Goal: Contribute content: Contribute content

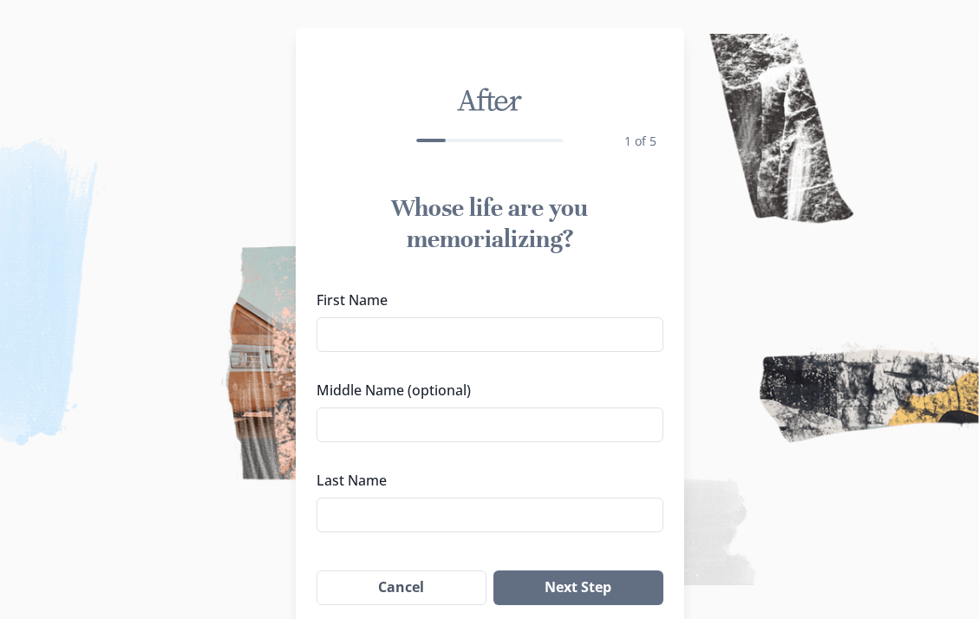
click at [544, 342] on input "First Name" at bounding box center [489, 334] width 347 height 35
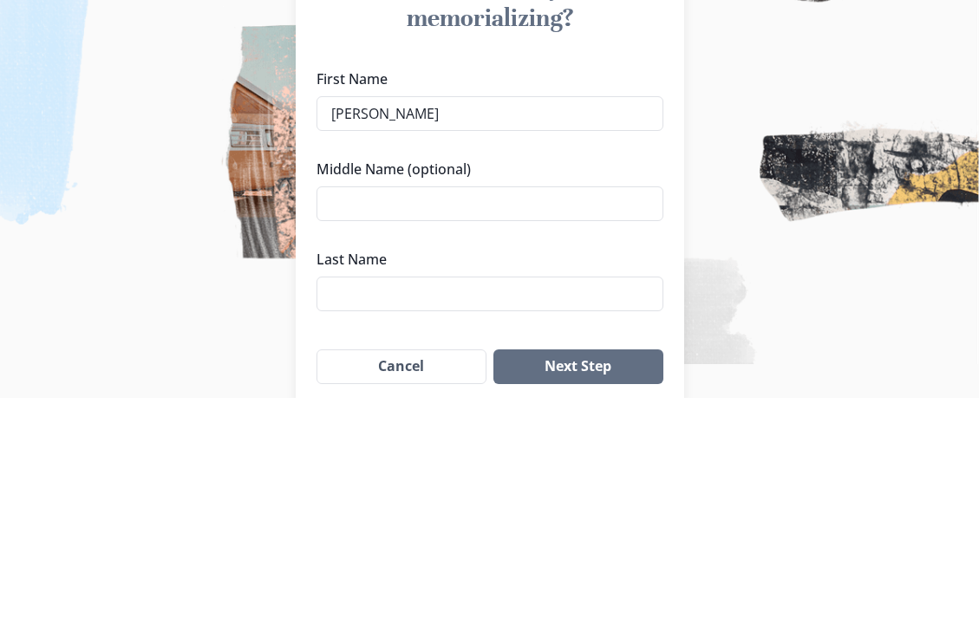
type input "[PERSON_NAME]"
click at [476, 407] on input "Middle Name (optional)" at bounding box center [489, 424] width 347 height 35
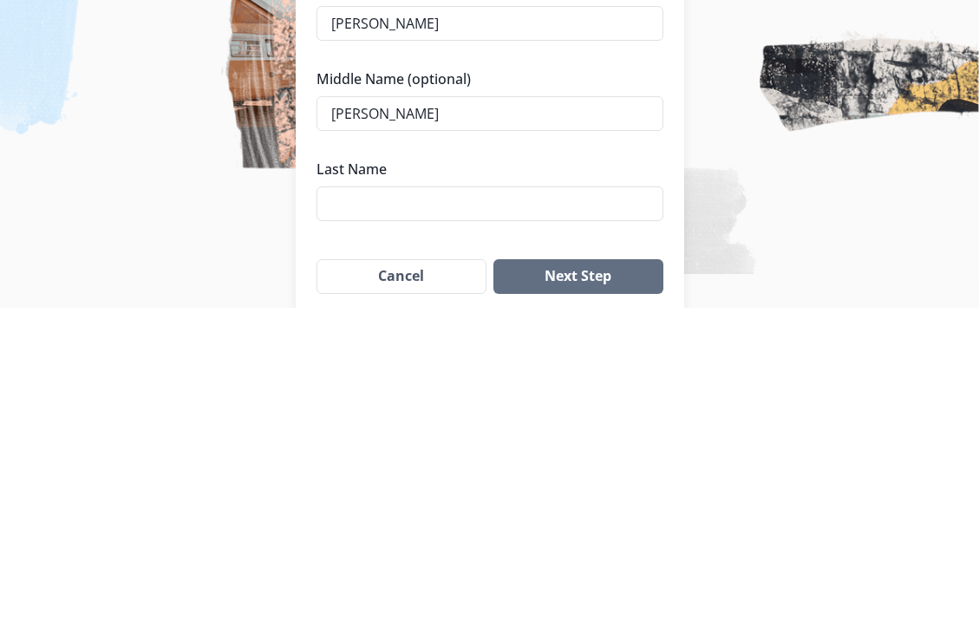
type input "[PERSON_NAME]"
click at [402, 498] on input "Last Name" at bounding box center [489, 515] width 347 height 35
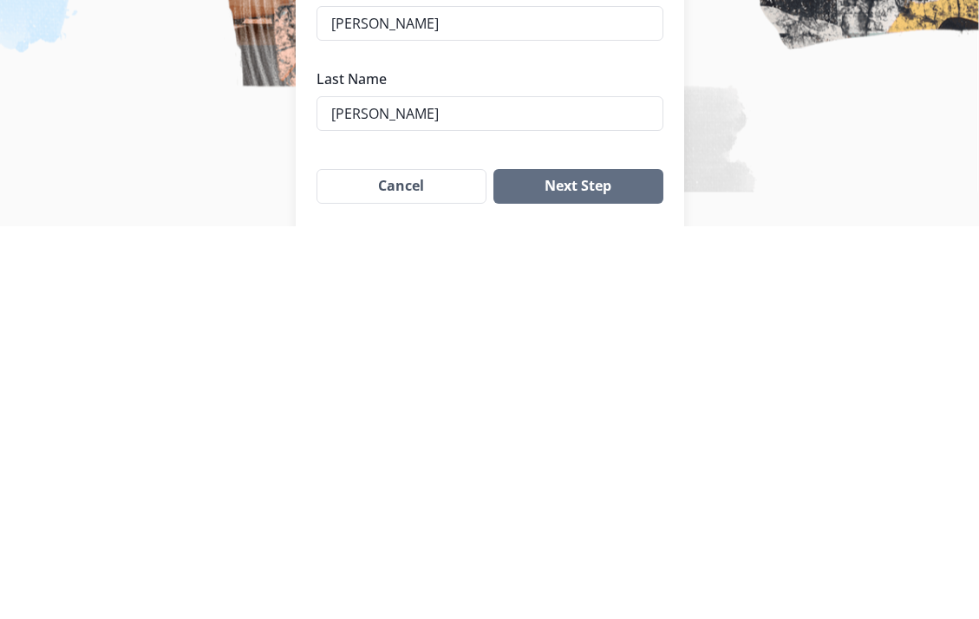
type input "[PERSON_NAME]"
click at [562, 563] on button "Next Step" at bounding box center [577, 580] width 169 height 35
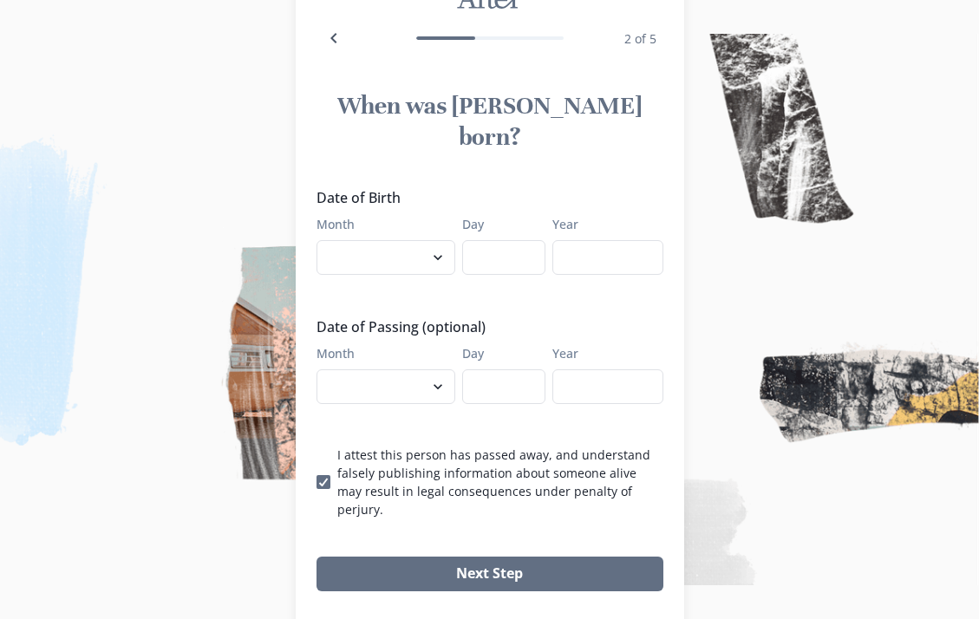
click at [426, 240] on select "January February March April May June July August September October November De…" at bounding box center [385, 257] width 139 height 35
click at [488, 240] on input "Day" at bounding box center [503, 257] width 83 height 35
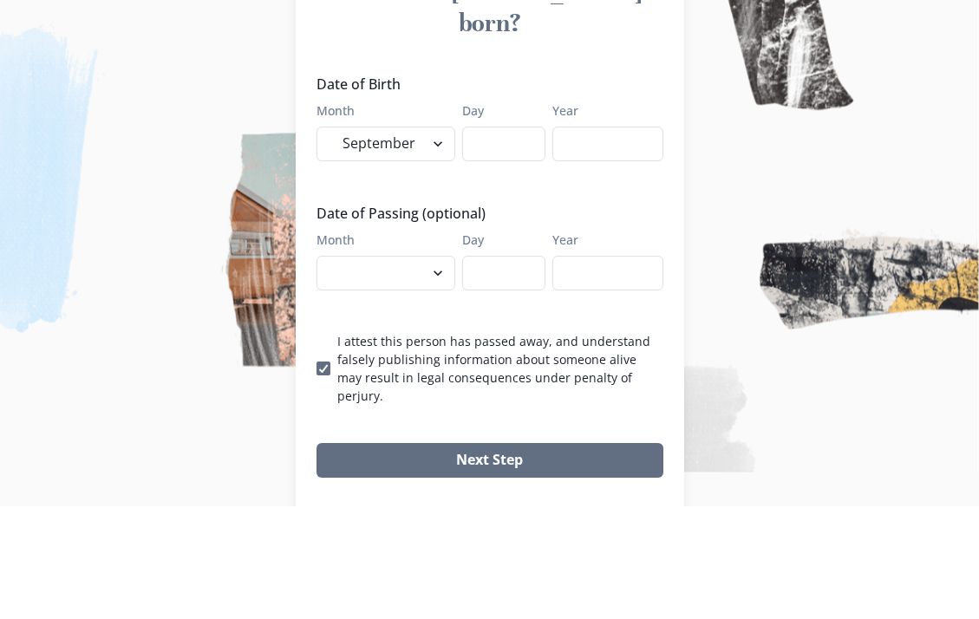
click at [422, 240] on select "January February March April May June July August September October November De…" at bounding box center [385, 257] width 139 height 35
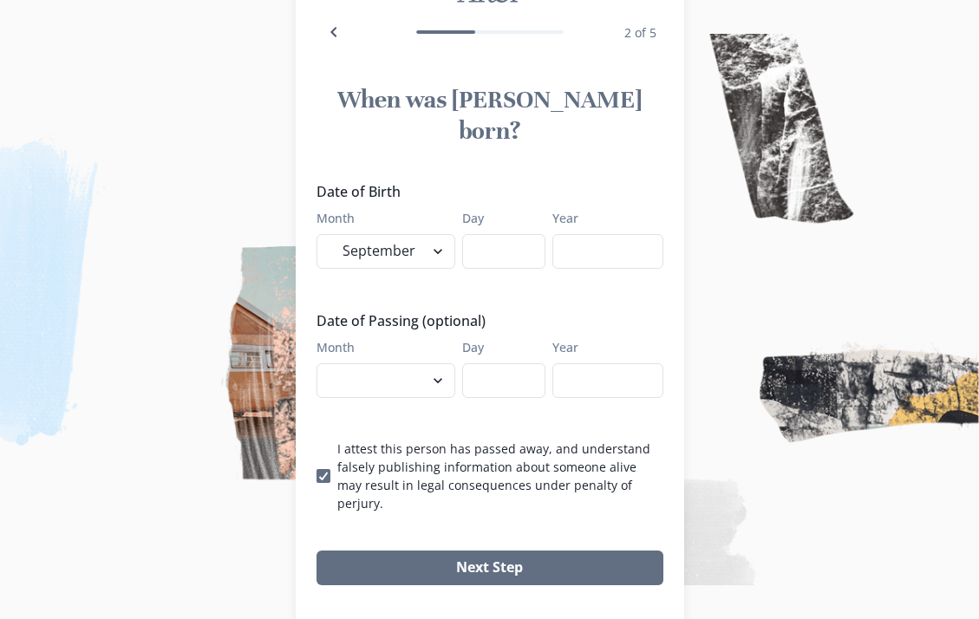
select select "3"
click at [476, 234] on input "Day" at bounding box center [503, 251] width 83 height 35
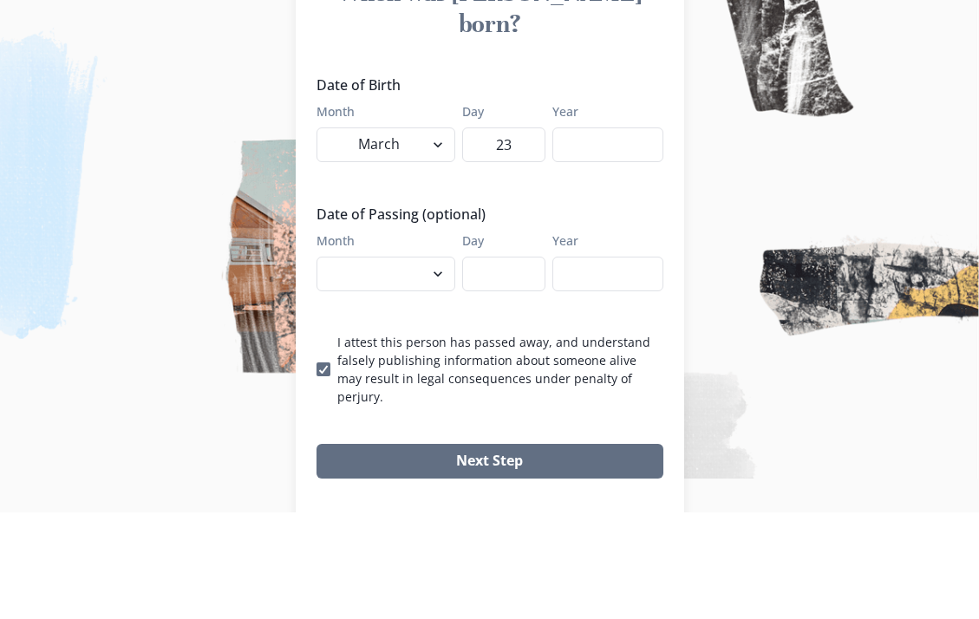
type input "23"
click at [578, 234] on input "Year" at bounding box center [607, 251] width 111 height 35
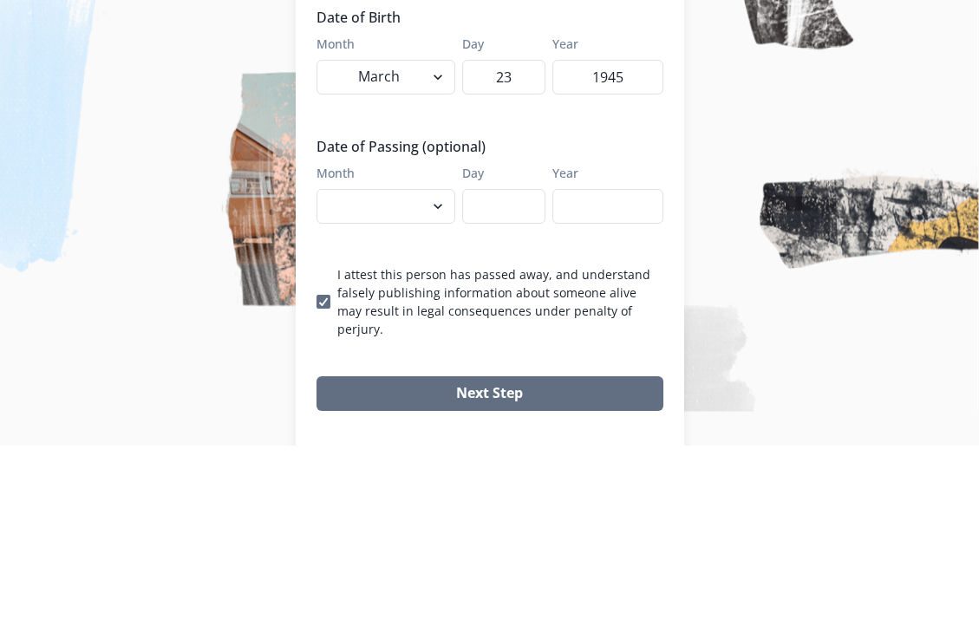
type input "1945"
click at [399, 363] on select "January February March April May June July August September October November De…" at bounding box center [385, 380] width 139 height 35
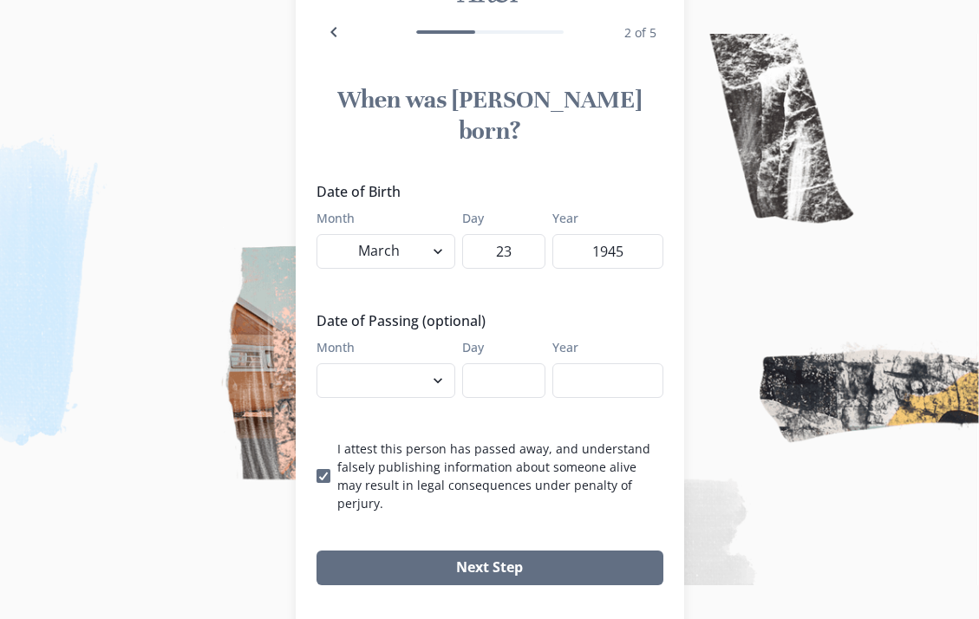
select select "9"
click at [475, 363] on input "Day" at bounding box center [503, 380] width 83 height 35
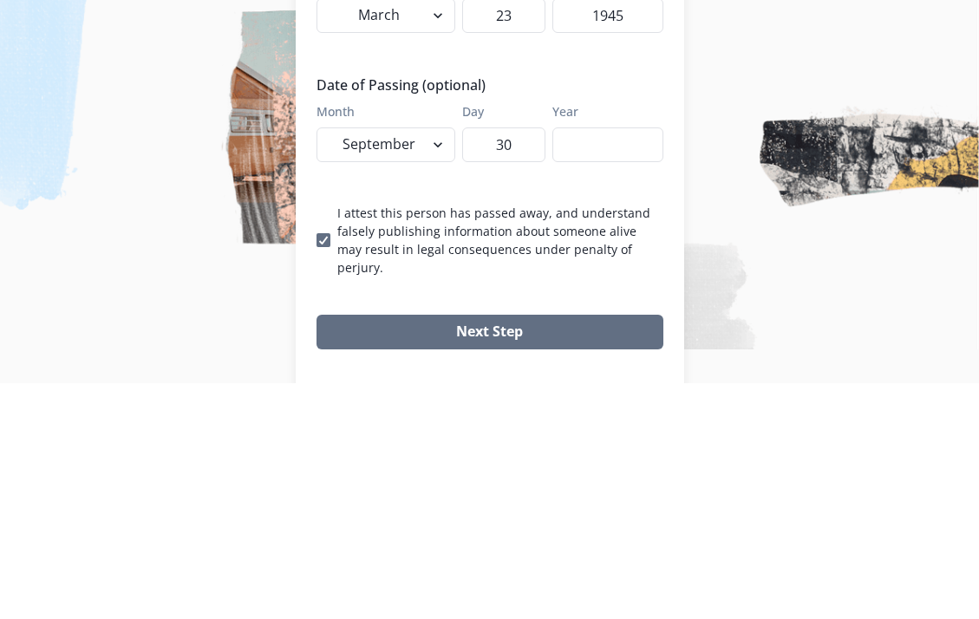
type input "30"
click at [594, 363] on input "Year" at bounding box center [607, 380] width 111 height 35
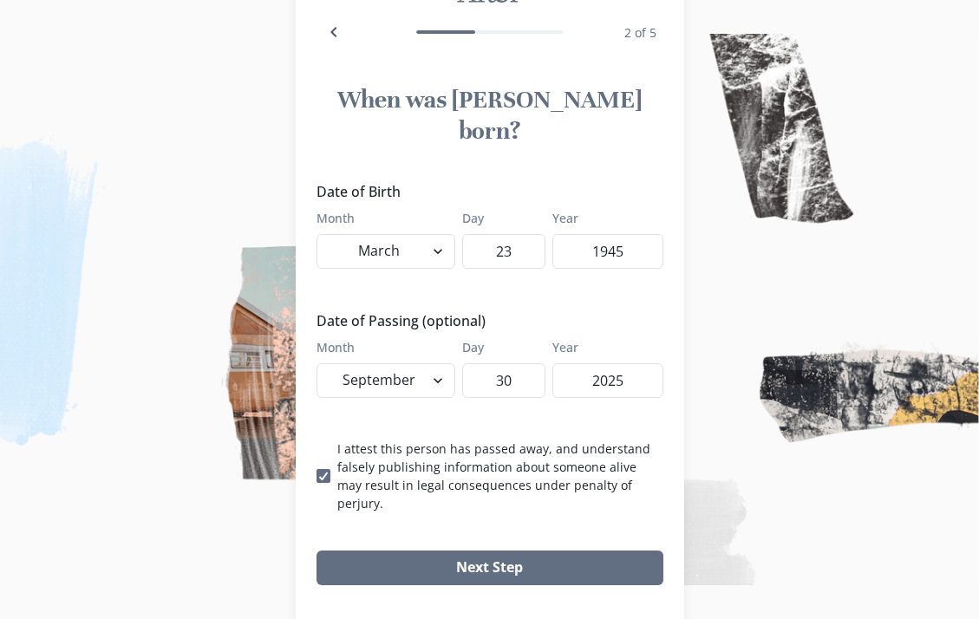
type input "2025"
click at [524, 550] on button "Next Step" at bounding box center [489, 567] width 347 height 35
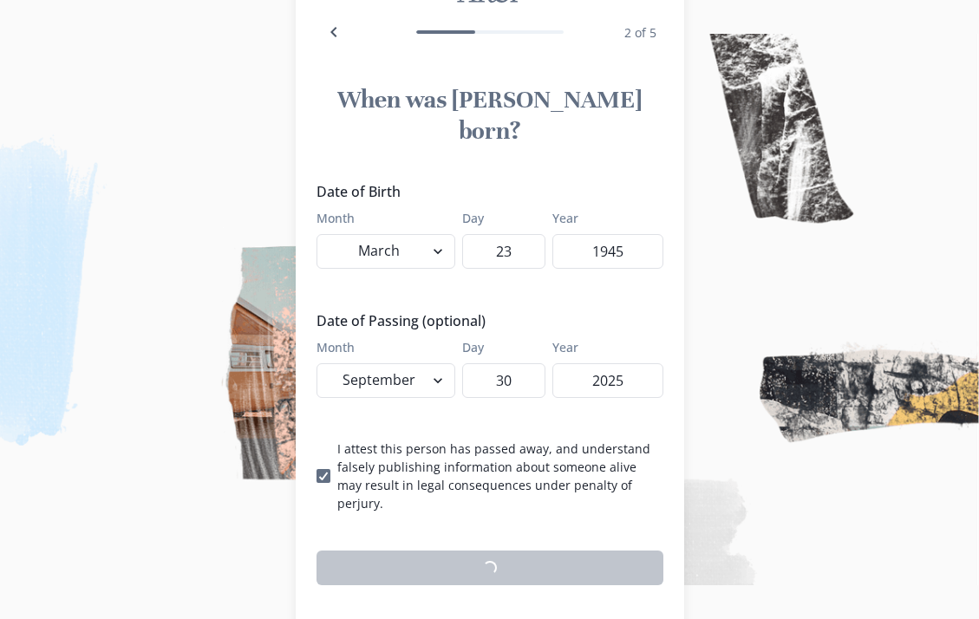
scroll to position [102, 0]
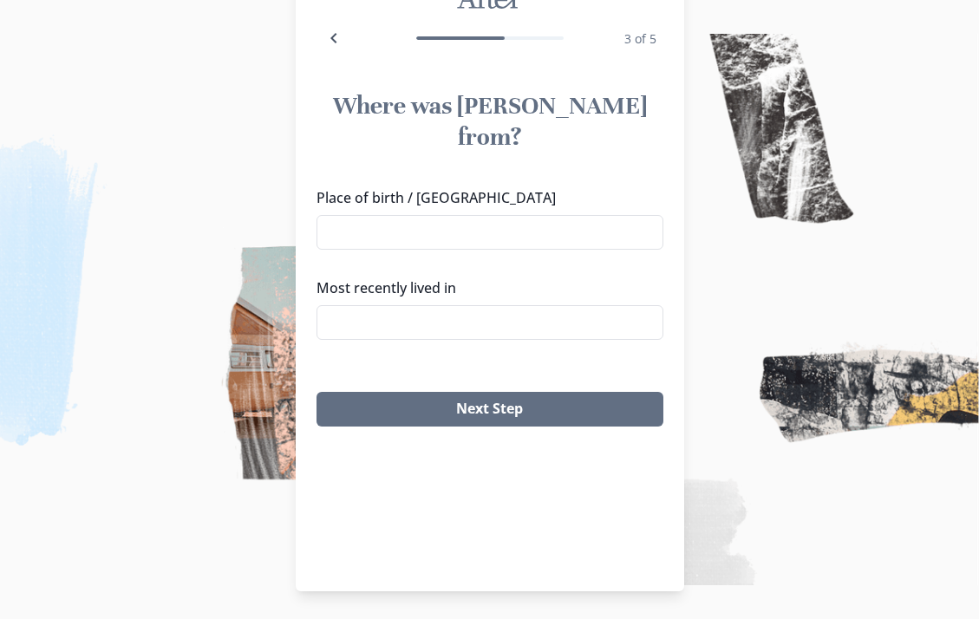
click at [595, 215] on input "Place of birth / [GEOGRAPHIC_DATA]" at bounding box center [489, 232] width 347 height 35
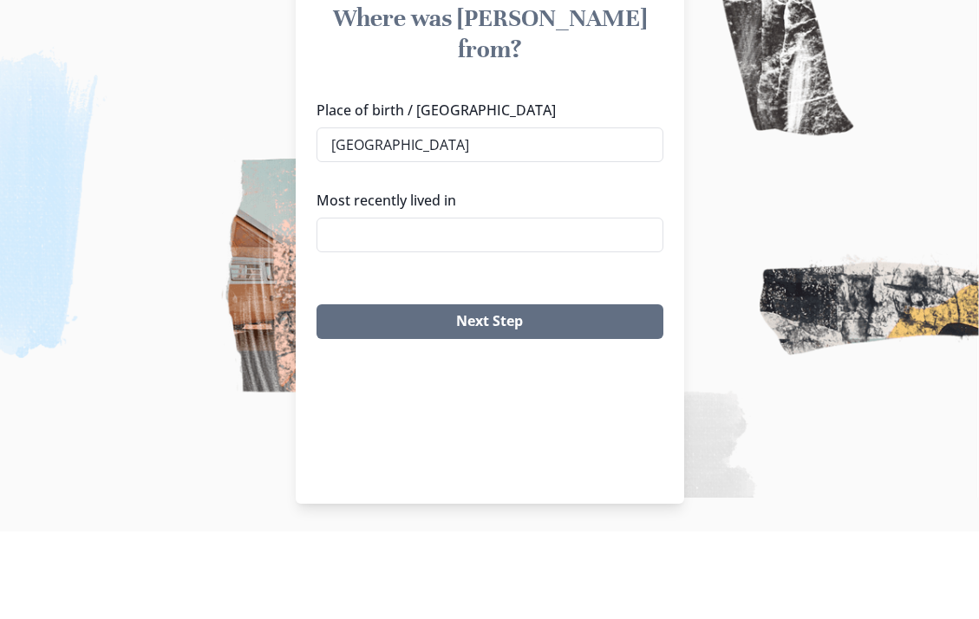
type input "[GEOGRAPHIC_DATA]"
click at [568, 277] on label "Most recently lived in" at bounding box center [484, 287] width 336 height 21
click at [568, 305] on input "Most recently lived in" at bounding box center [489, 322] width 347 height 35
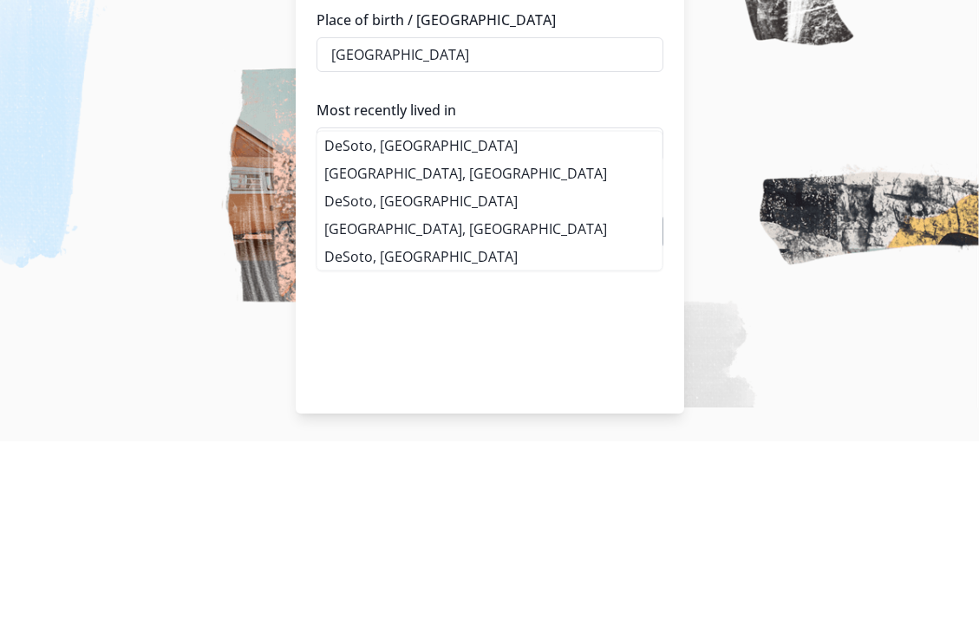
click at [558, 309] on li "DeSoto, [GEOGRAPHIC_DATA]" at bounding box center [489, 323] width 345 height 28
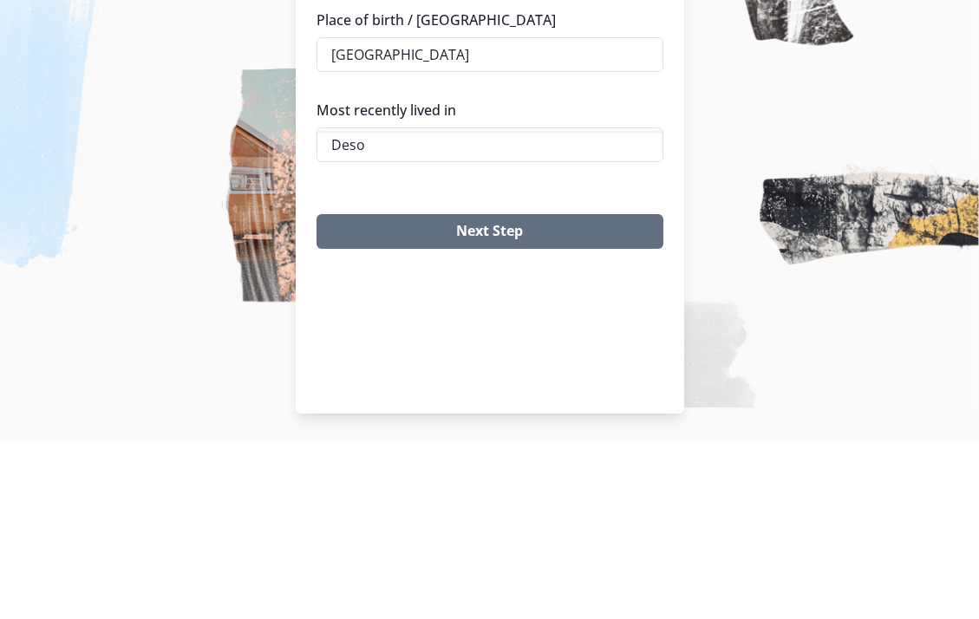
type input "DeSoto, [GEOGRAPHIC_DATA]"
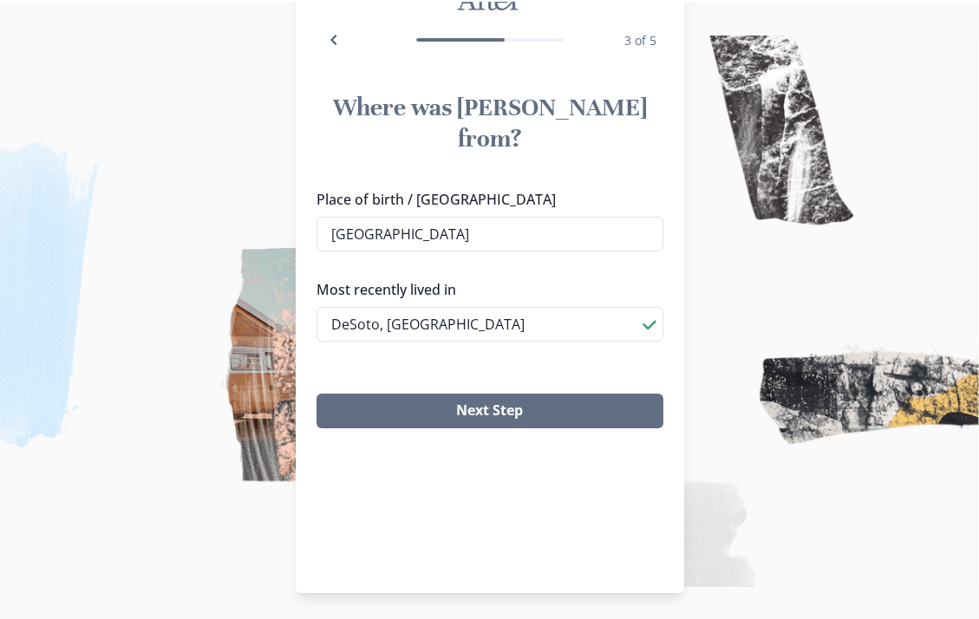
click at [539, 392] on button "Next Step" at bounding box center [489, 409] width 347 height 35
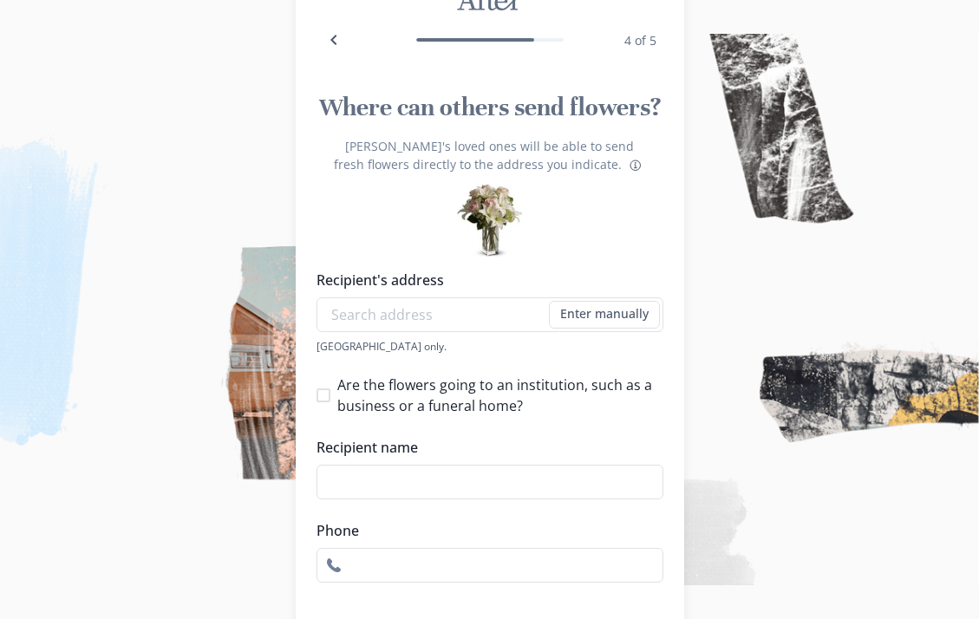
click at [505, 322] on input "Recipient's address" at bounding box center [489, 314] width 347 height 35
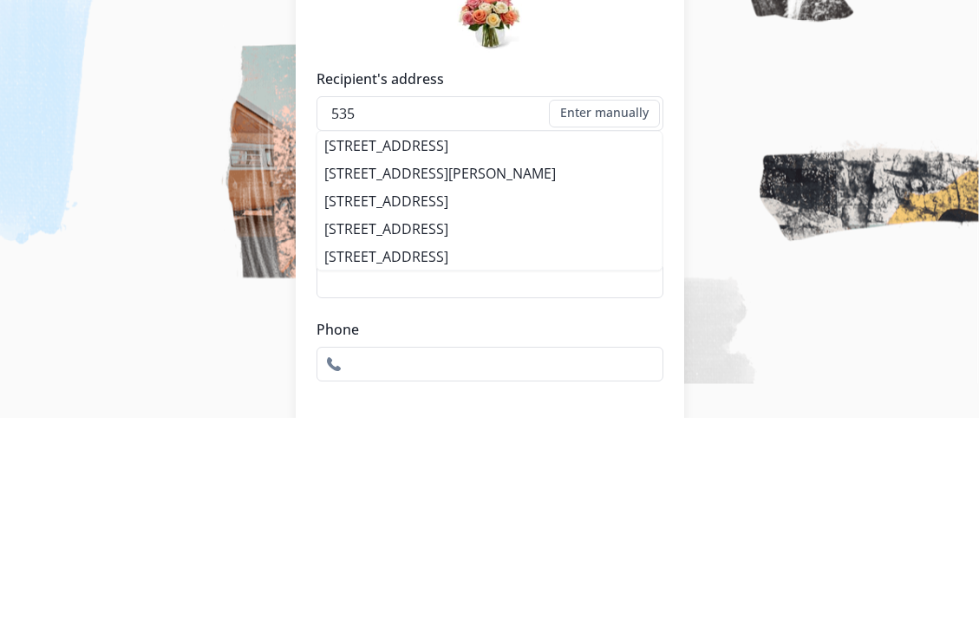
click at [485, 389] on li "[STREET_ADDRESS]" at bounding box center [489, 403] width 345 height 28
type input "[STREET_ADDRESS]"
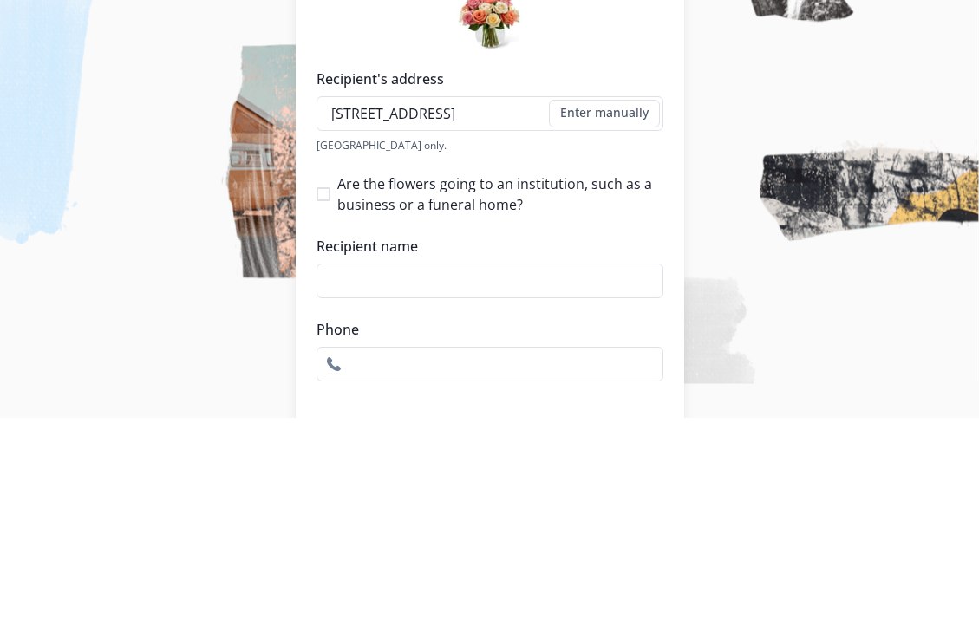
scroll to position [220, 0]
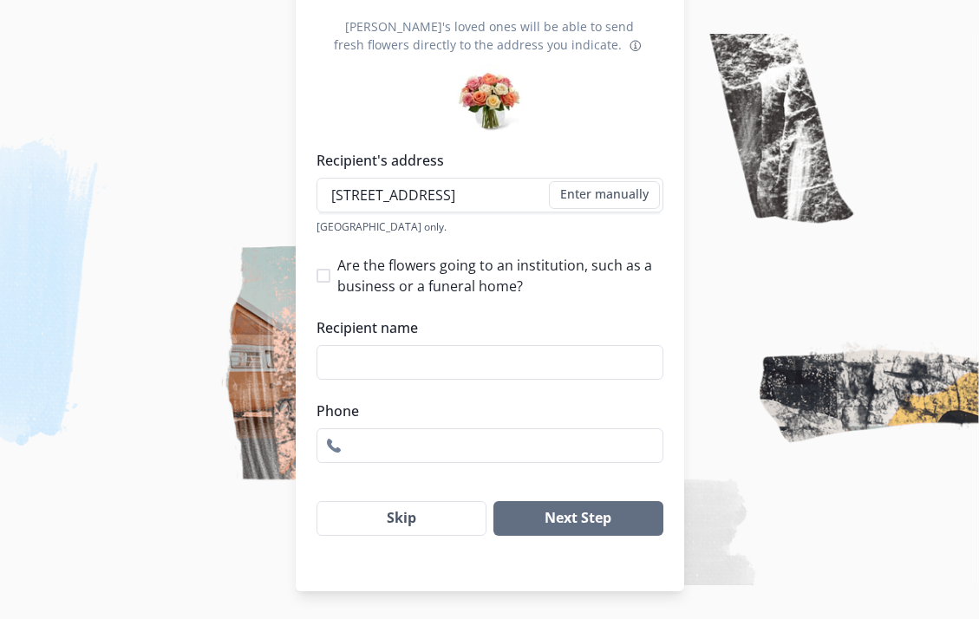
type input "1"
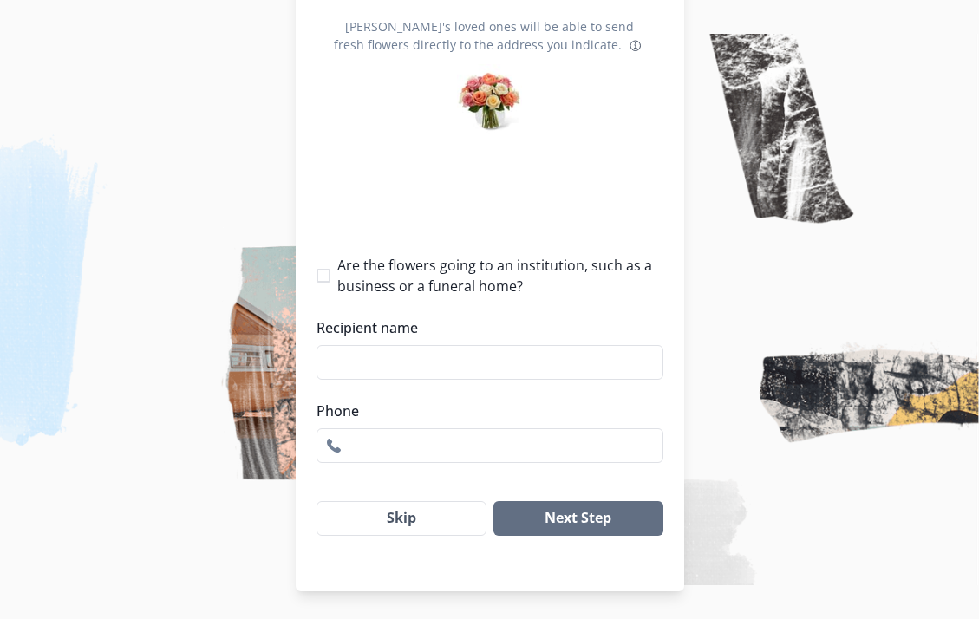
select select "[GEOGRAPHIC_DATA]"
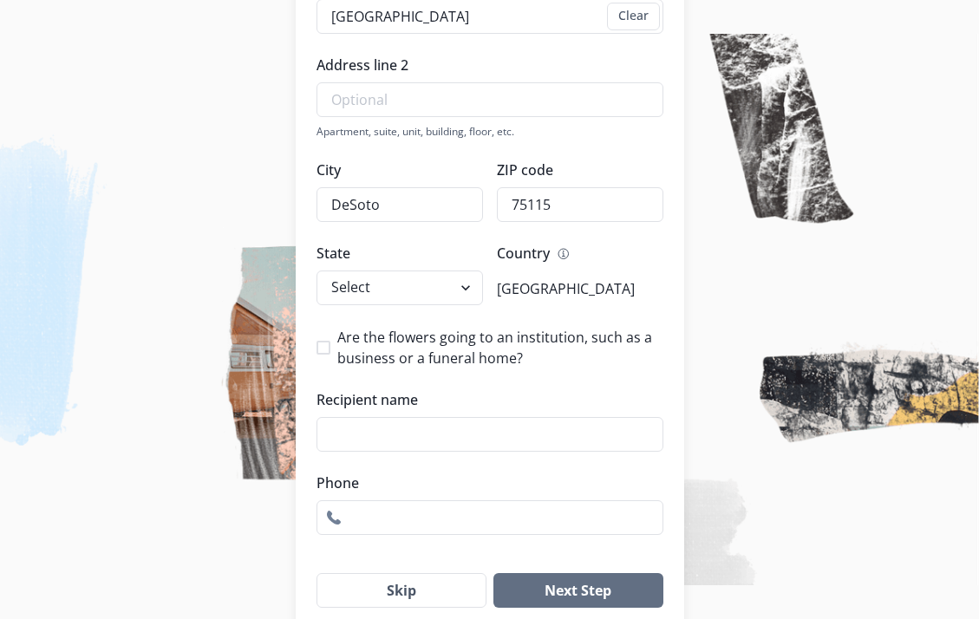
scroll to position [401, 0]
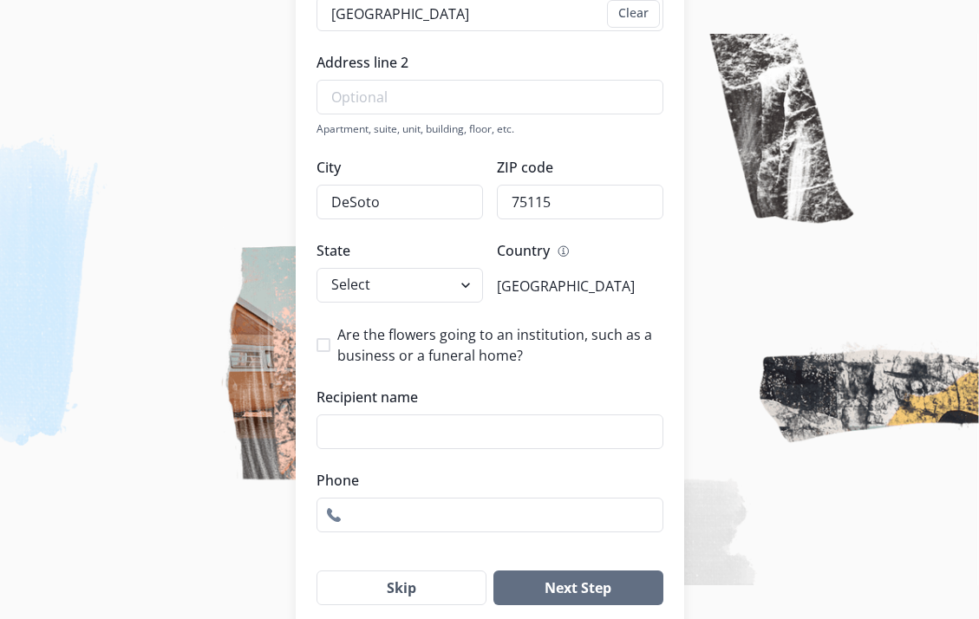
click at [560, 430] on input "Recipient name" at bounding box center [489, 431] width 347 height 35
type input "[PERSON_NAME]"
click at [424, 513] on input "Phone" at bounding box center [489, 515] width 347 height 35
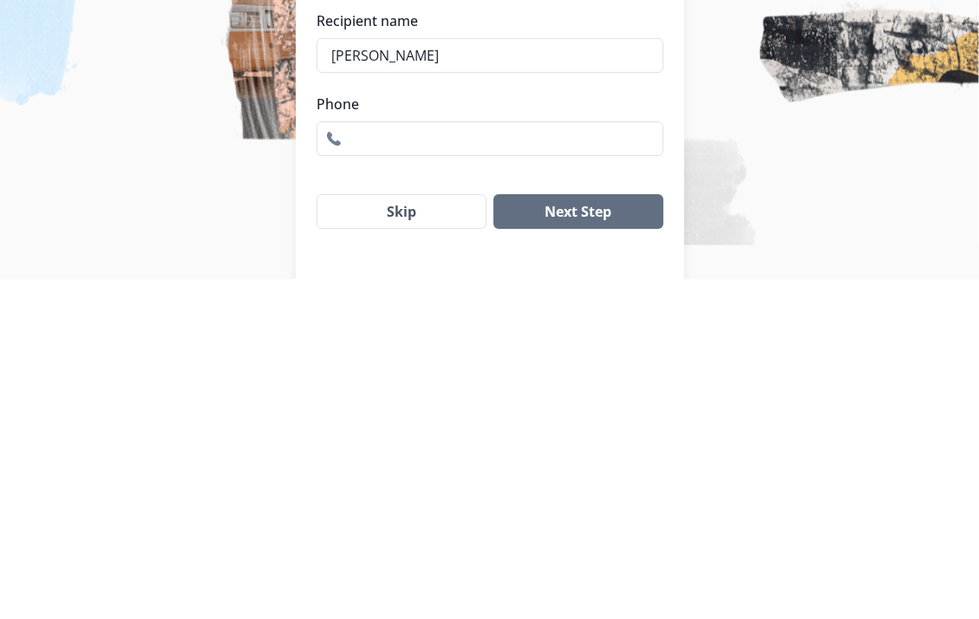
scroll to position [417, 0]
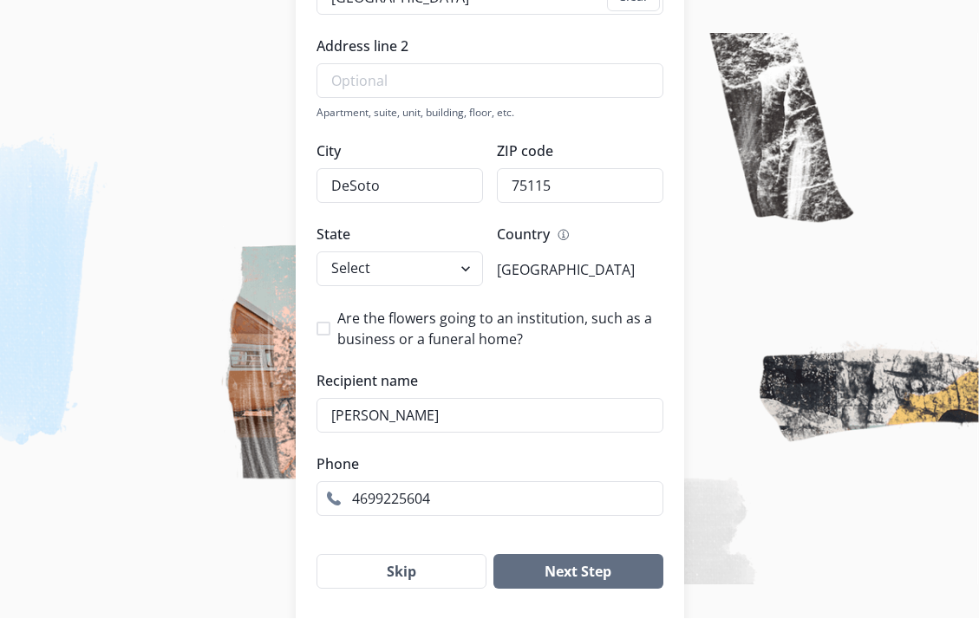
type input "4699225604"
click at [561, 573] on button "Next Step" at bounding box center [577, 572] width 169 height 35
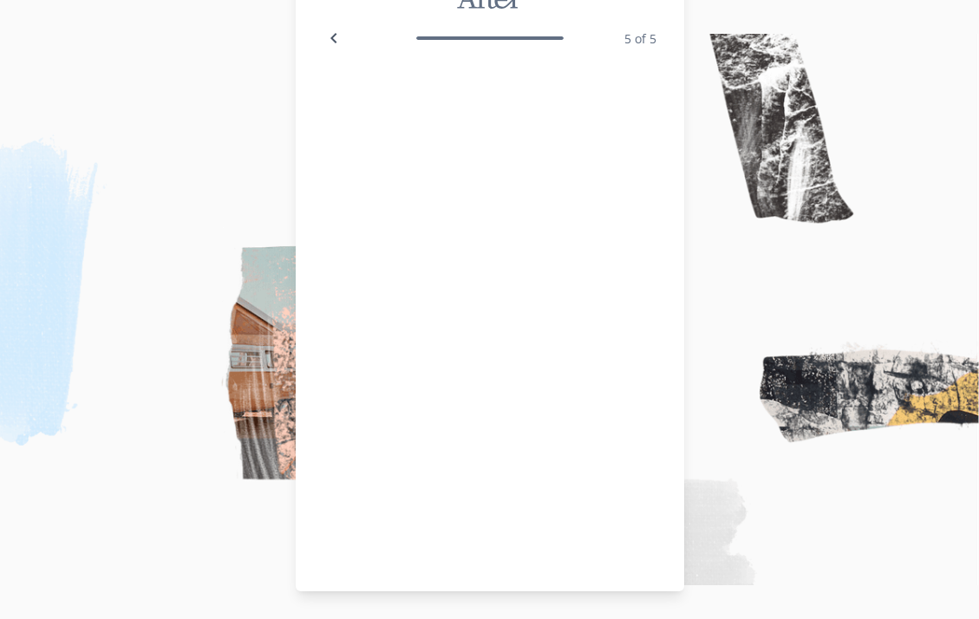
scroll to position [49, 0]
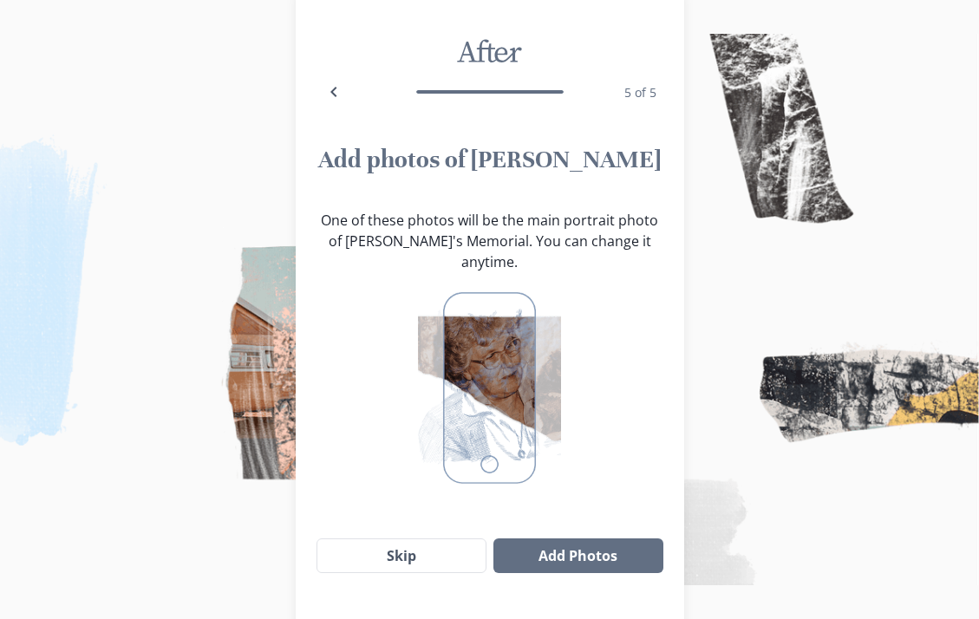
click at [576, 550] on button "Add Photos" at bounding box center [577, 555] width 169 height 35
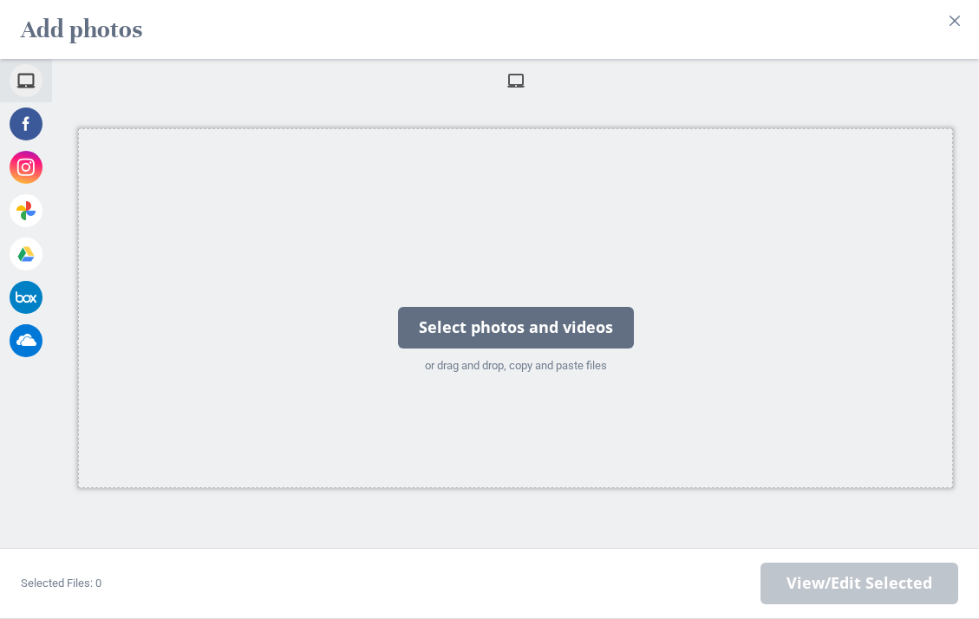
click at [577, 348] on div "Select photos and videos" at bounding box center [516, 328] width 236 height 42
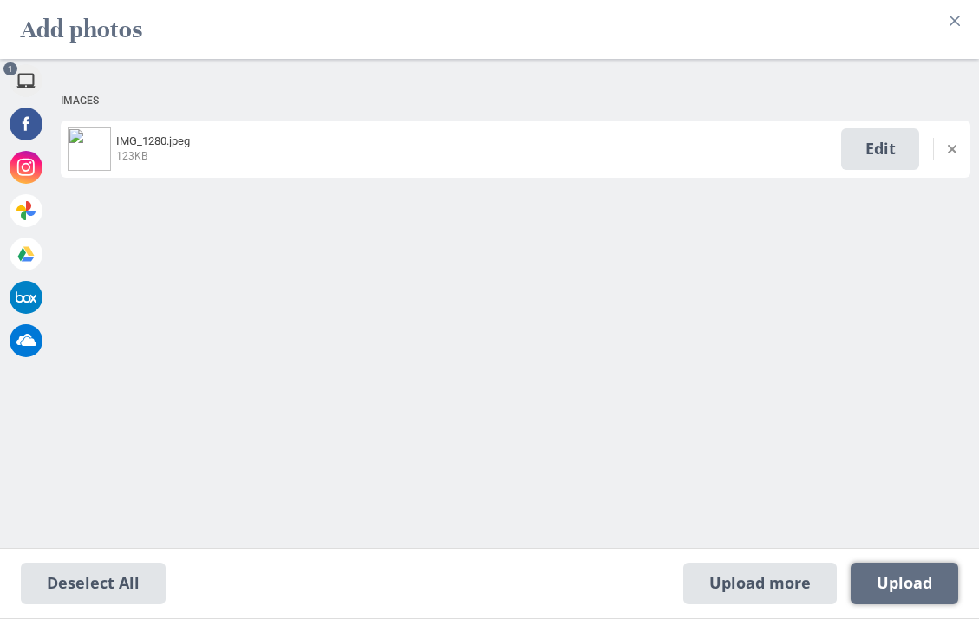
click at [887, 593] on span "Upload 1" at bounding box center [903, 583] width 55 height 19
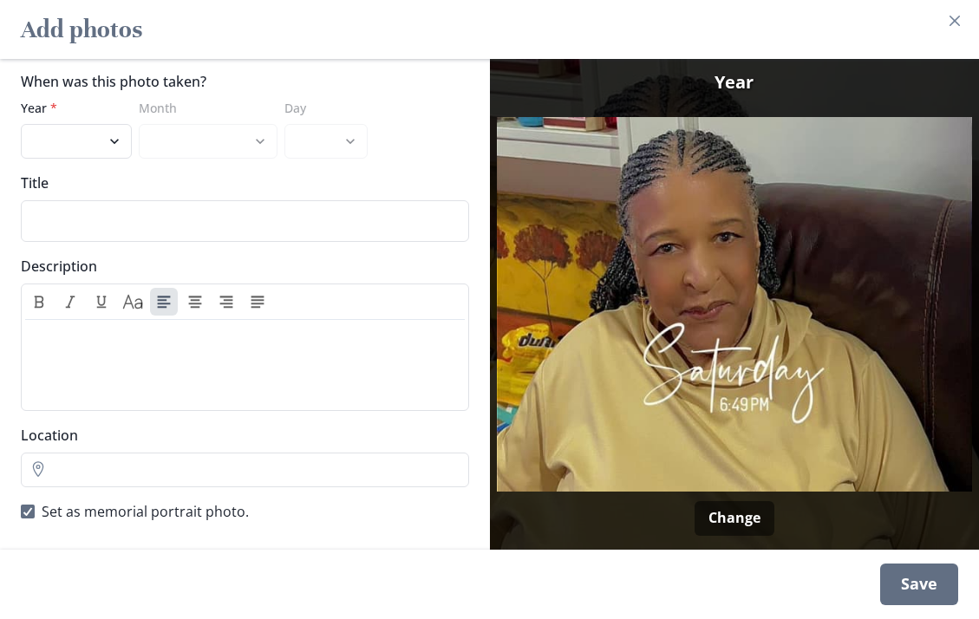
scroll to position [25, 0]
click at [99, 159] on select "2025 2024 2023 2022 2021 2020 2019 2018 2017 2016 2015 2014 2013 2012 2011 2010…" at bounding box center [76, 141] width 111 height 35
select select "2025"
click at [895, 605] on div "Save" at bounding box center [919, 584] width 78 height 42
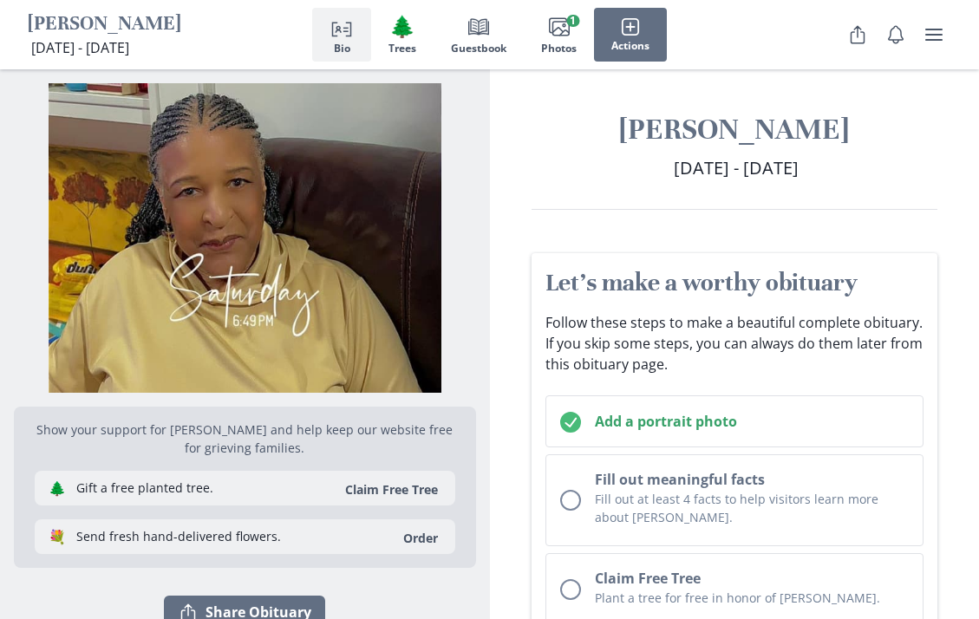
scroll to position [1, 0]
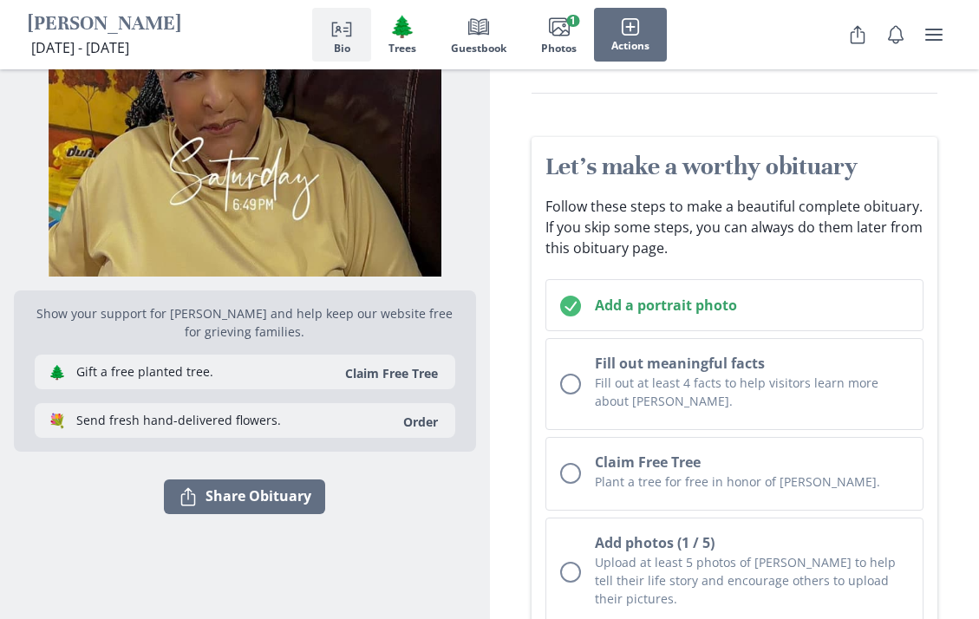
click at [651, 382] on p "Fill out at least 4 facts to help visitors learn more about [PERSON_NAME]." at bounding box center [752, 392] width 315 height 36
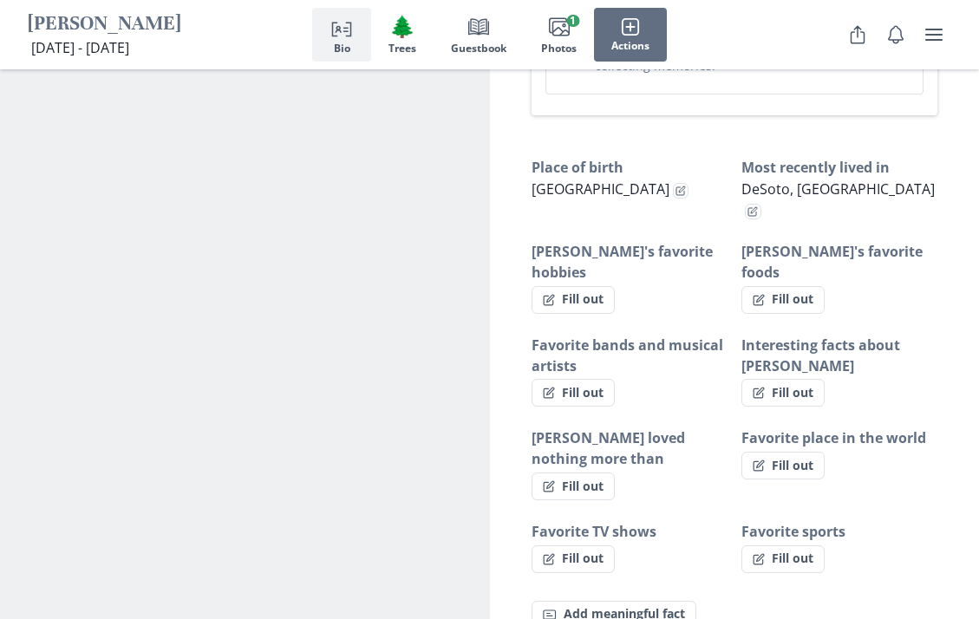
scroll to position [1141, 0]
click at [774, 285] on button "Fill out" at bounding box center [782, 299] width 83 height 28
select select "[PERSON_NAME]'s favorite foods"
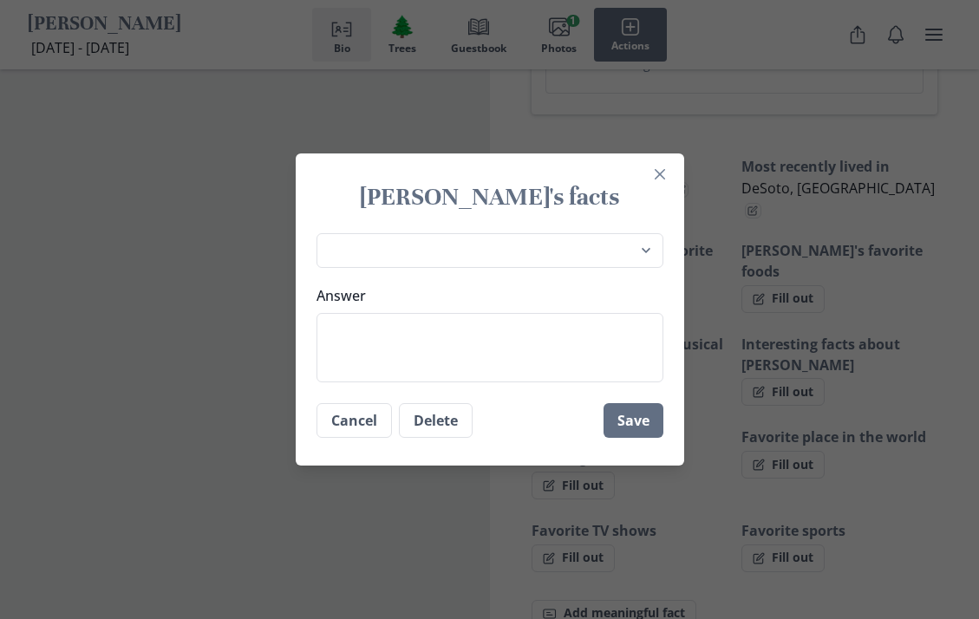
click at [348, 374] on textarea "Answer" at bounding box center [489, 347] width 347 height 69
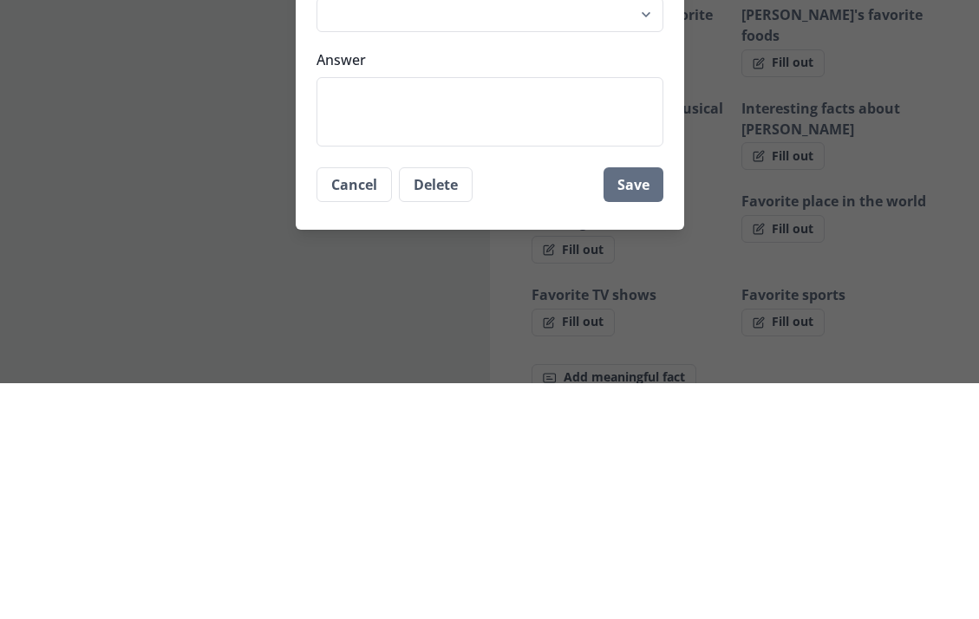
type textarea "C"
type textarea "x"
type textarea "Ch"
type textarea "x"
type textarea "Che"
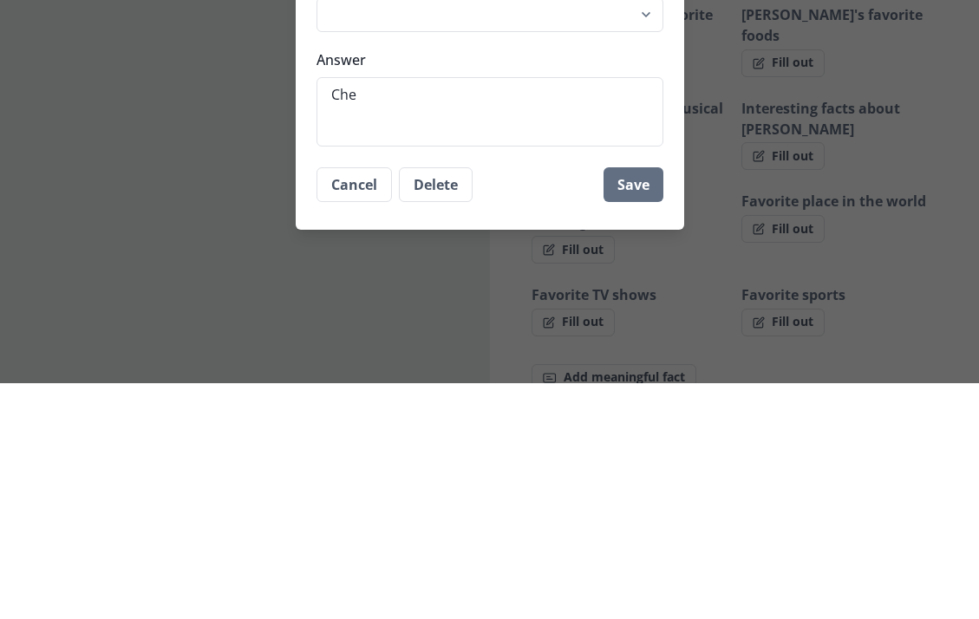
type textarea "x"
type textarea "Chee"
type textarea "x"
type textarea "Chees"
type textarea "x"
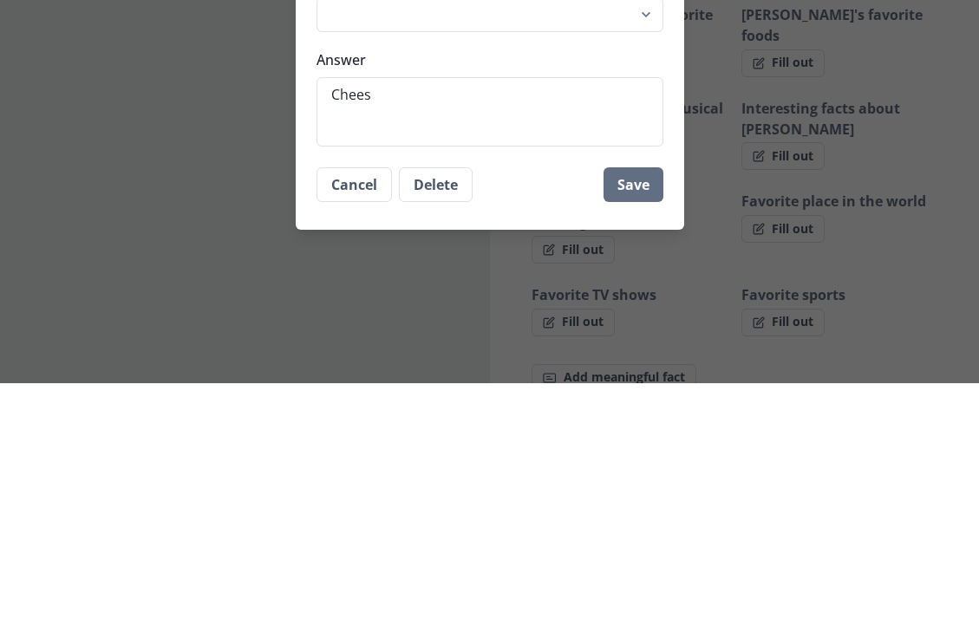
type textarea "Cheese"
type textarea "x"
type textarea "Cheeseb"
type textarea "x"
type textarea "Cheeseburgers"
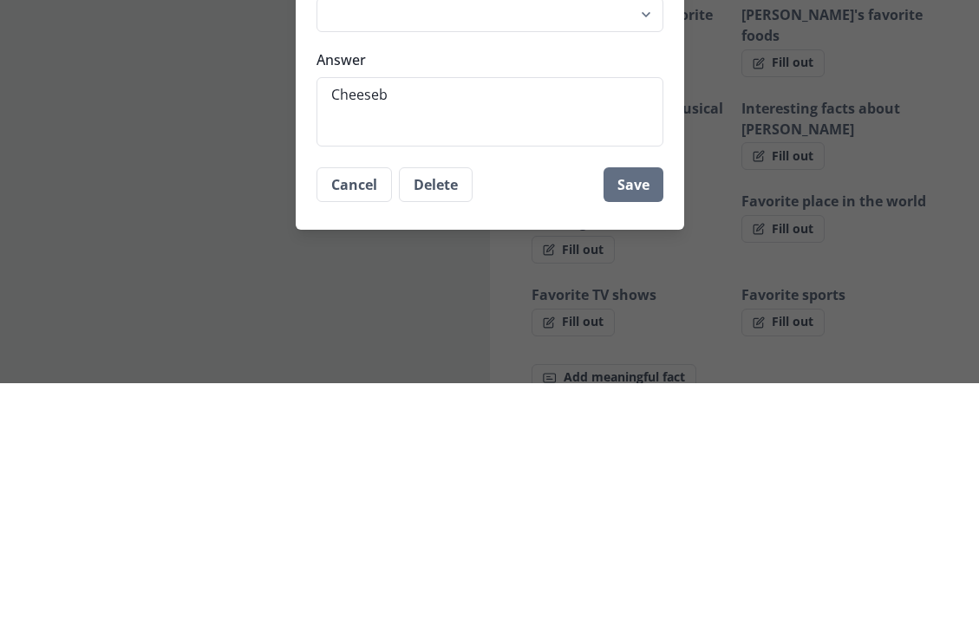
type textarea "x"
type textarea "Cheeseburgers"
type textarea "x"
type textarea "Cheeseburgers w"
type textarea "x"
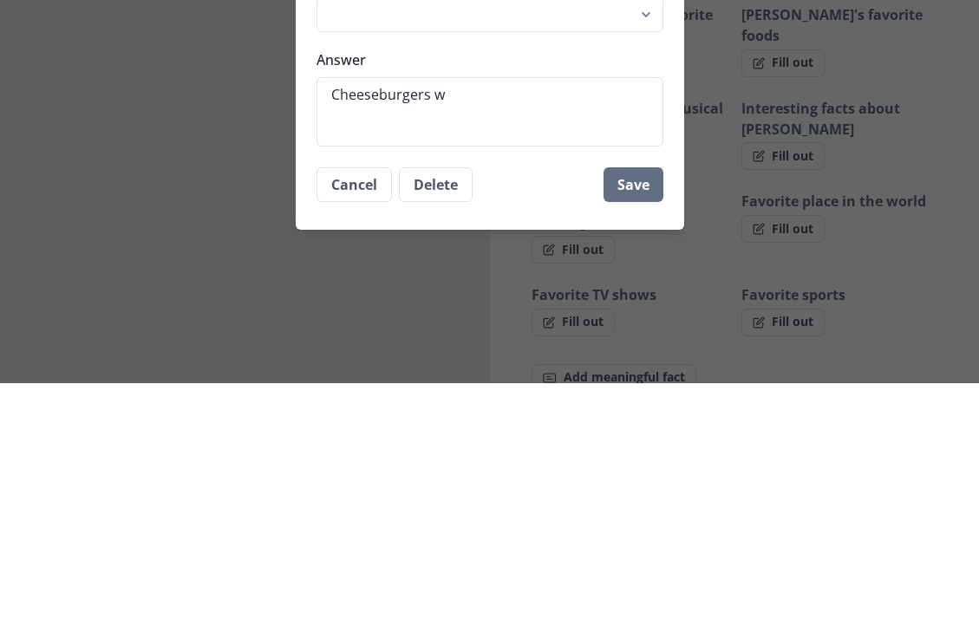
type textarea "Cheeseburgers wi"
type textarea "x"
type textarea "Cheeseburgers wit"
type textarea "x"
type textarea "Cheeseburgers with"
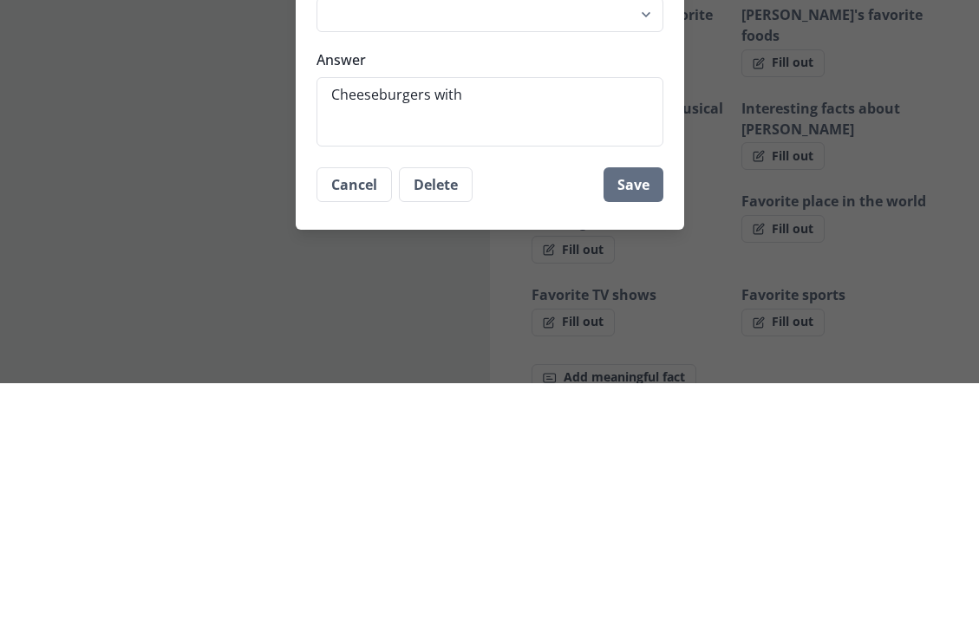
type textarea "x"
type textarea "Cheeseburgers with"
type textarea "x"
type textarea "Cheeseburgers with e"
type textarea "x"
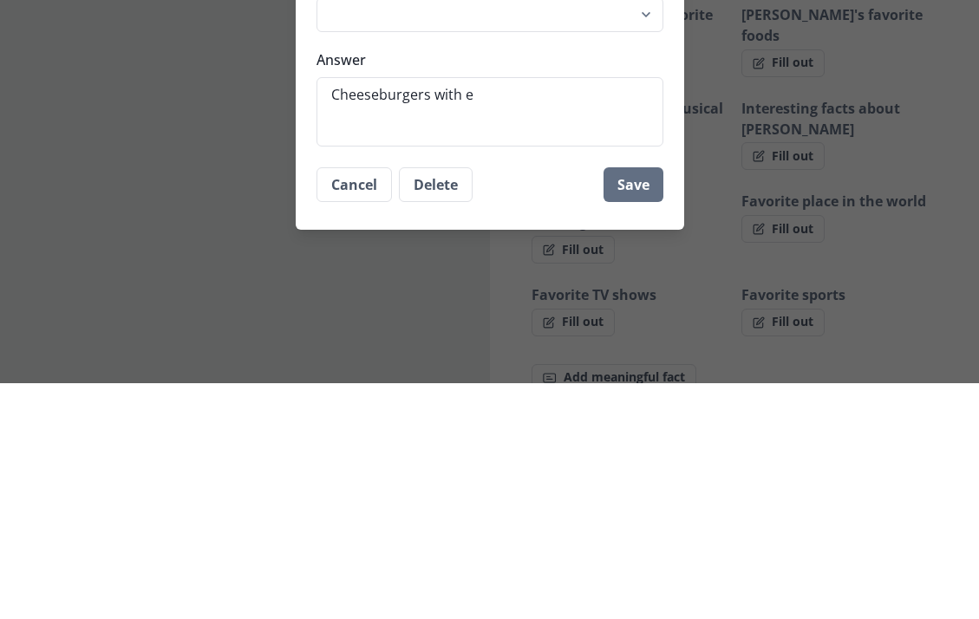
type textarea "Cheeseburgers with ev"
type textarea "x"
type textarea "Cheeseburgers with [PERSON_NAME]"
type textarea "x"
type textarea "Cheeseburgers with ever"
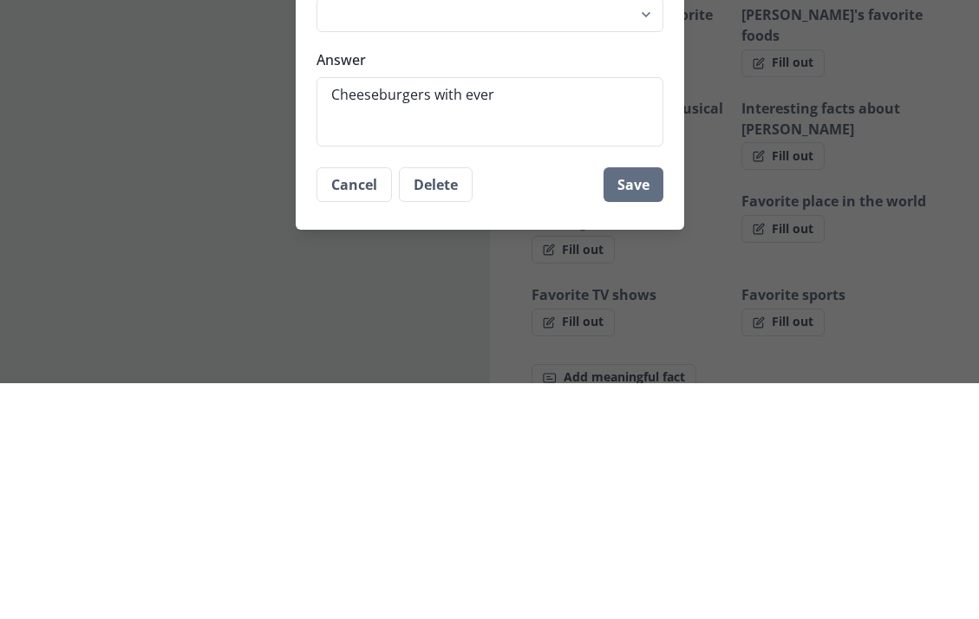
type textarea "x"
type textarea "Cheeseburgers with every"
type textarea "x"
type textarea "Cheeseburgers with everyt"
type textarea "x"
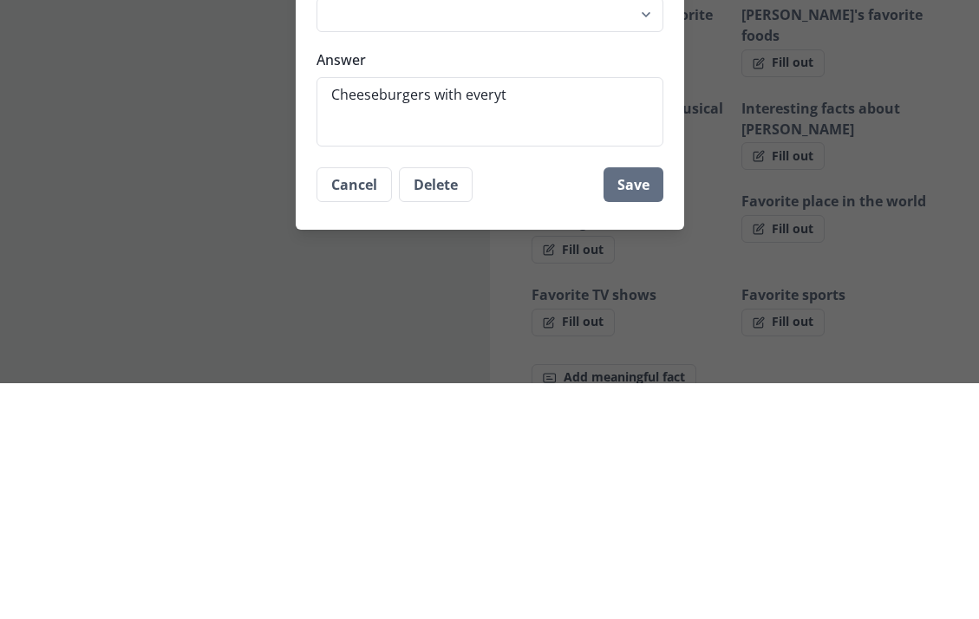
type textarea "Cheeseburgers with everyth"
type textarea "x"
type textarea "Cheeseburgers with everythi"
type textarea "x"
type textarea "Cheeseburgers with everythin"
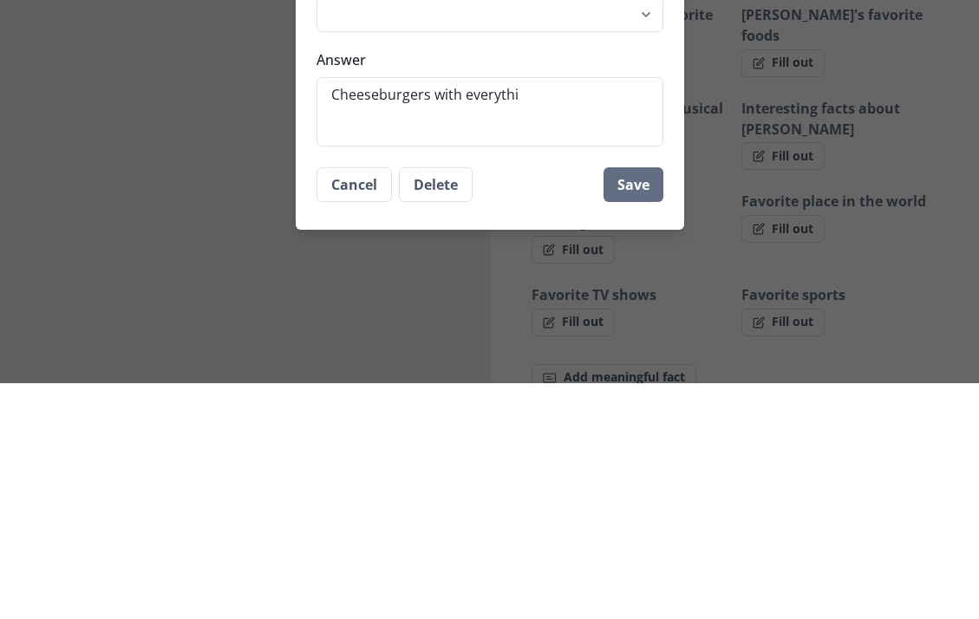
type textarea "x"
type textarea "Cheeseburgers with everything"
type textarea "x"
type textarea "Cheeseburgers with everything"
type textarea "x"
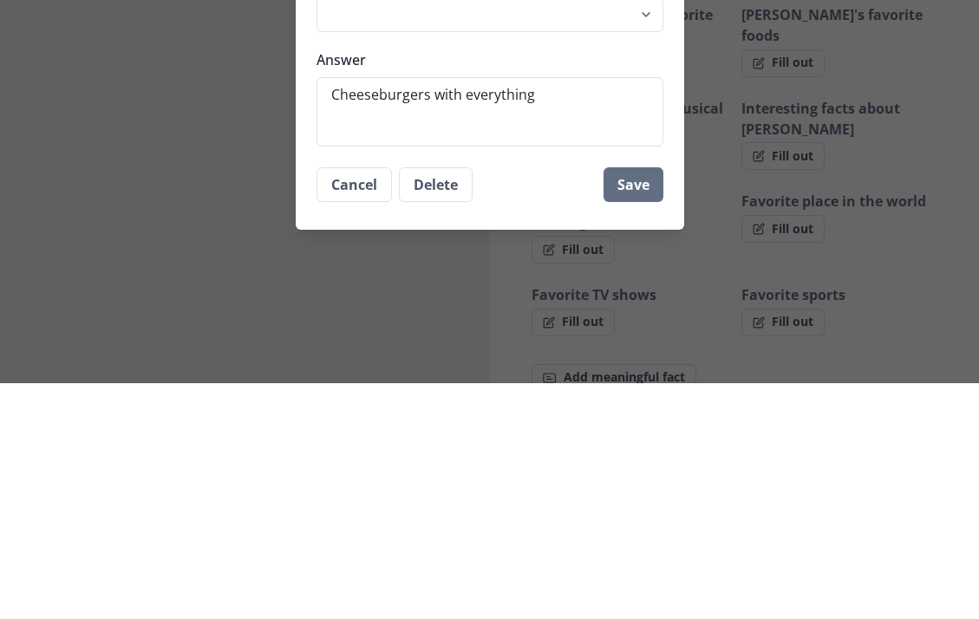
type textarea "Cheeseburgers with everything o"
type textarea "x"
type textarea "Cheeseburgers with everything on"
type textarea "x"
type textarea "Cheeseburgers with everything on"
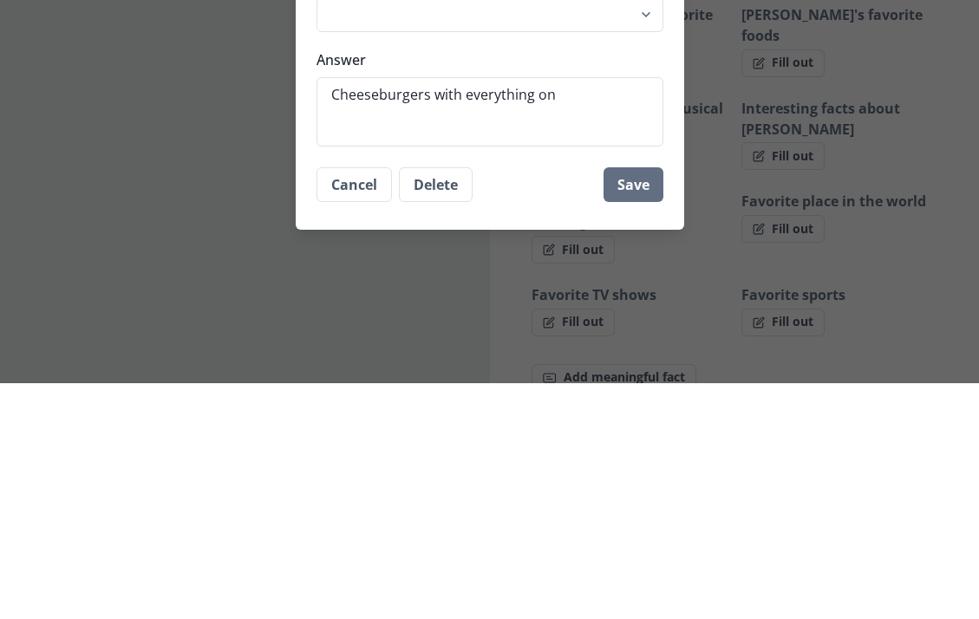
type textarea "x"
type textarea "Cheeseburgers with everything on i"
type textarea "x"
type textarea "Cheeseburgers with everything on it"
type textarea "x"
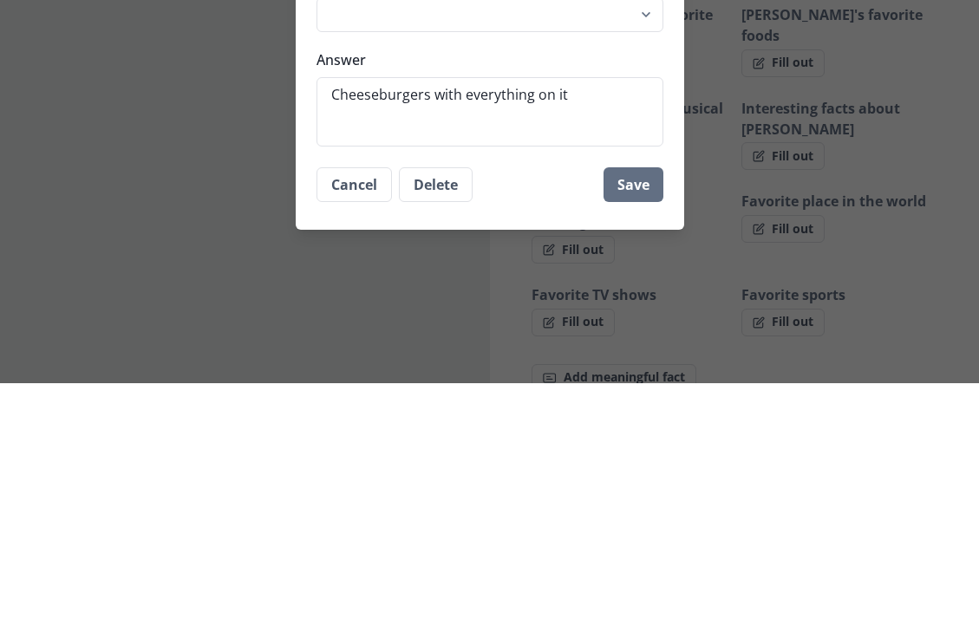
type textarea "Cheeseburgers with everything on it."
type textarea "x"
type textarea "Cheeseburgers with everything on it.."
type textarea "x"
type textarea "Cheeseburgers with everything on it."
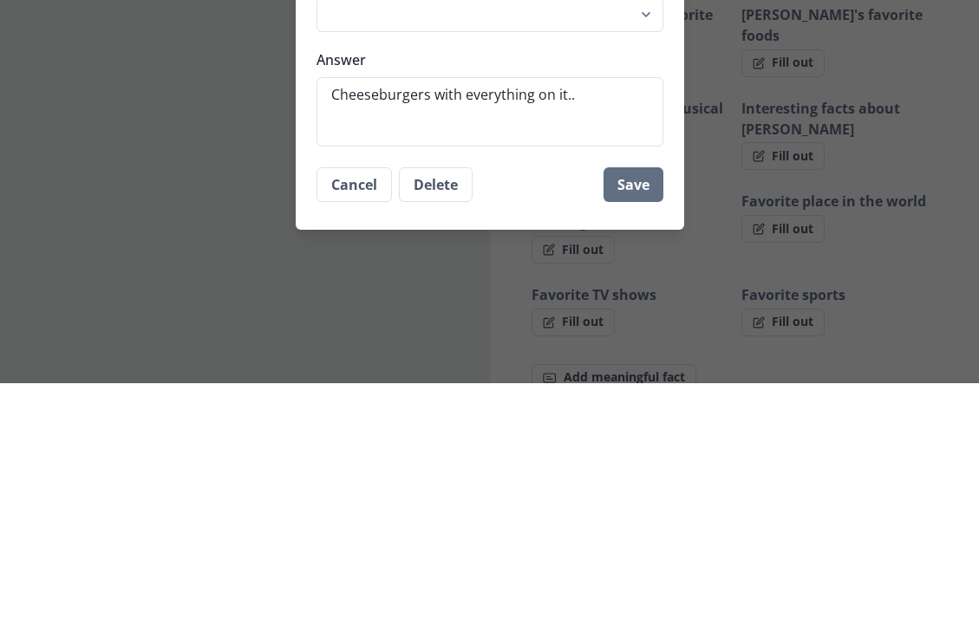
type textarea "x"
type textarea "Cheeseburgers with everything on it."
click at [633, 403] on button "Save" at bounding box center [633, 420] width 60 height 35
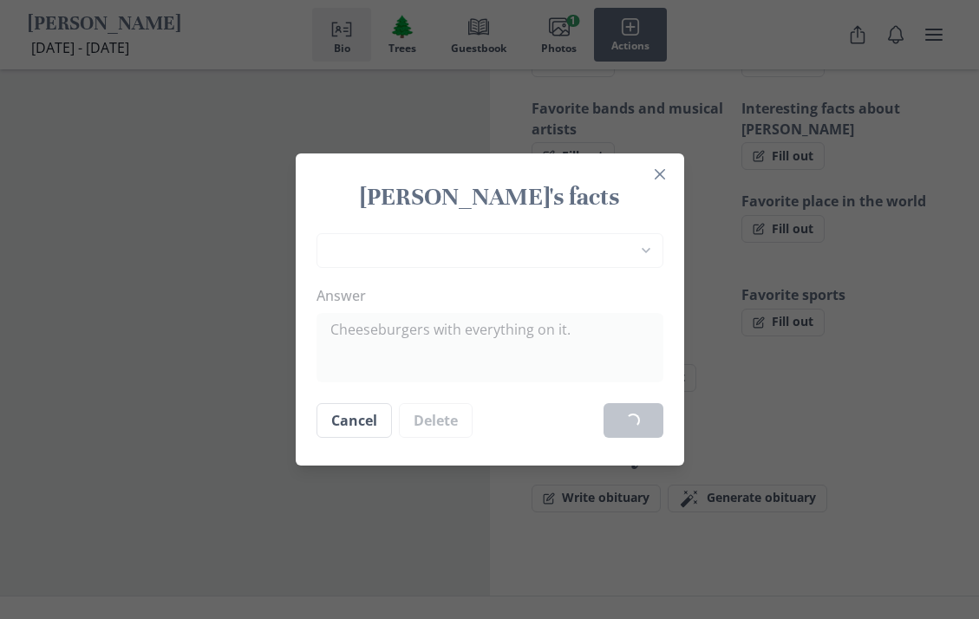
type textarea "x"
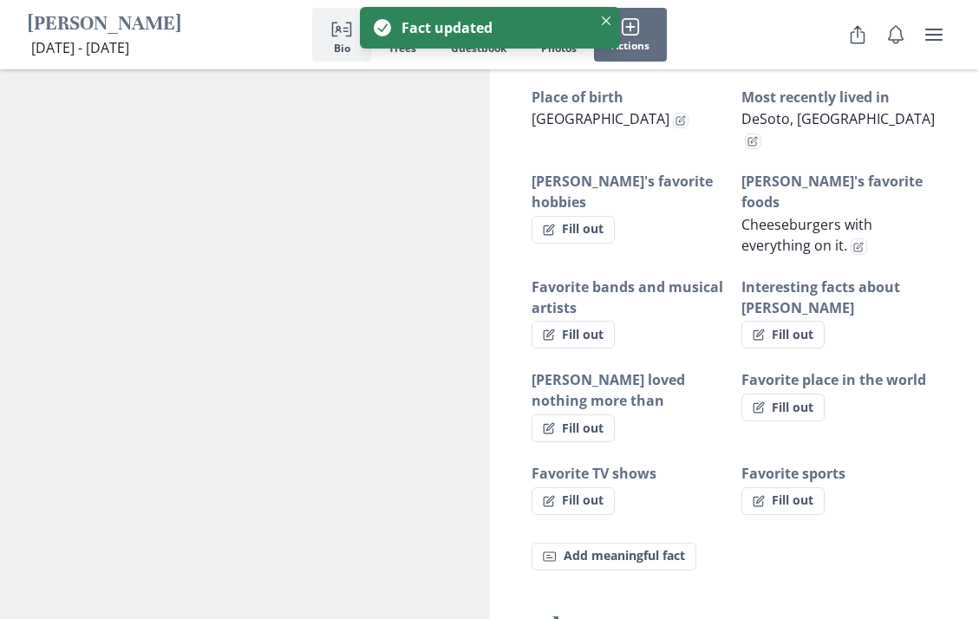
scroll to position [1211, 0]
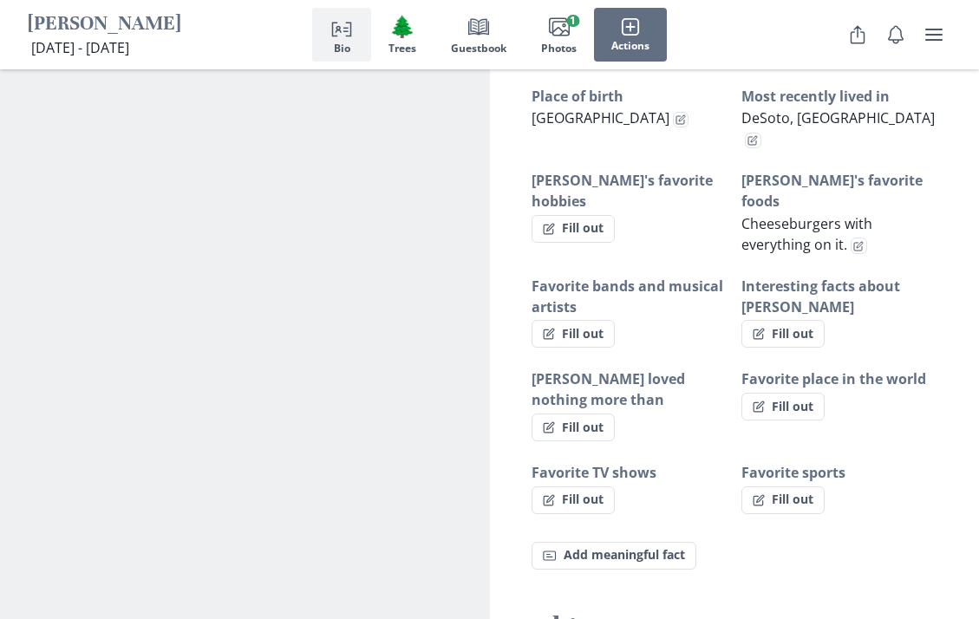
click at [584, 320] on button "Fill out" at bounding box center [572, 334] width 83 height 28
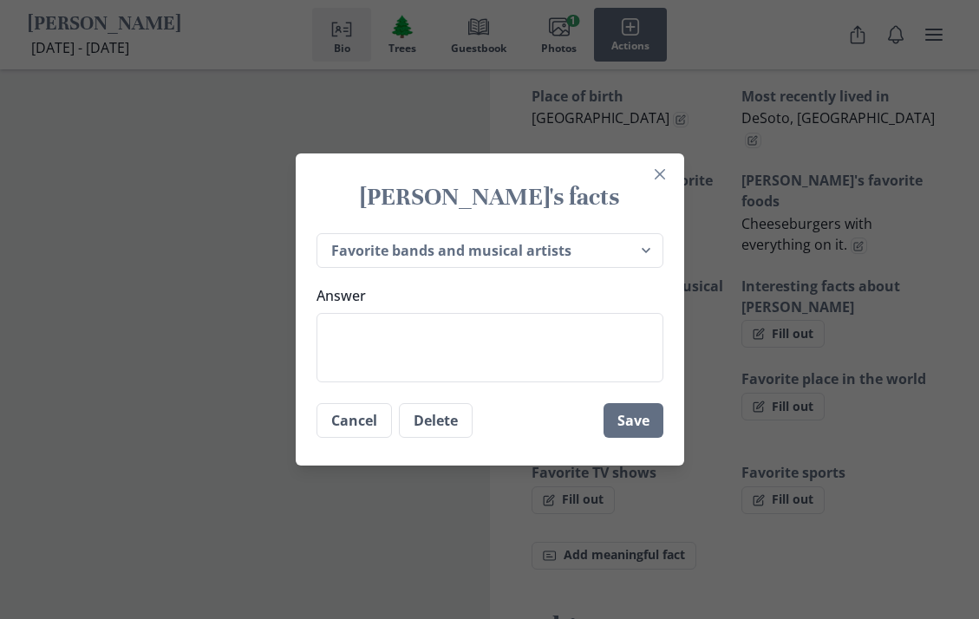
click at [339, 269] on select "Place of birth Most recently lived in [PERSON_NAME]'s favorite hobbies [PERSON_…" at bounding box center [489, 251] width 347 height 36
select select "[PERSON_NAME]'s children"
click at [521, 378] on textarea "Answer" at bounding box center [489, 347] width 347 height 69
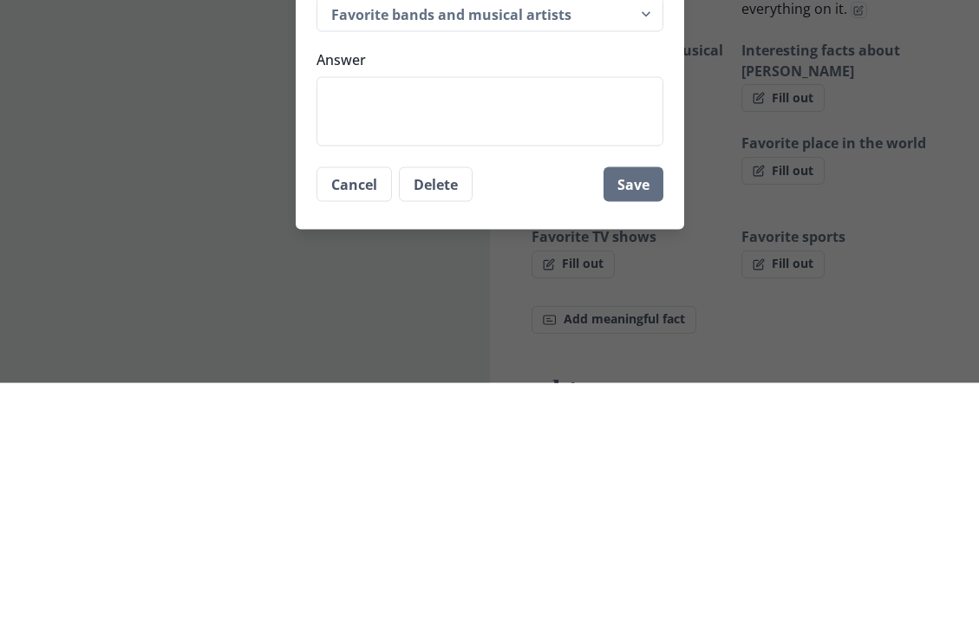
type textarea "x"
type textarea "Ta"
type textarea "x"
type textarea "Tah"
type textarea "x"
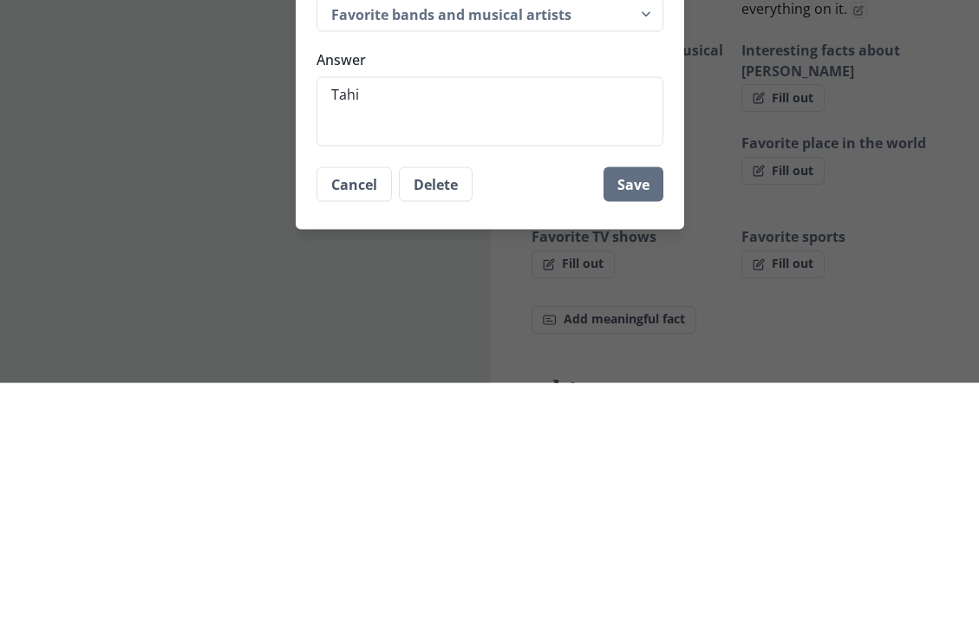
type textarea "[PERSON_NAME]"
type textarea "x"
type textarea "Tahish"
type textarea "x"
type textarea "[PERSON_NAME]"
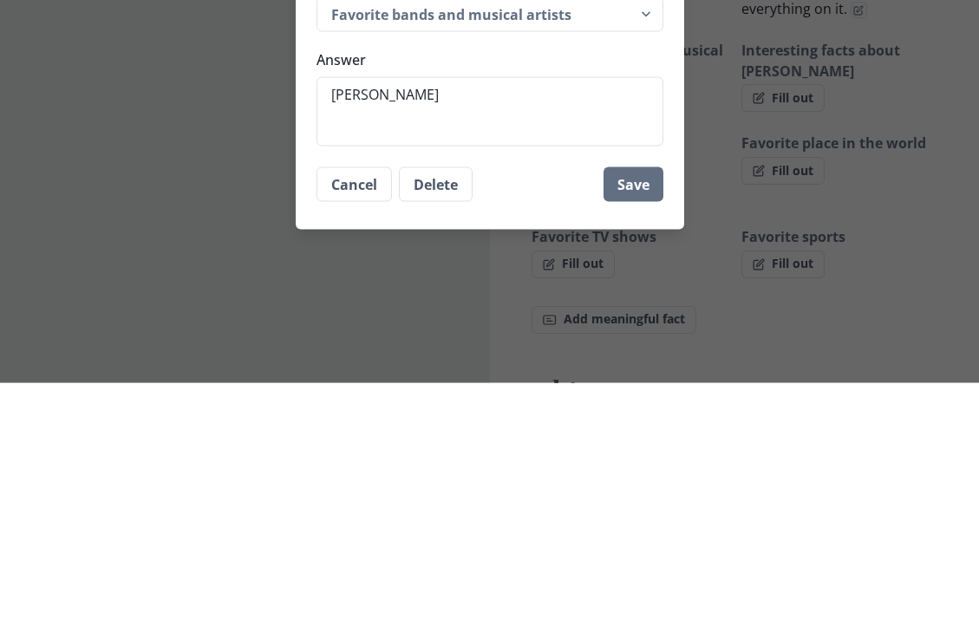
type textarea "x"
type textarea "[PERSON_NAME]"
type textarea "x"
type textarea "[PERSON_NAME]"
type textarea "x"
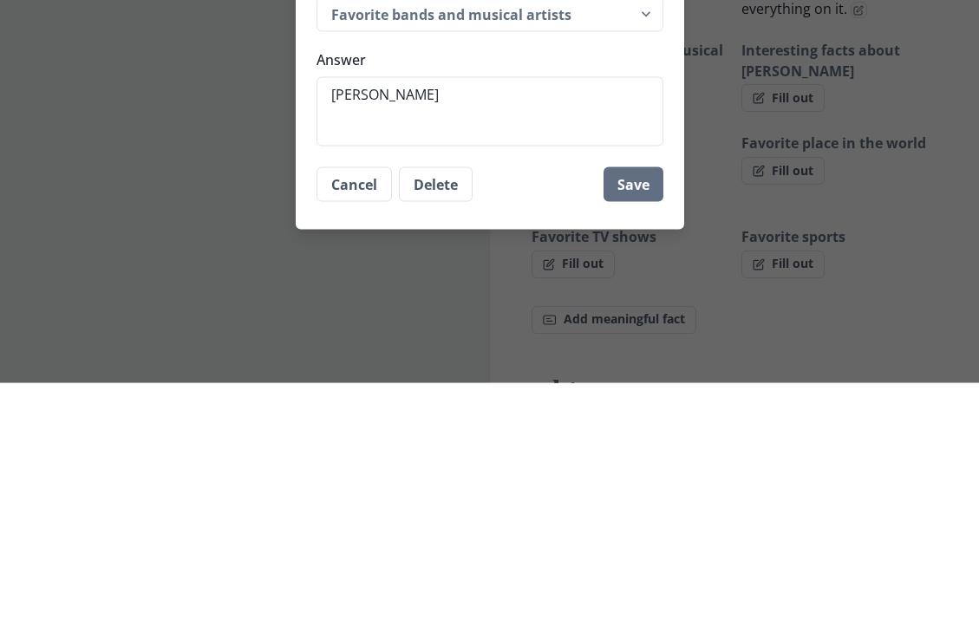
type textarea "[PERSON_NAME]"
type textarea "x"
type textarea "[PERSON_NAME]"
type textarea "x"
type textarea "Tani"
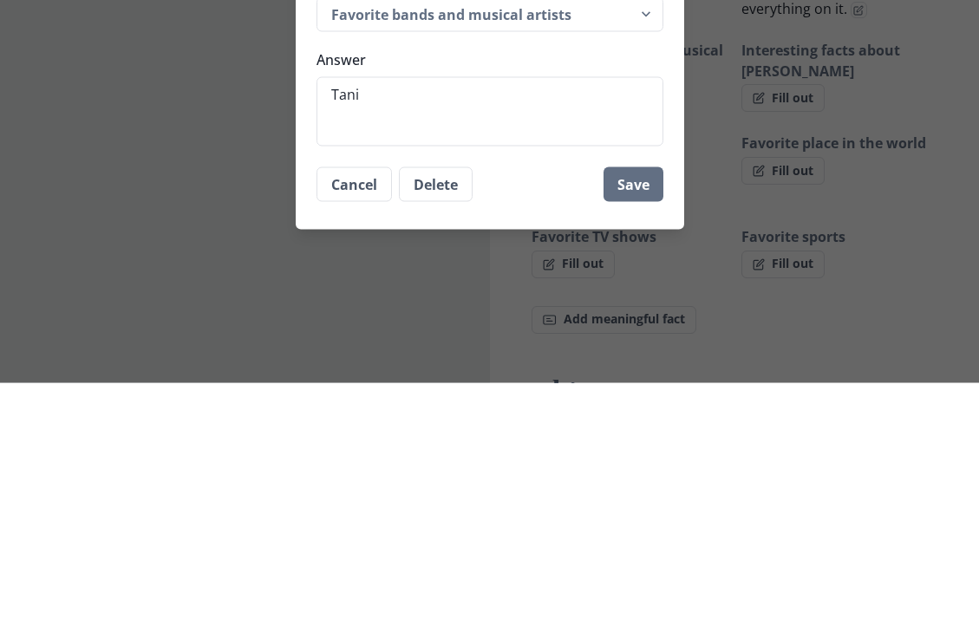
type textarea "x"
type textarea "Tan"
type textarea "x"
type textarea "Ta"
type textarea "x"
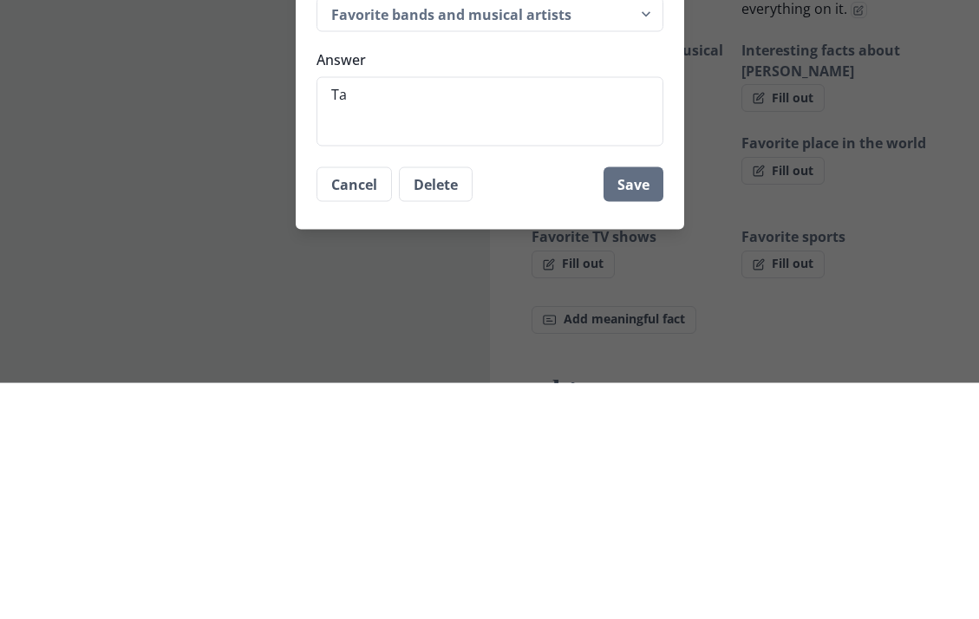
type textarea "Tah"
type textarea "x"
type textarea "Tahi"
type textarea "x"
type textarea "[PERSON_NAME]"
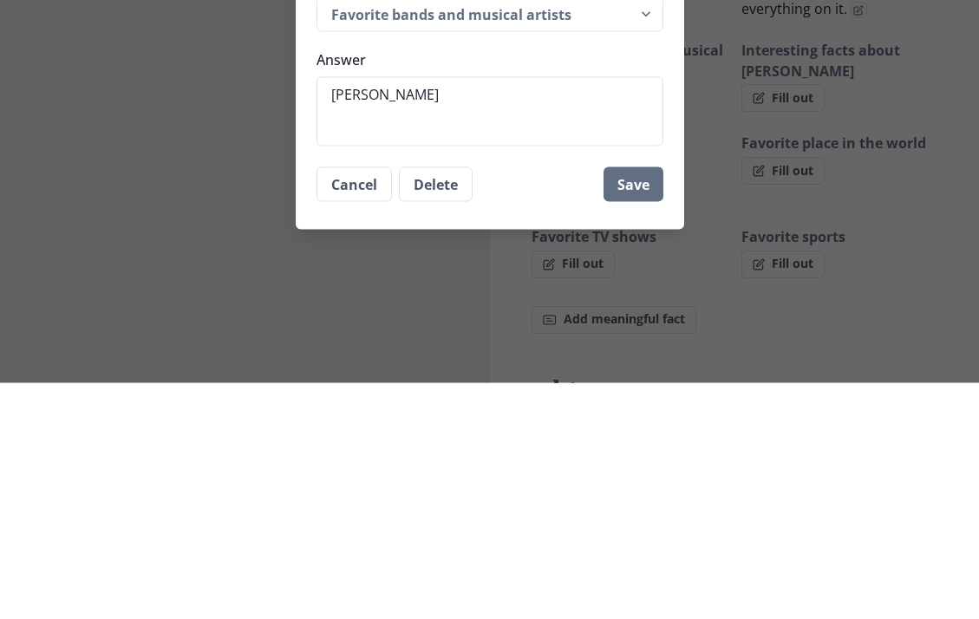
type textarea "x"
type textarea "[PERSON_NAME]"
type textarea "x"
type textarea "[PERSON_NAME] W"
type textarea "x"
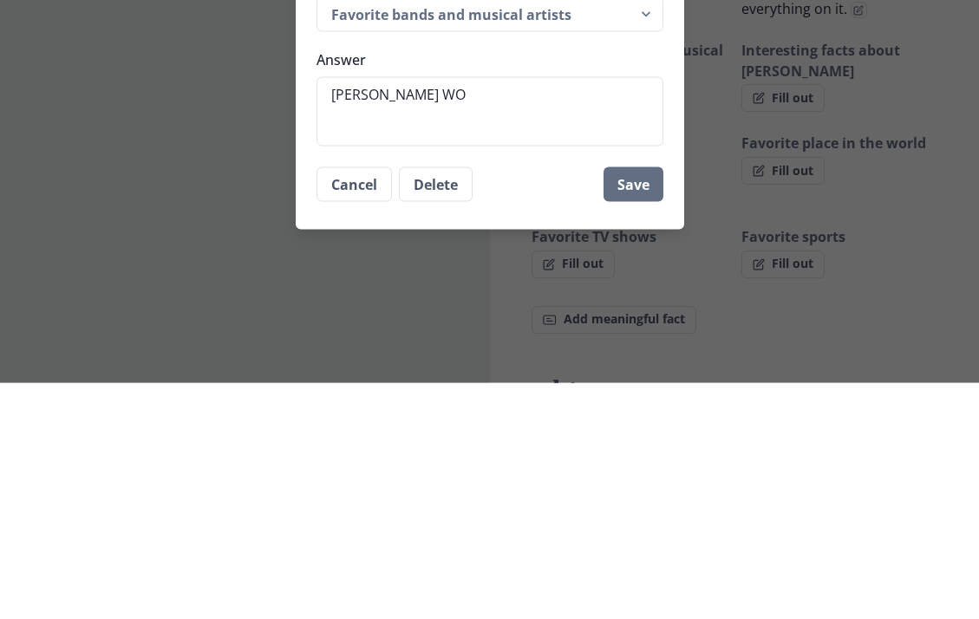
type textarea "[PERSON_NAME]"
type textarea "x"
type textarea "[PERSON_NAME]"
type textarea "x"
type textarea "[PERSON_NAME]"
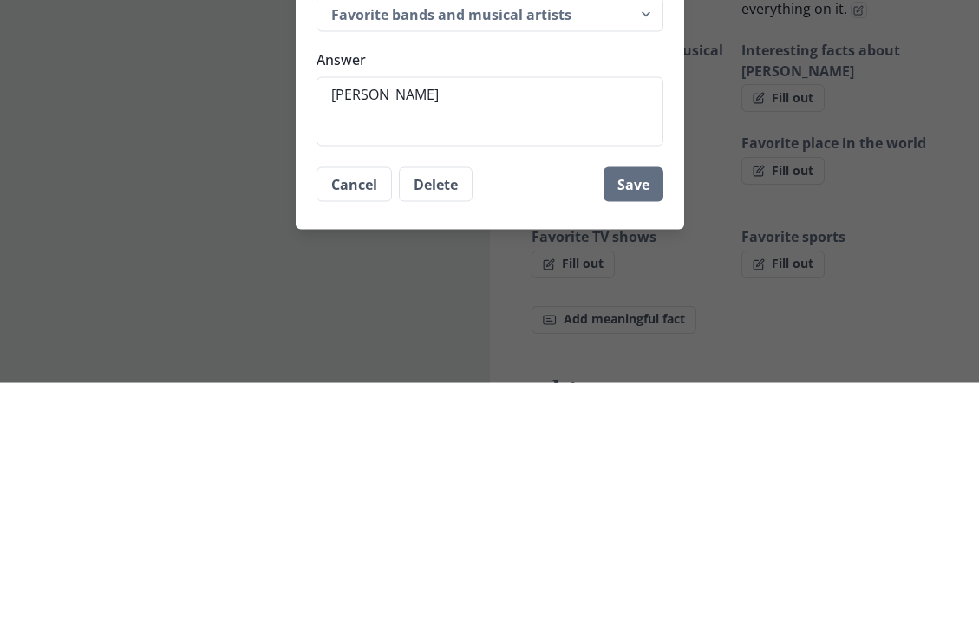
type textarea "x"
type textarea "[PERSON_NAME]"
type textarea "x"
type textarea "[PERSON_NAME] WO"
type textarea "x"
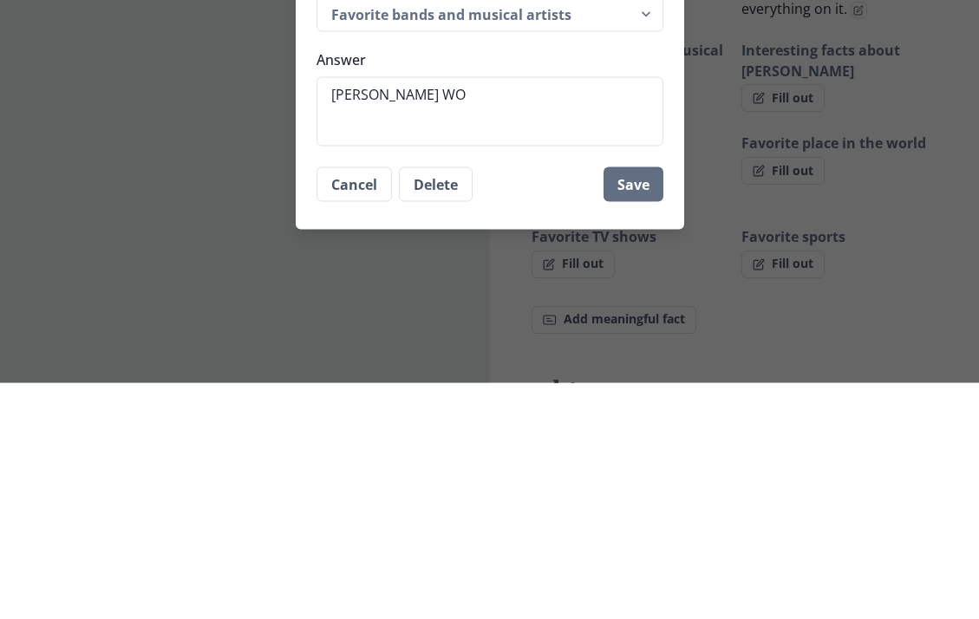
type textarea "[PERSON_NAME] W"
type textarea "x"
type textarea "[PERSON_NAME] Wo"
type textarea "x"
type textarea "[PERSON_NAME]"
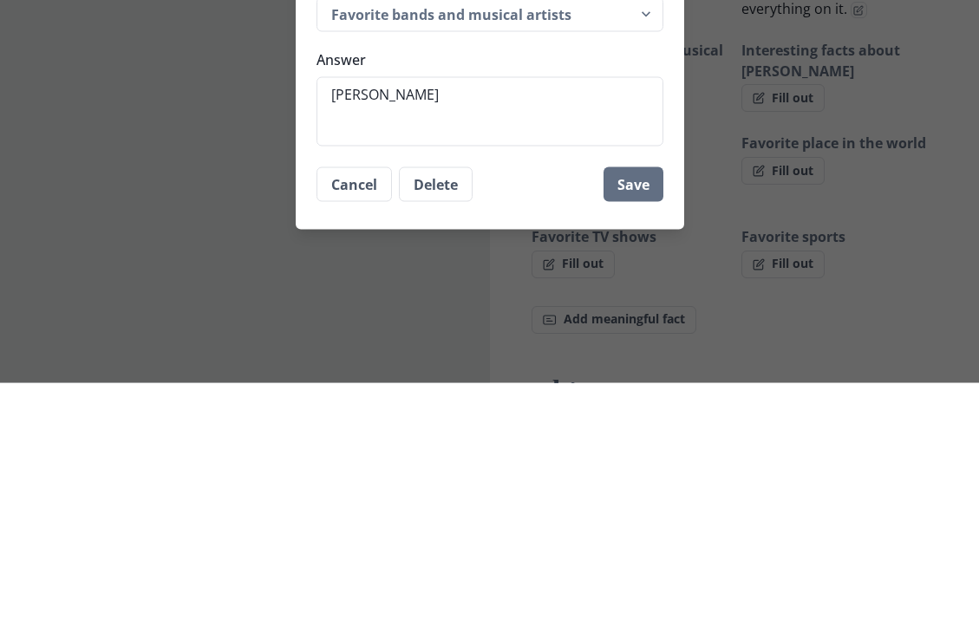
type textarea "x"
type textarea "[PERSON_NAME]"
type textarea "x"
type textarea "[PERSON_NAME]"
type textarea "x"
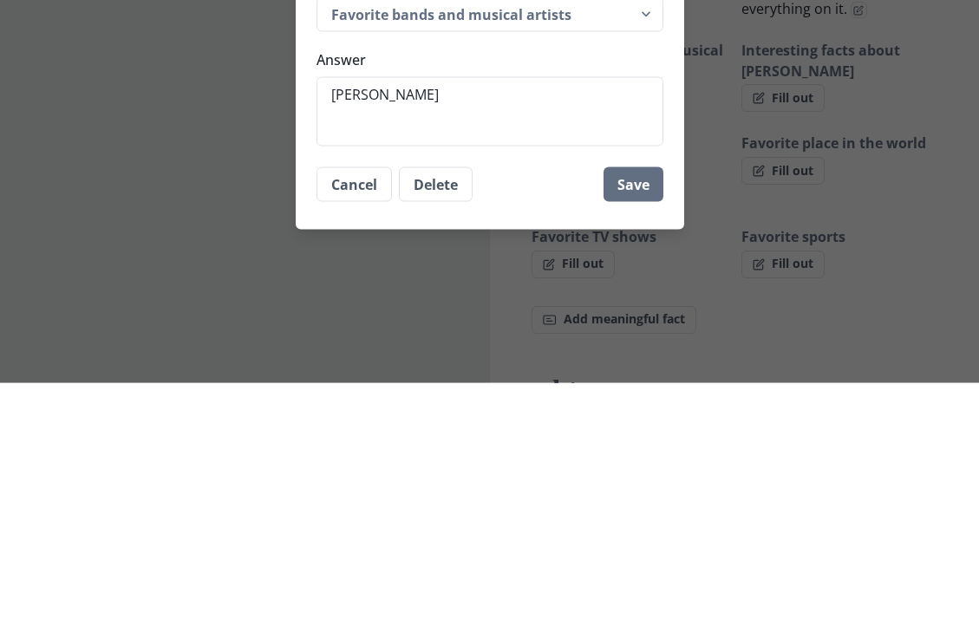
type textarea "[PERSON_NAME]"
click at [636, 403] on button "Save" at bounding box center [633, 420] width 60 height 35
type textarea "x"
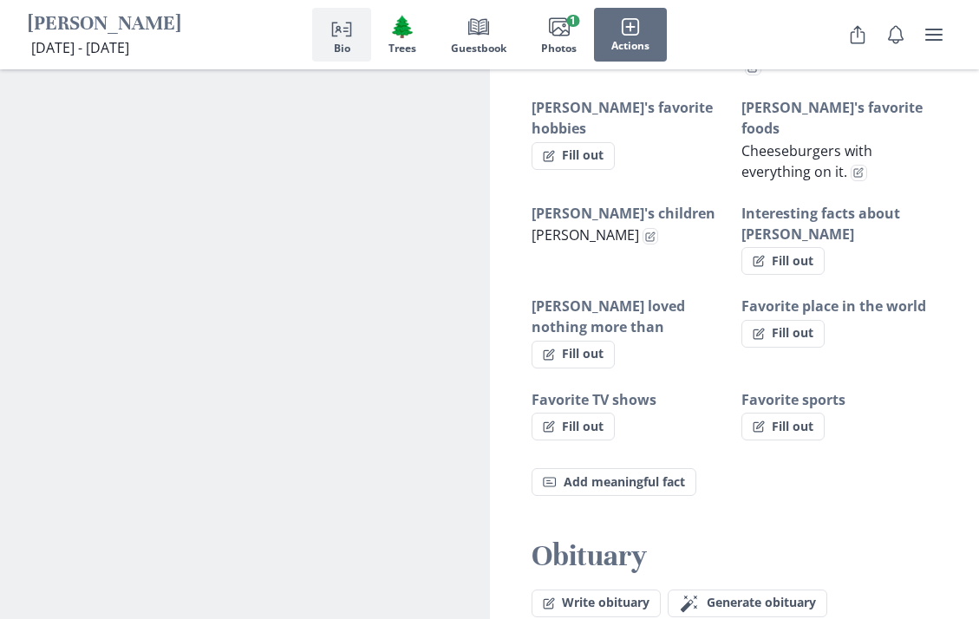
scroll to position [1239, 0]
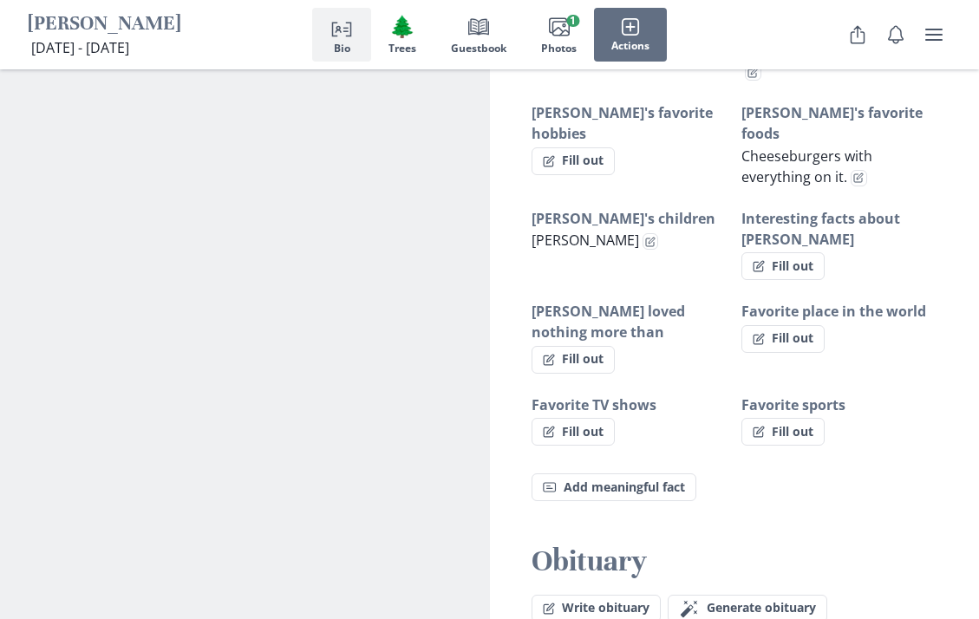
click at [772, 252] on button "Fill out" at bounding box center [782, 266] width 83 height 28
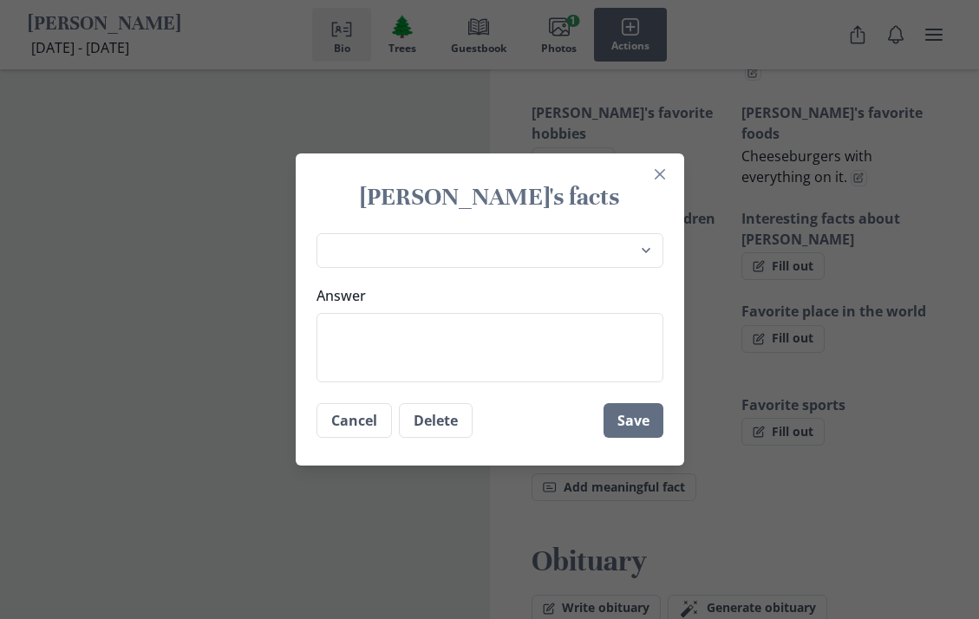
click at [622, 269] on select "Place of birth Most recently lived in [PERSON_NAME]'s favorite hobbies [PERSON_…" at bounding box center [489, 251] width 347 height 36
select select "[PERSON_NAME]'s grandchildren"
click at [524, 374] on textarea "Answer" at bounding box center [489, 347] width 347 height 69
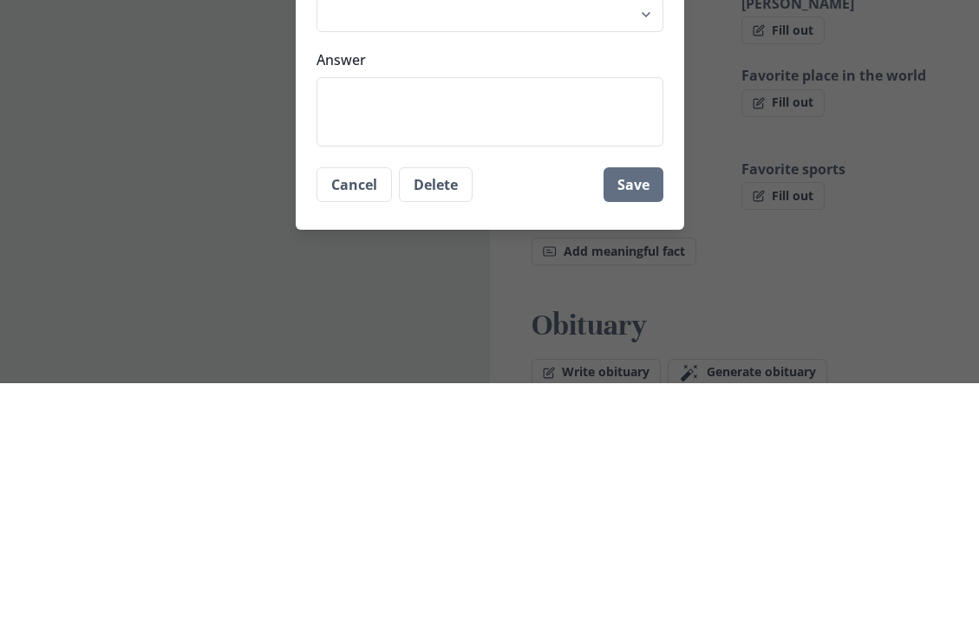
type textarea "x"
type textarea "T"
type textarea "x"
type textarea "Ti"
type textarea "x"
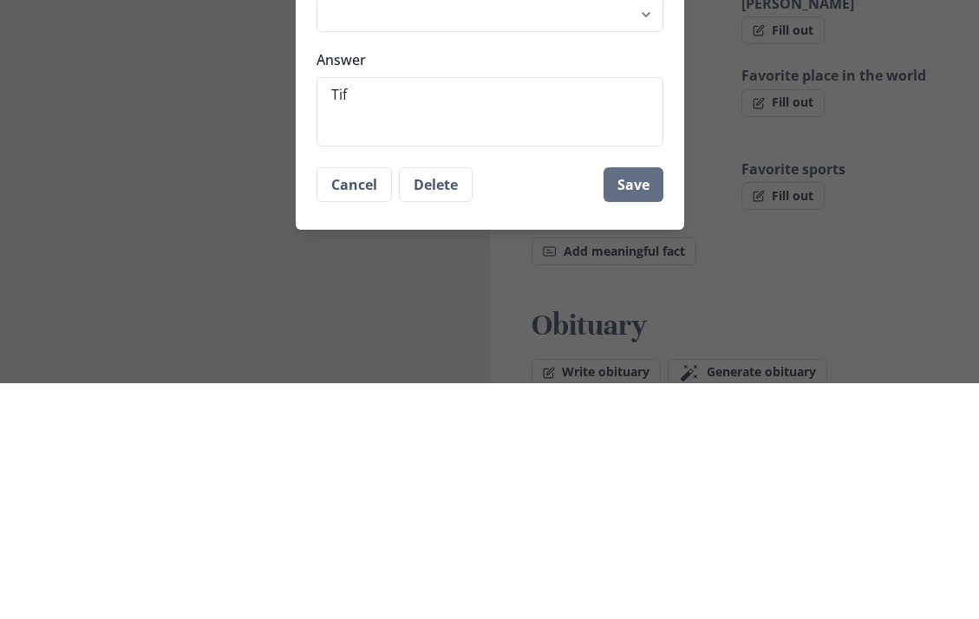
type textarea "Tiff"
type textarea "x"
type textarea "Tiffa"
type textarea "x"
type textarea "Tiffan"
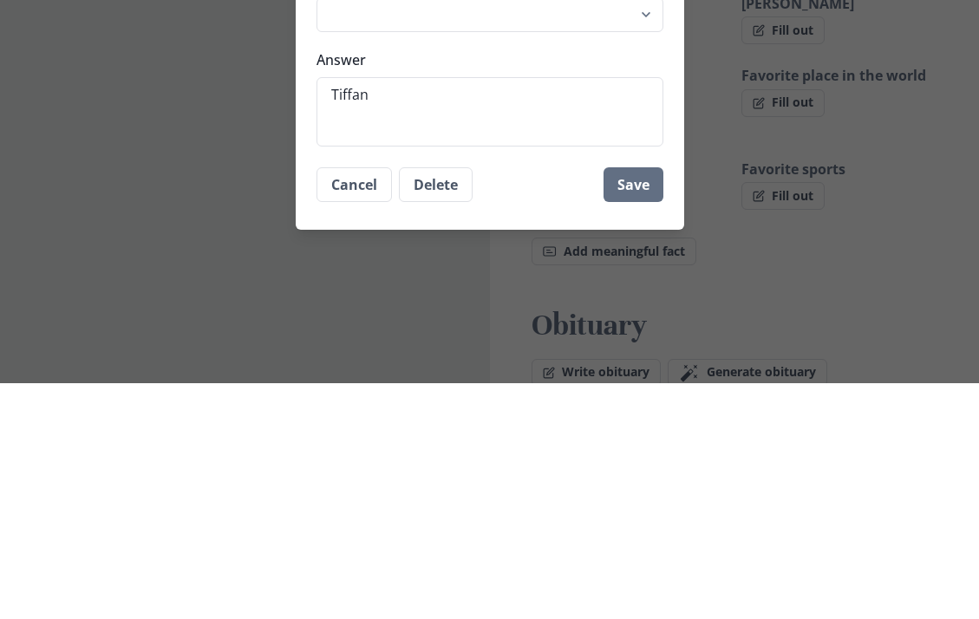
type textarea "x"
type textarea "[PERSON_NAME]"
type textarea "x"
type textarea "[PERSON_NAME]"
type textarea "x"
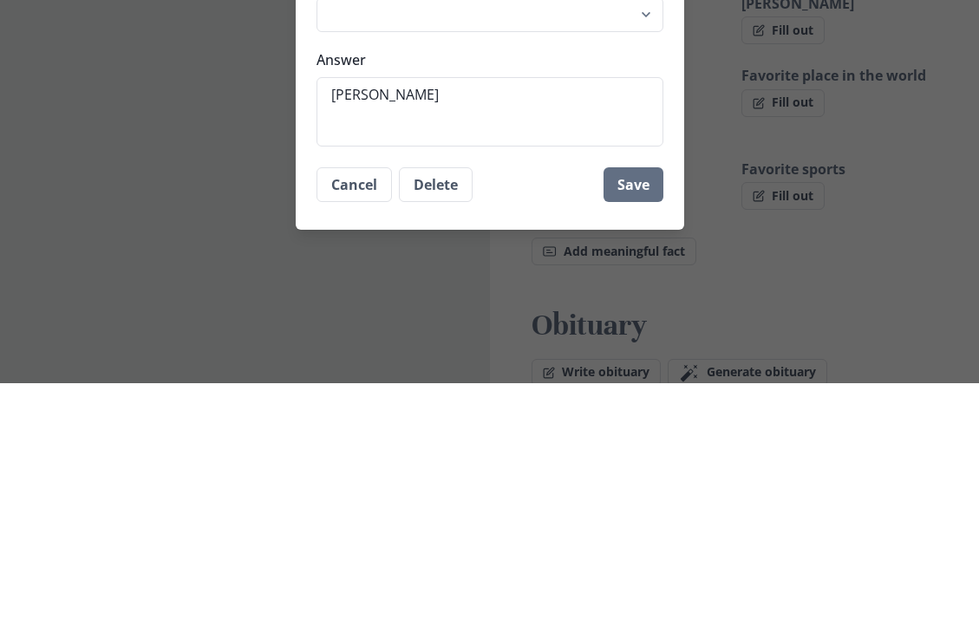
type textarea "[PERSON_NAME] Wo"
type textarea "x"
type textarea "[PERSON_NAME]"
type textarea "x"
type textarea "[PERSON_NAME]"
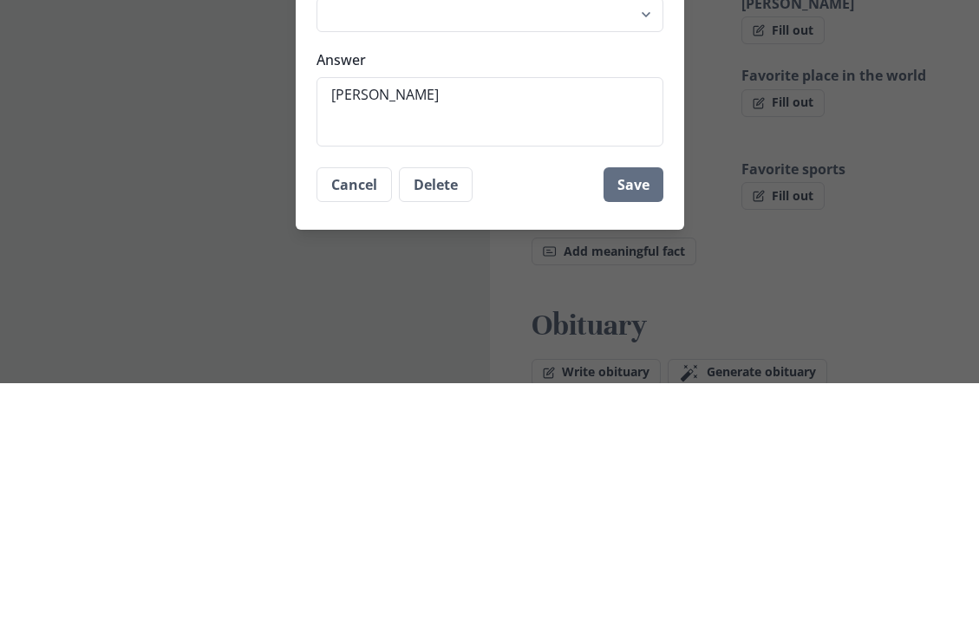
type textarea "x"
type textarea "[PERSON_NAME]"
type textarea "x"
type textarea "[PERSON_NAME] a"
type textarea "x"
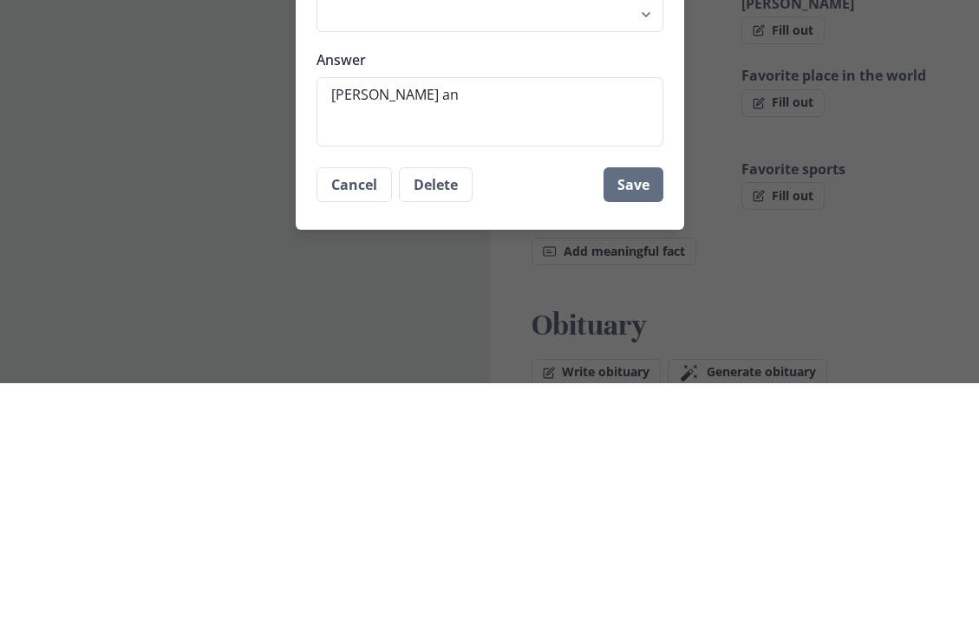
type textarea "[PERSON_NAME] and"
type textarea "x"
type textarea "[PERSON_NAME] and"
type textarea "x"
type textarea "[PERSON_NAME] and [PERSON_NAME]"
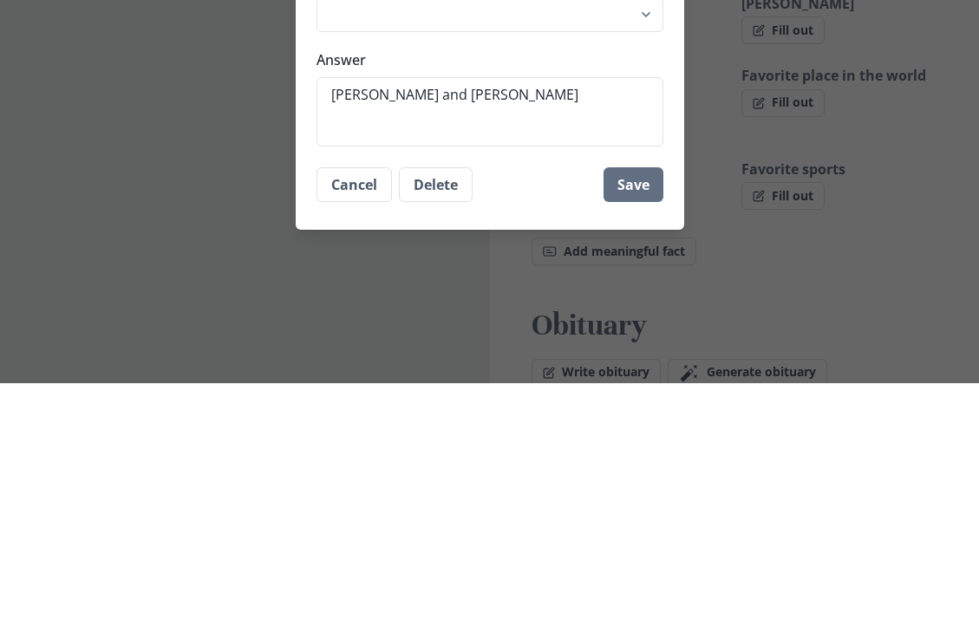
type textarea "x"
type textarea "[PERSON_NAME] and Dar"
type textarea "x"
type textarea "[PERSON_NAME] and [PERSON_NAME]"
type textarea "x"
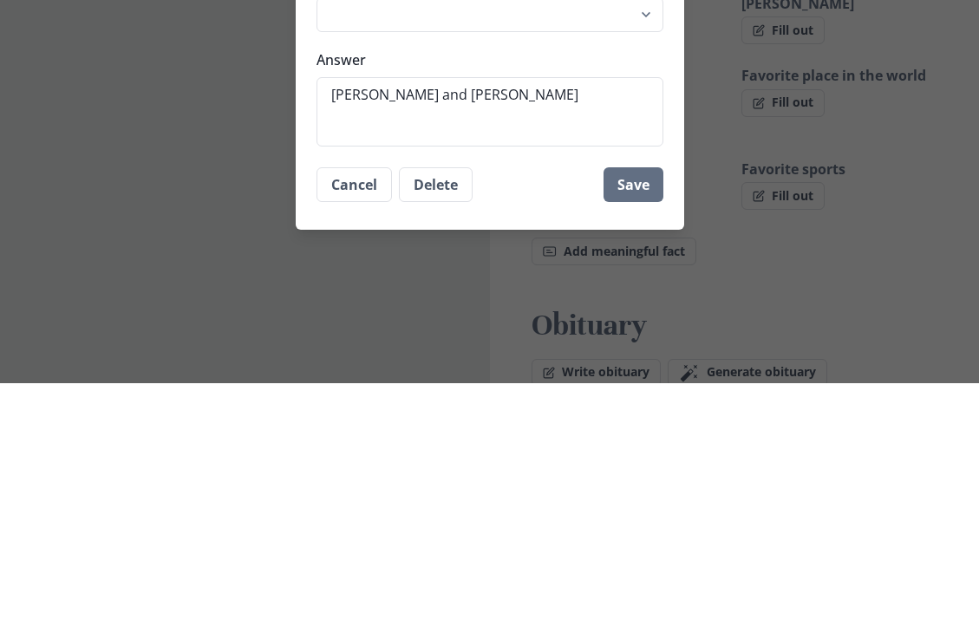
type textarea "[PERSON_NAME] and [PERSON_NAME]"
type textarea "x"
type textarea "[PERSON_NAME] and [PERSON_NAME]"
type textarea "x"
type textarea "[PERSON_NAME] and [PERSON_NAME]"
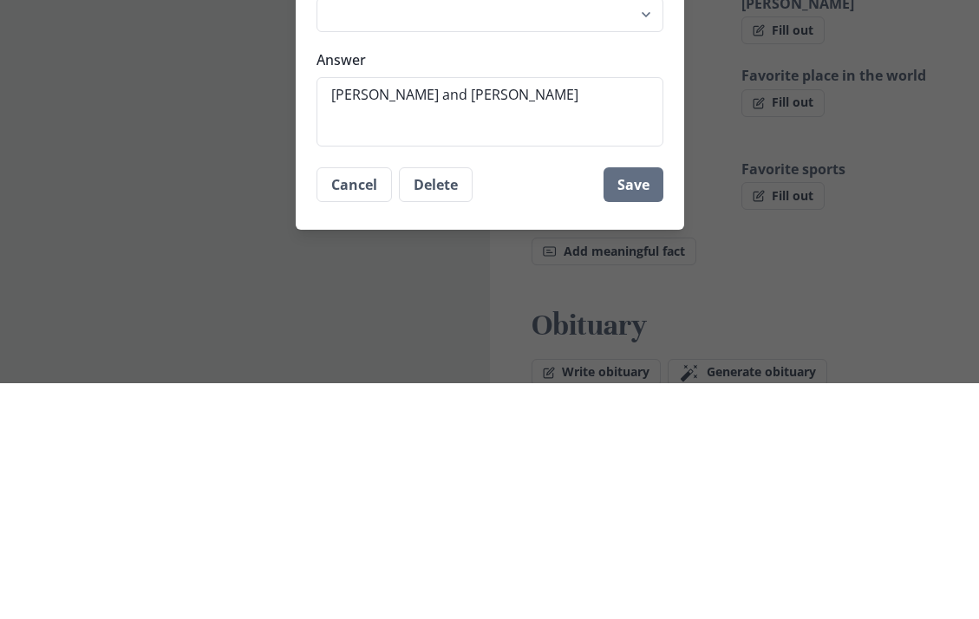
type textarea "x"
type textarea "[PERSON_NAME] and [PERSON_NAME]"
type textarea "x"
type textarea "[PERSON_NAME] and [PERSON_NAME] E"
type textarea "x"
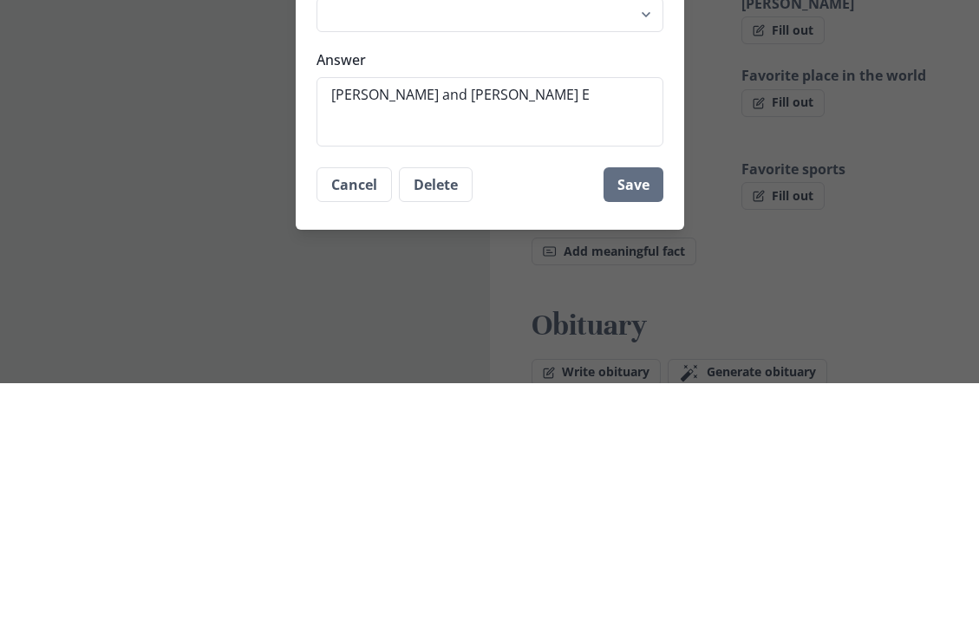
type textarea "[PERSON_NAME] and [PERSON_NAME] Et"
type textarea "x"
type textarea "[PERSON_NAME] and [PERSON_NAME]"
type textarea "x"
type textarea "[PERSON_NAME] and [PERSON_NAME]"
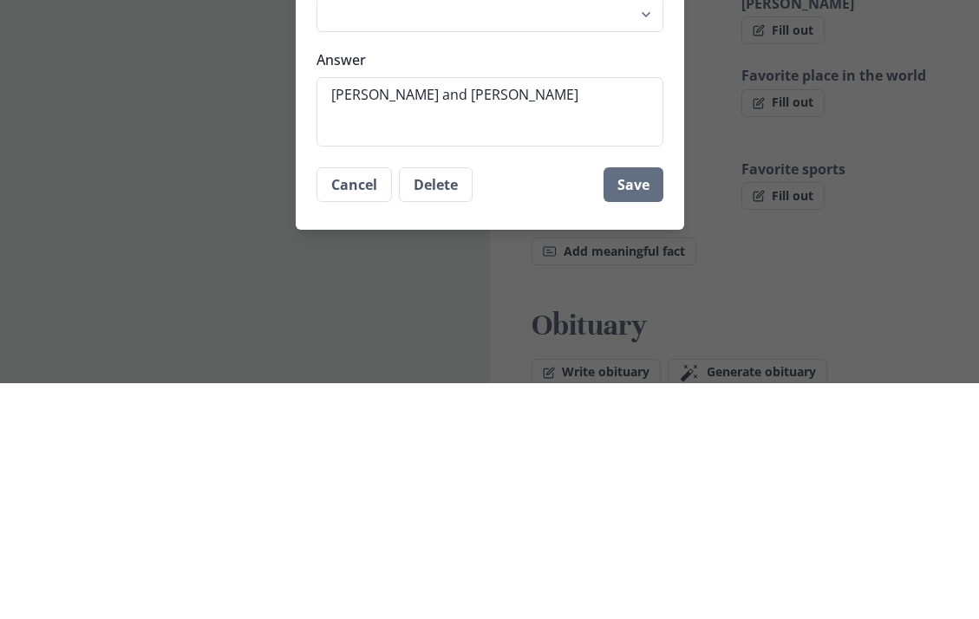
type textarea "x"
type textarea "[PERSON_NAME] and [PERSON_NAME]"
type textarea "x"
type textarea "[PERSON_NAME] and [PERSON_NAME]"
click at [488, 313] on textarea "[PERSON_NAME] and [PERSON_NAME]" at bounding box center [489, 347] width 347 height 69
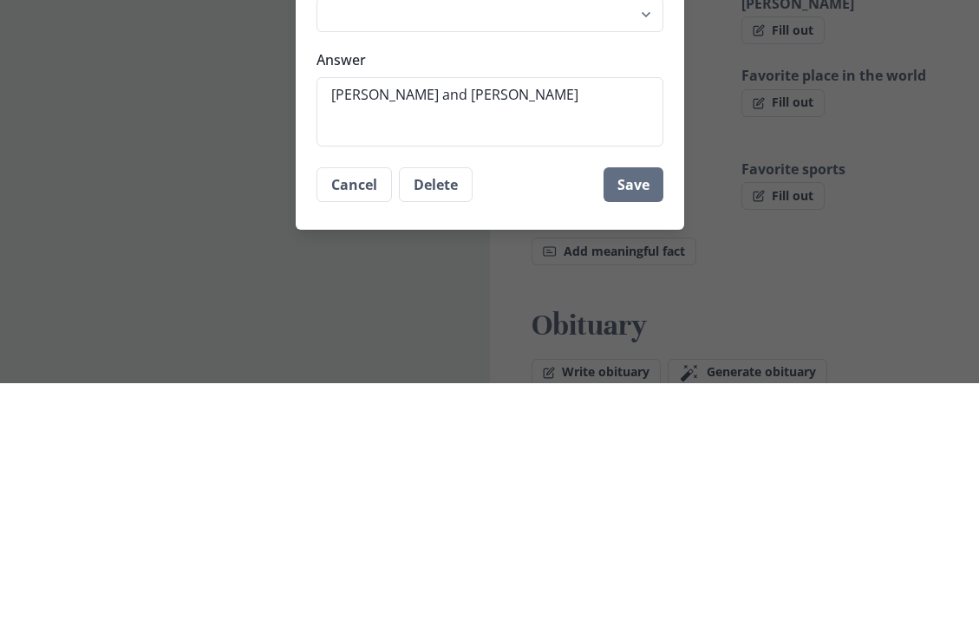
click at [629, 403] on button "Save" at bounding box center [633, 420] width 60 height 35
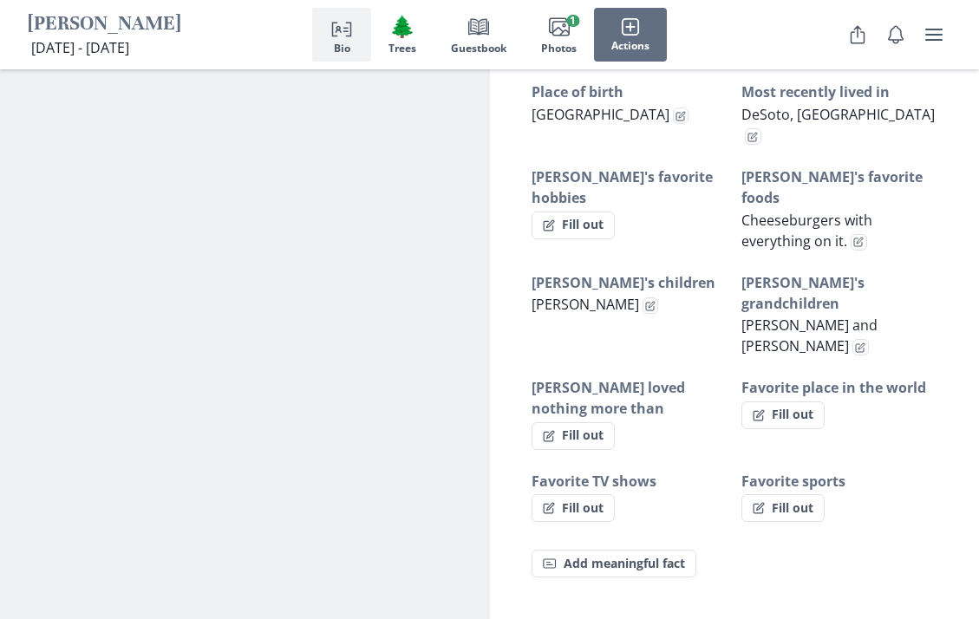
scroll to position [1178, 0]
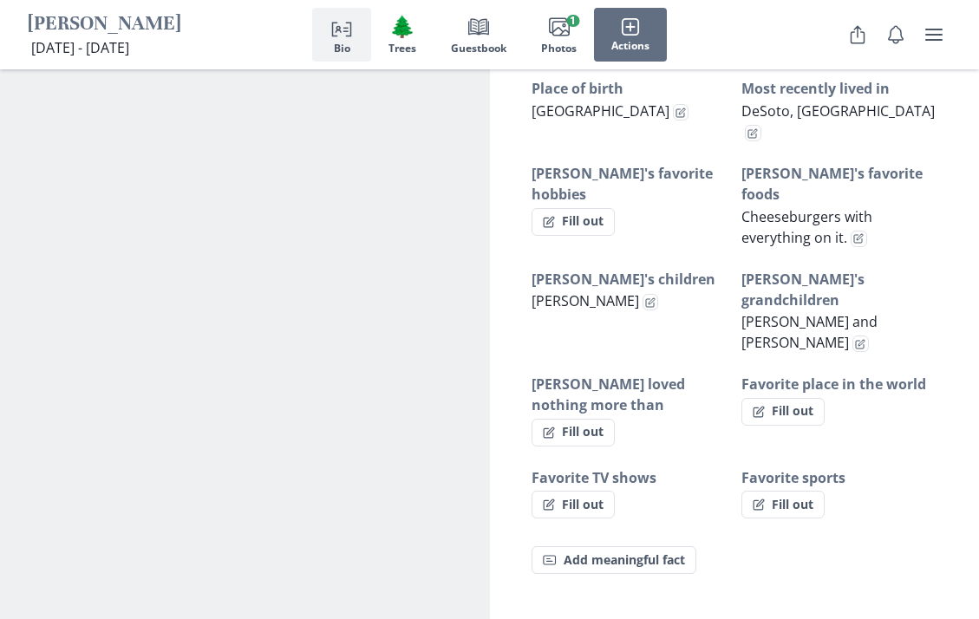
click at [574, 419] on button "Fill out" at bounding box center [572, 433] width 83 height 28
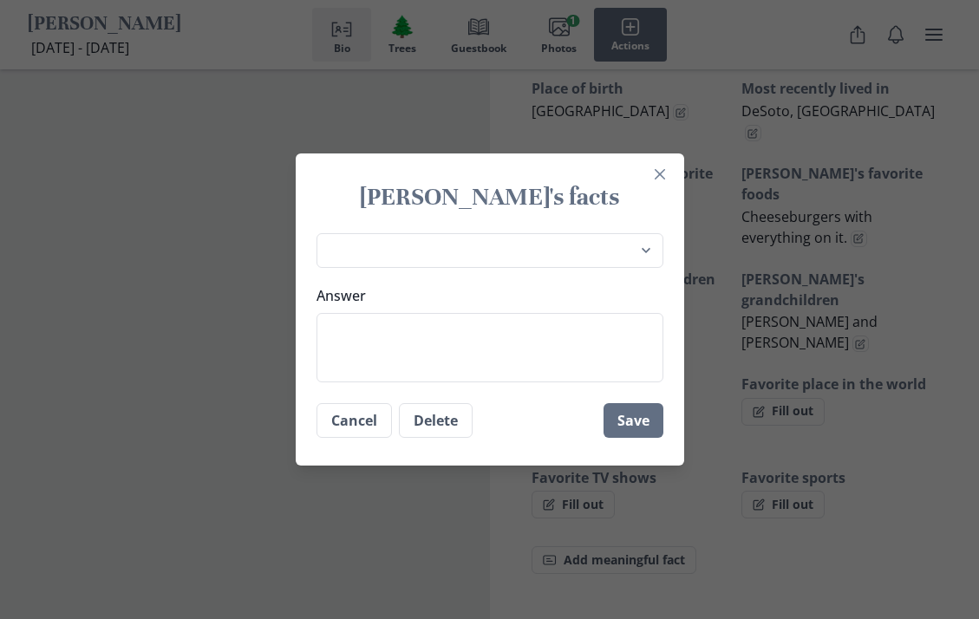
click at [367, 346] on textarea "Answer" at bounding box center [489, 347] width 347 height 69
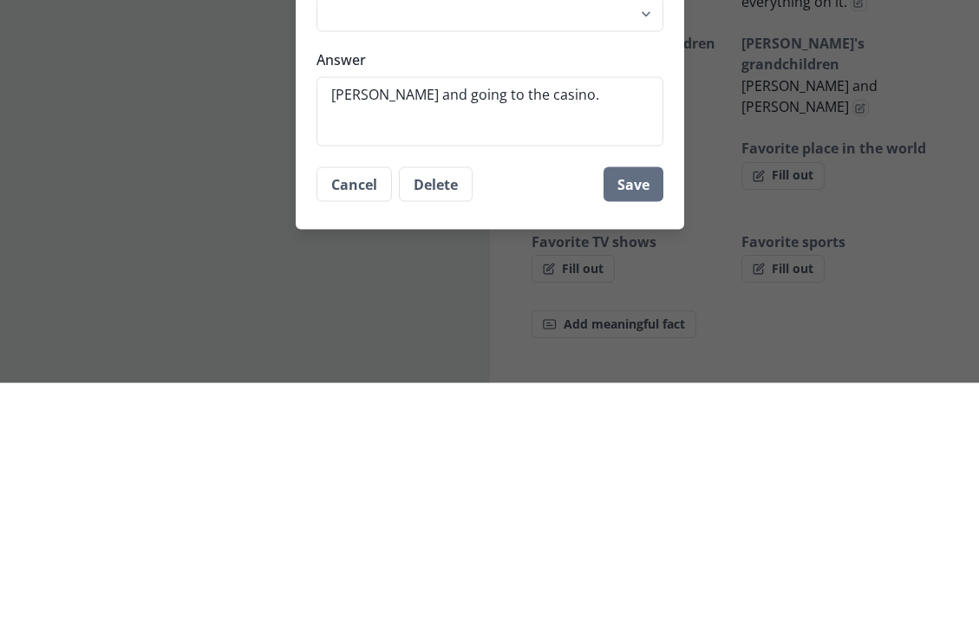
click at [632, 403] on button "Save" at bounding box center [633, 420] width 60 height 35
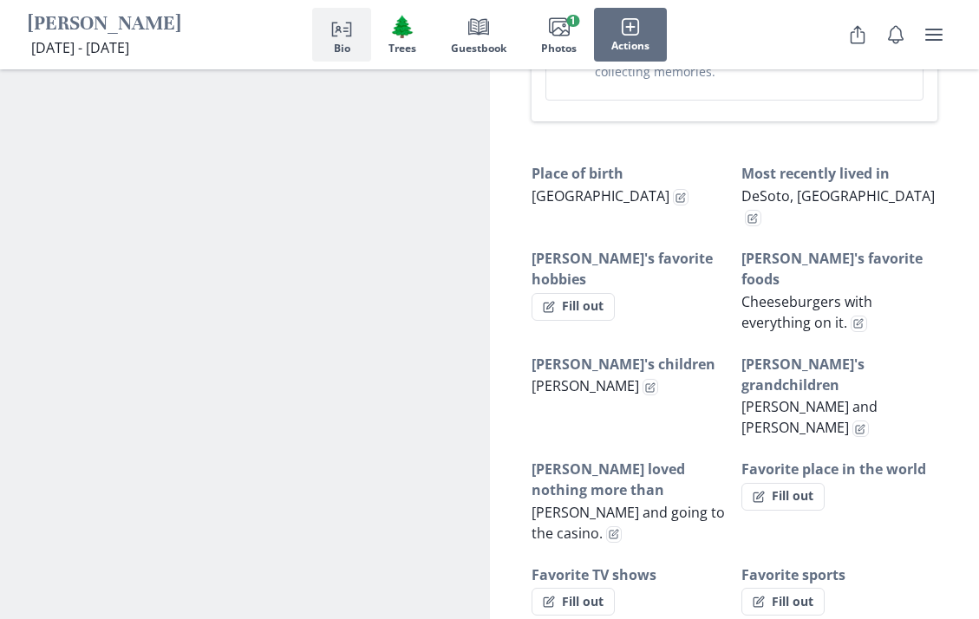
scroll to position [1101, 0]
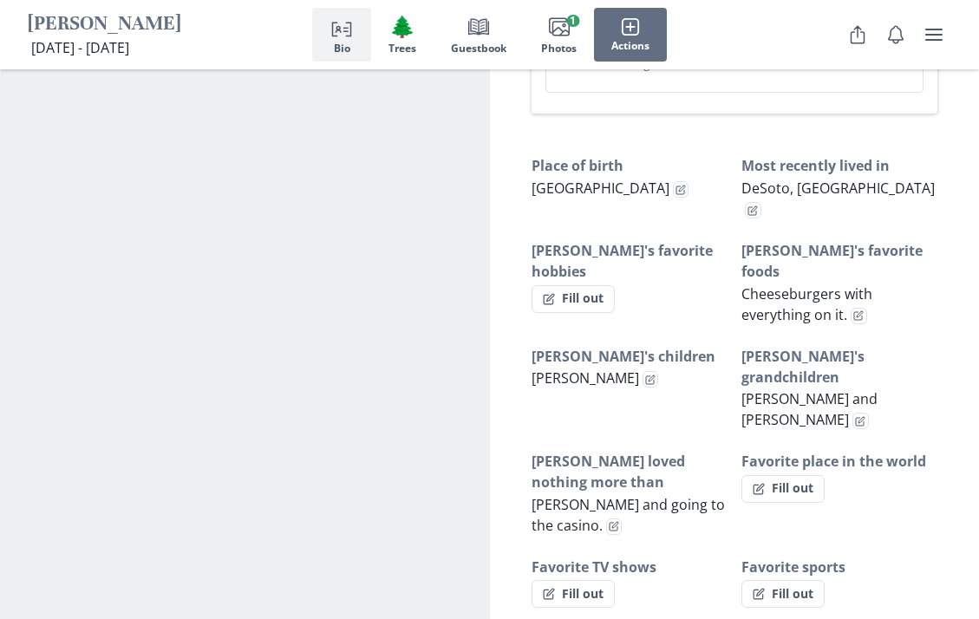
click at [787, 475] on button "Fill out" at bounding box center [782, 489] width 83 height 28
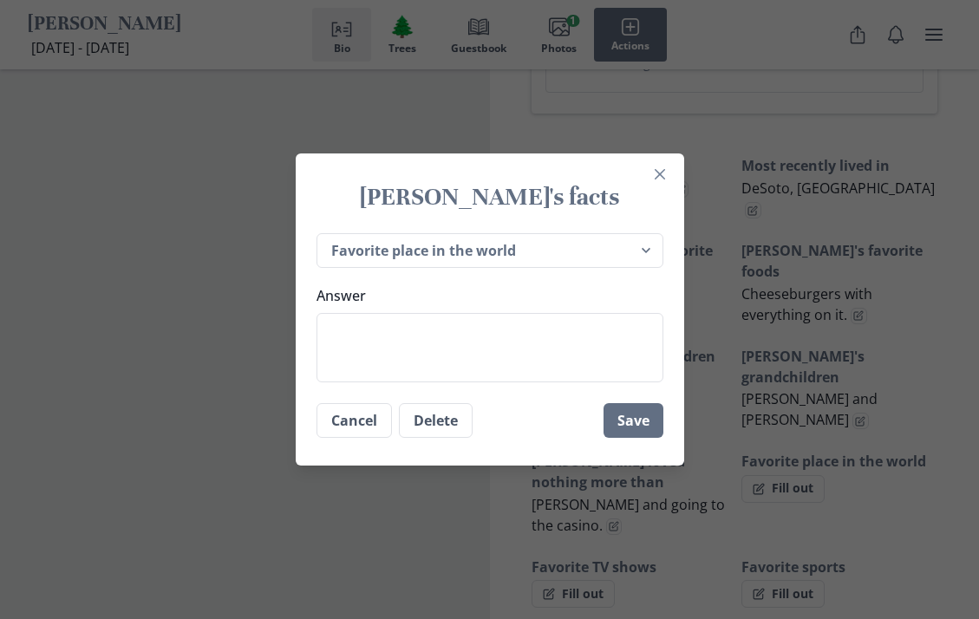
click at [554, 269] on select "Place of birth Most recently lived in [PERSON_NAME]'s favorite hobbies [PERSON_…" at bounding box center [489, 251] width 347 height 36
click at [443, 438] on button "Delete" at bounding box center [436, 420] width 74 height 35
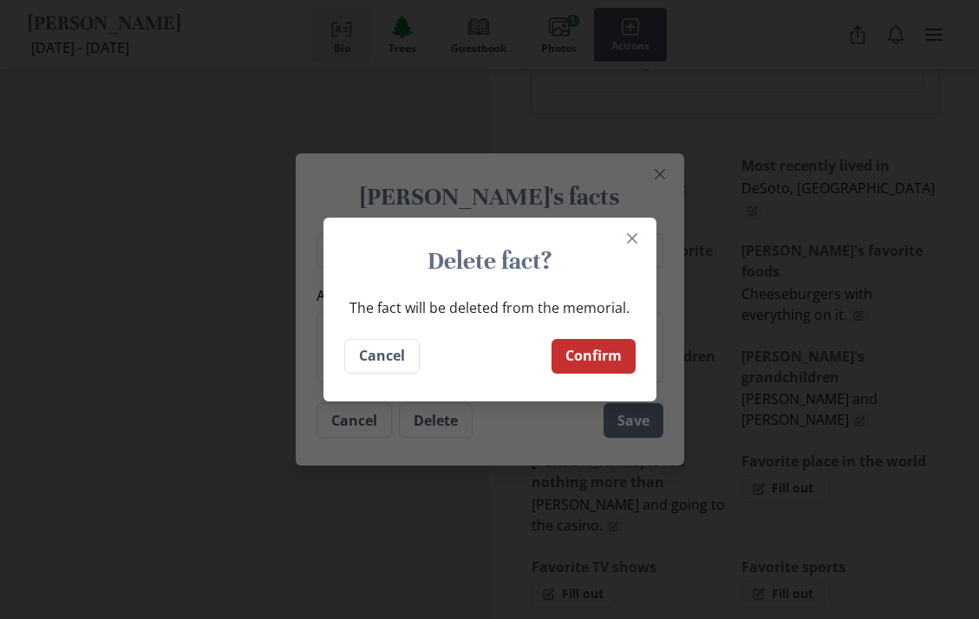
click at [591, 374] on button "Confirm" at bounding box center [593, 356] width 84 height 35
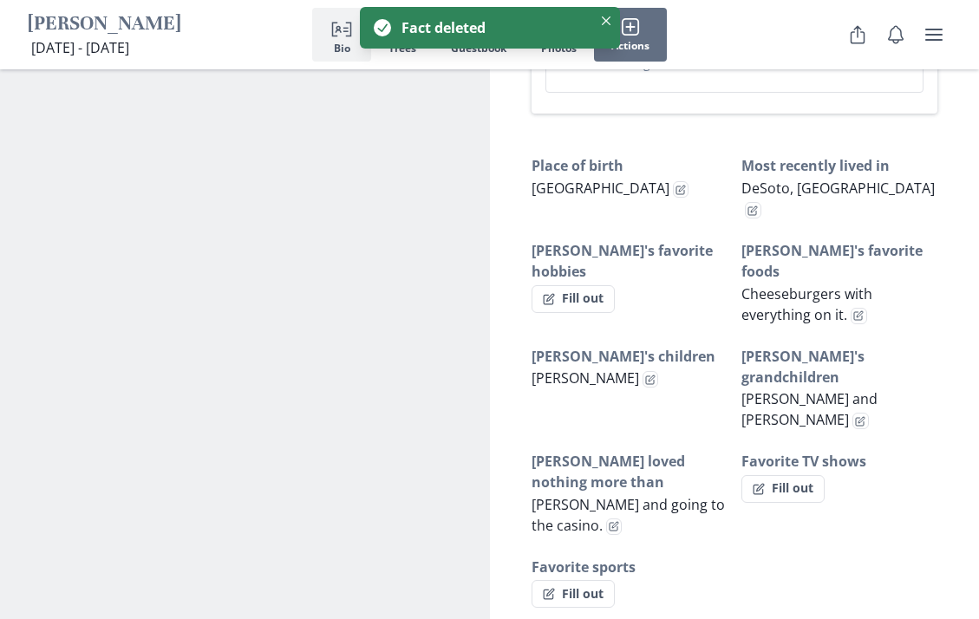
click at [782, 475] on button "Fill out" at bounding box center [782, 489] width 83 height 28
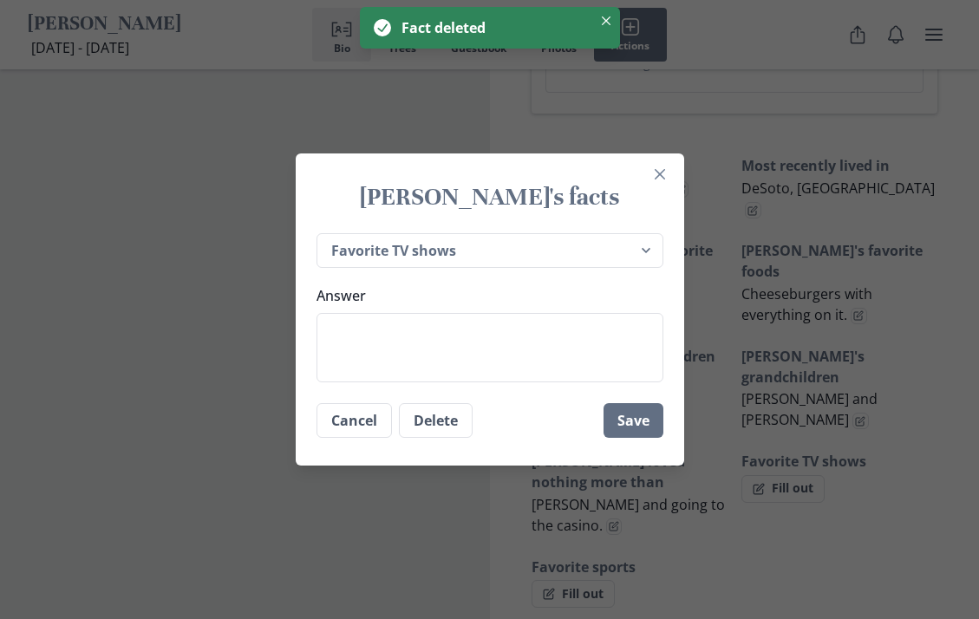
click at [459, 438] on button "Delete" at bounding box center [436, 420] width 74 height 35
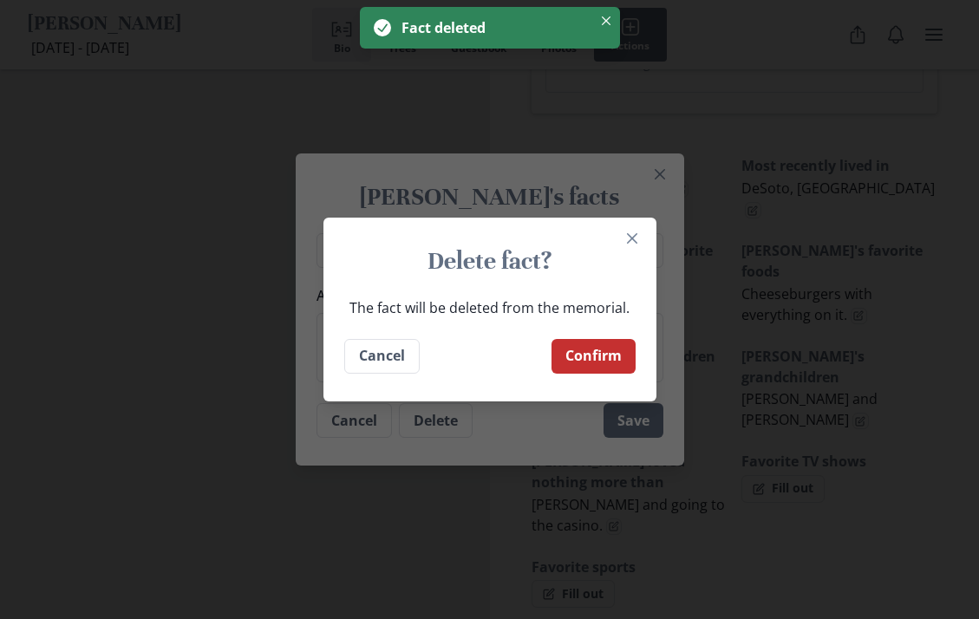
click at [594, 374] on button "Confirm" at bounding box center [593, 356] width 84 height 35
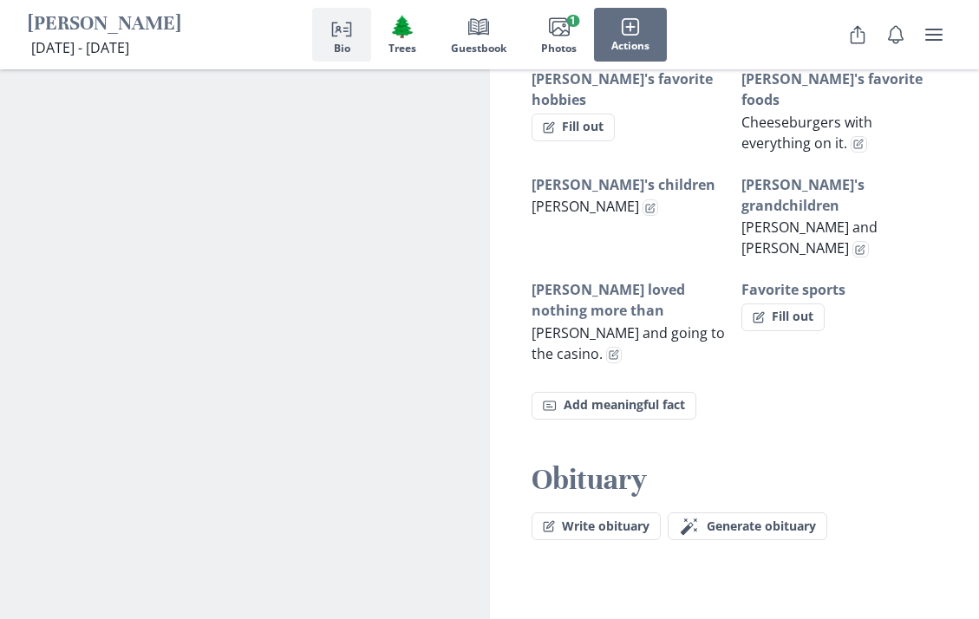
scroll to position [1273, 0]
click at [702, 511] on button "Magic wand Generate obituary Generate" at bounding box center [747, 525] width 160 height 28
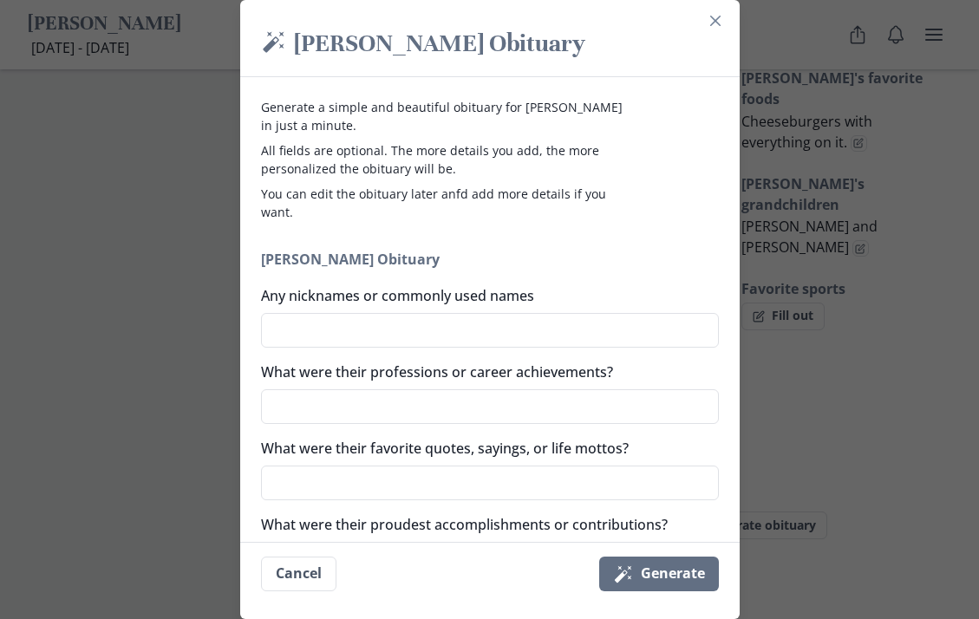
click at [303, 591] on button "Cancel" at bounding box center [298, 574] width 75 height 35
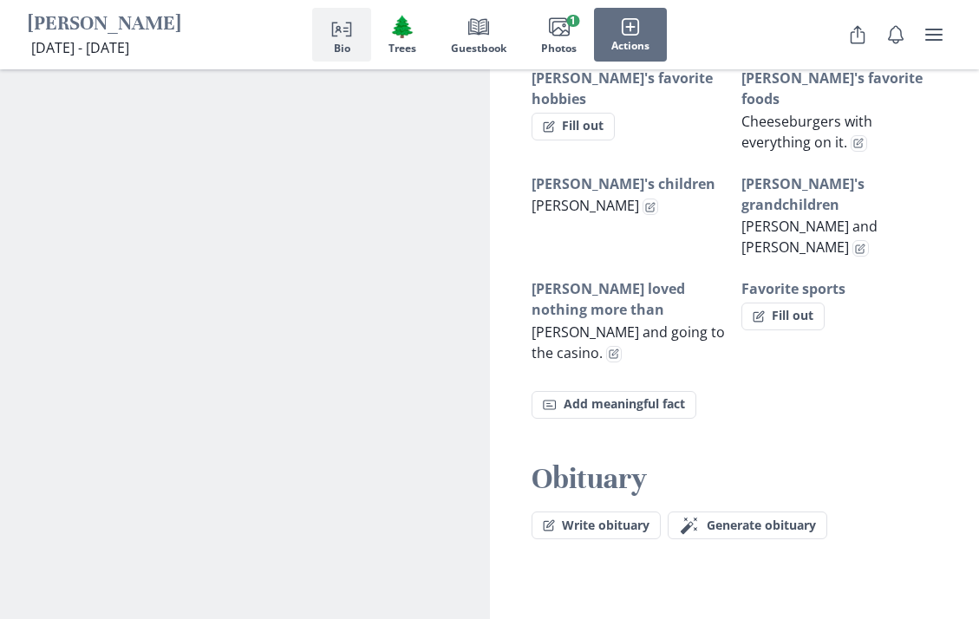
click at [630, 511] on button "Write obituary" at bounding box center [595, 525] width 129 height 28
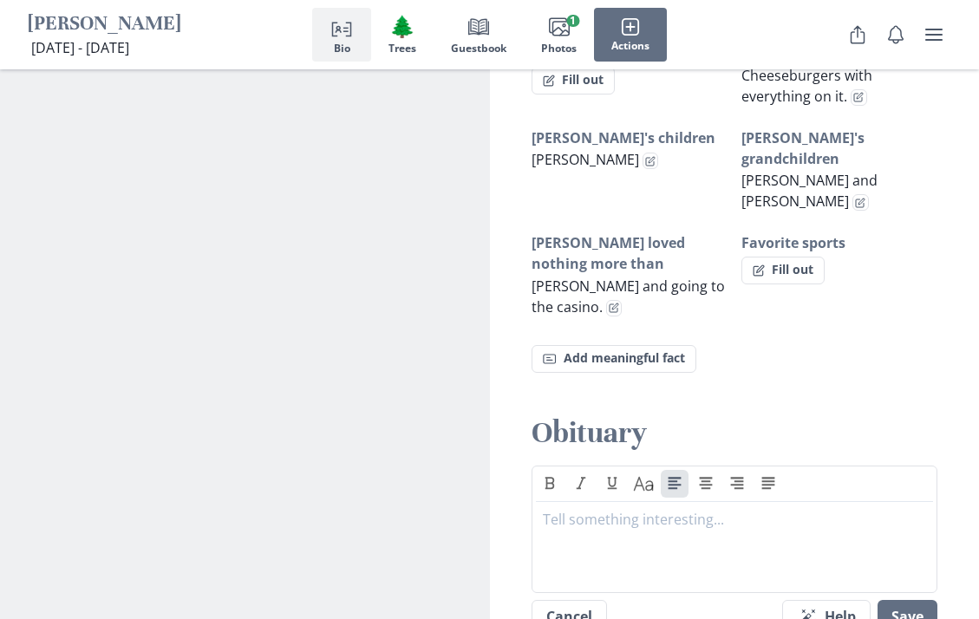
scroll to position [1320, 0]
click at [817, 599] on button "Magic wand Help" at bounding box center [826, 616] width 88 height 35
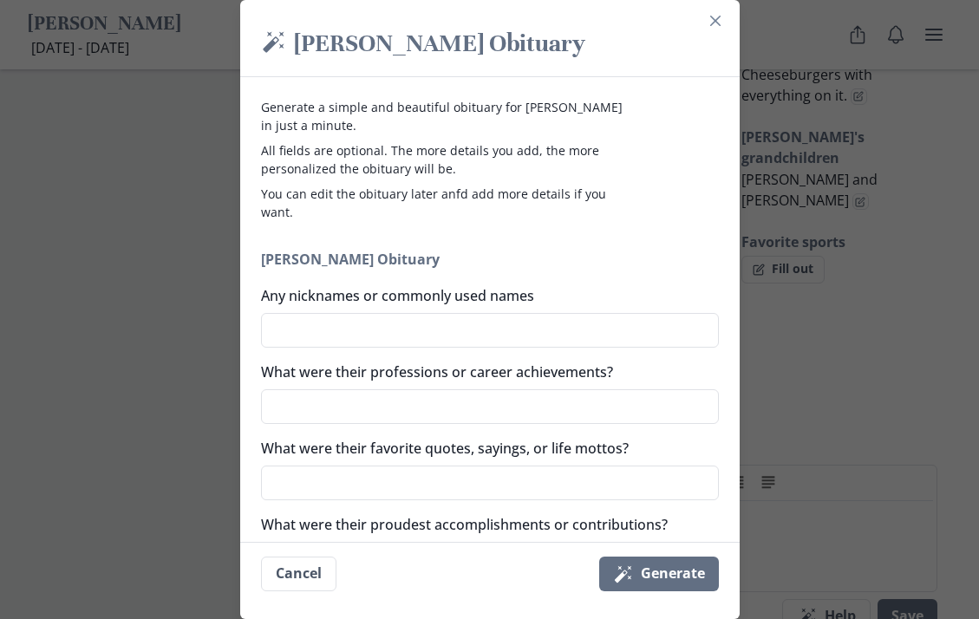
click at [559, 344] on textarea "Any nicknames or commonly used names" at bounding box center [490, 330] width 458 height 35
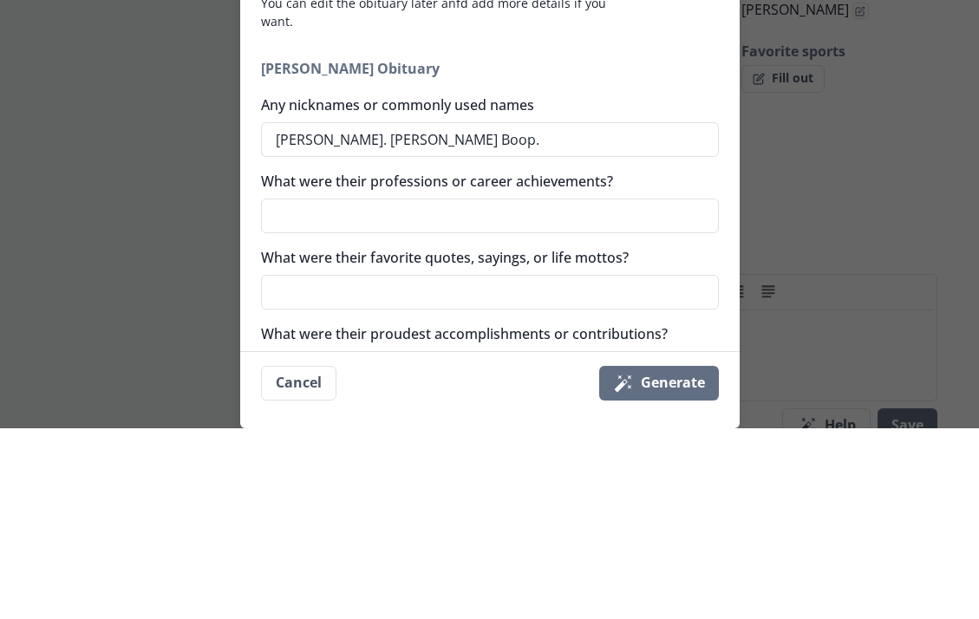
scroll to position [1511, 0]
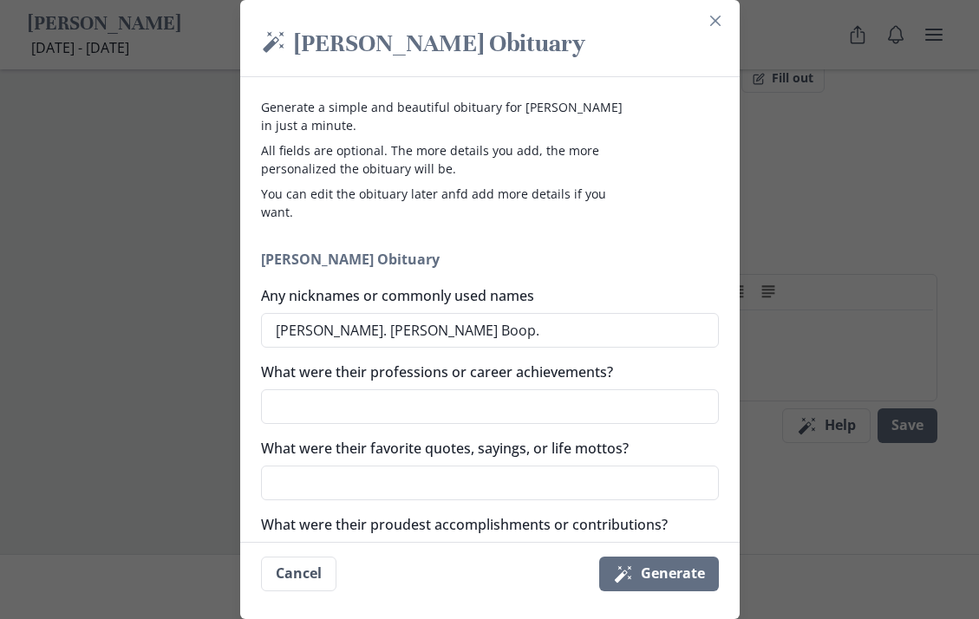
click at [698, 591] on button "Magic wand Generate" at bounding box center [659, 574] width 120 height 35
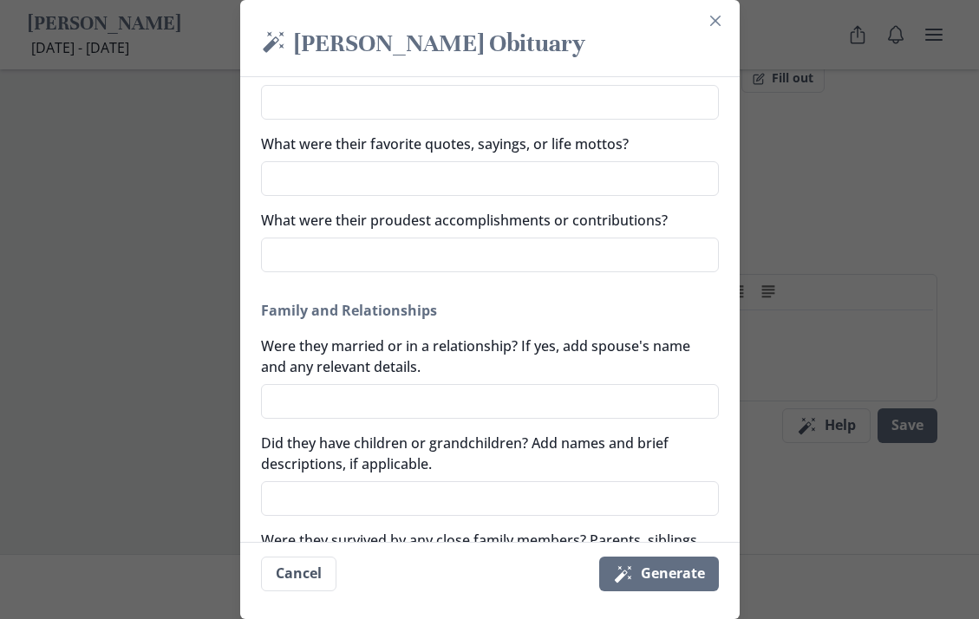
scroll to position [305, 0]
click at [643, 387] on textarea "Were they married or in a relationship? If yes, add spouse's name and any relev…" at bounding box center [490, 400] width 458 height 35
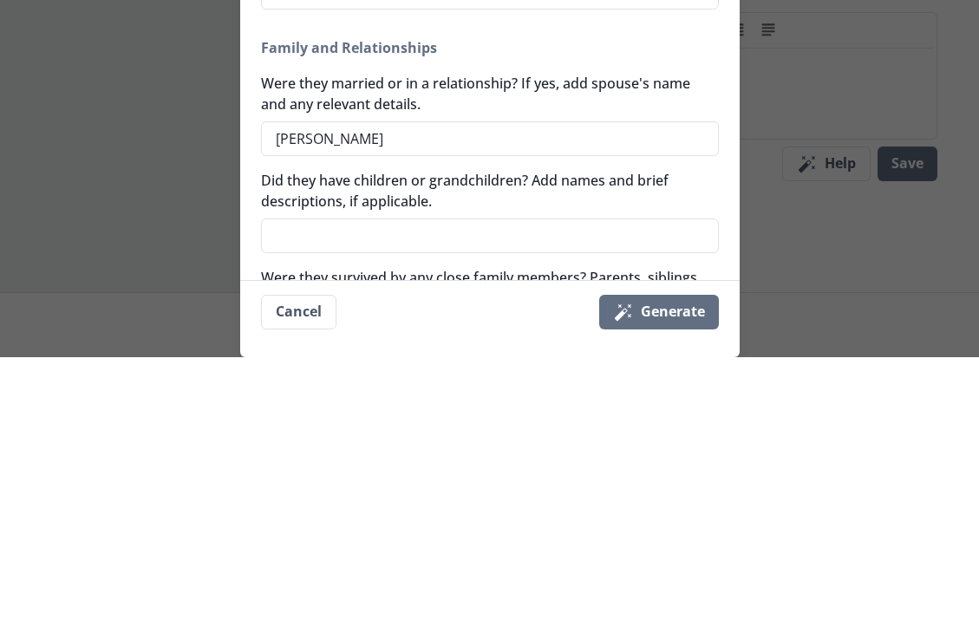
click at [658, 480] on textarea "Did they have children or grandchildren? Add names and brief descriptions, if a…" at bounding box center [490, 497] width 458 height 35
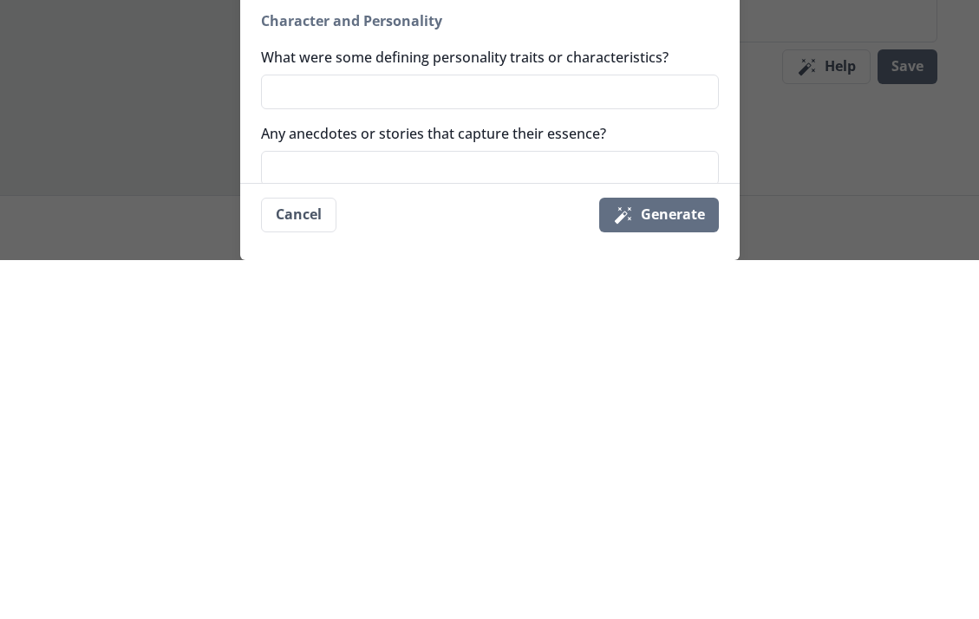
scroll to position [585, 0]
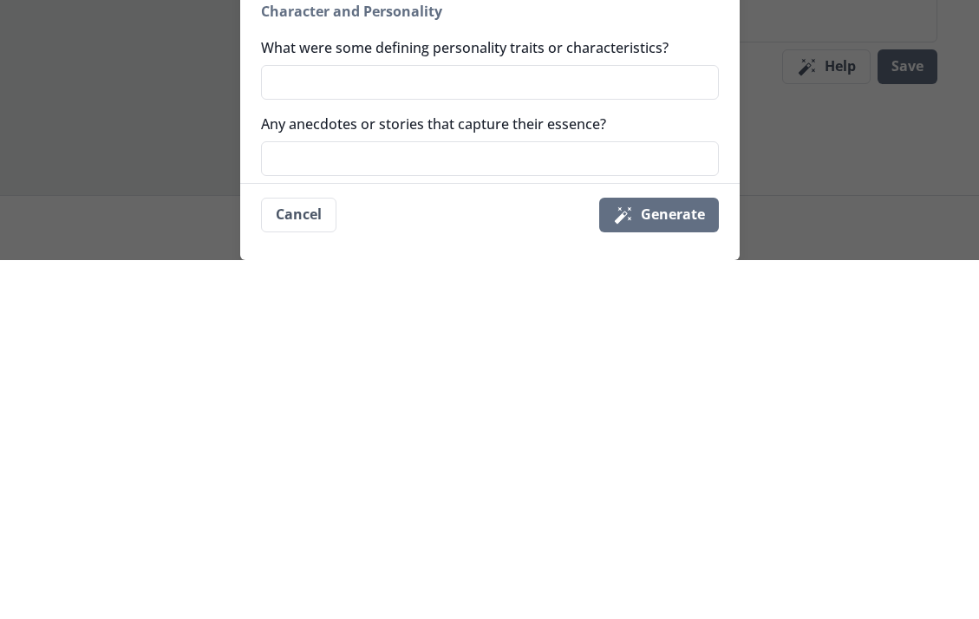
click at [667, 557] on button "Magic wand Generate" at bounding box center [659, 574] width 120 height 35
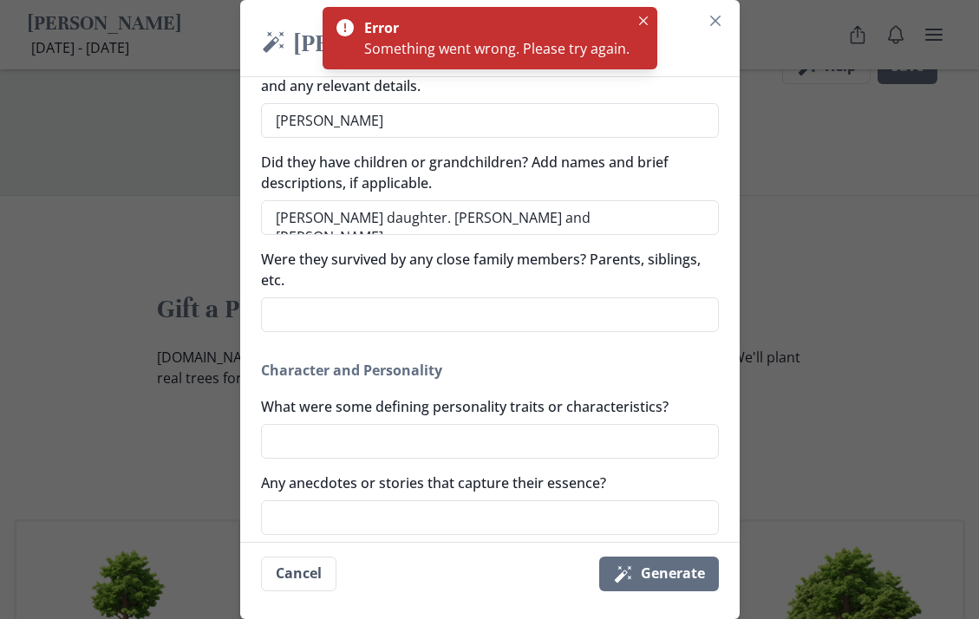
click at [725, 26] on button "Close" at bounding box center [715, 21] width 28 height 28
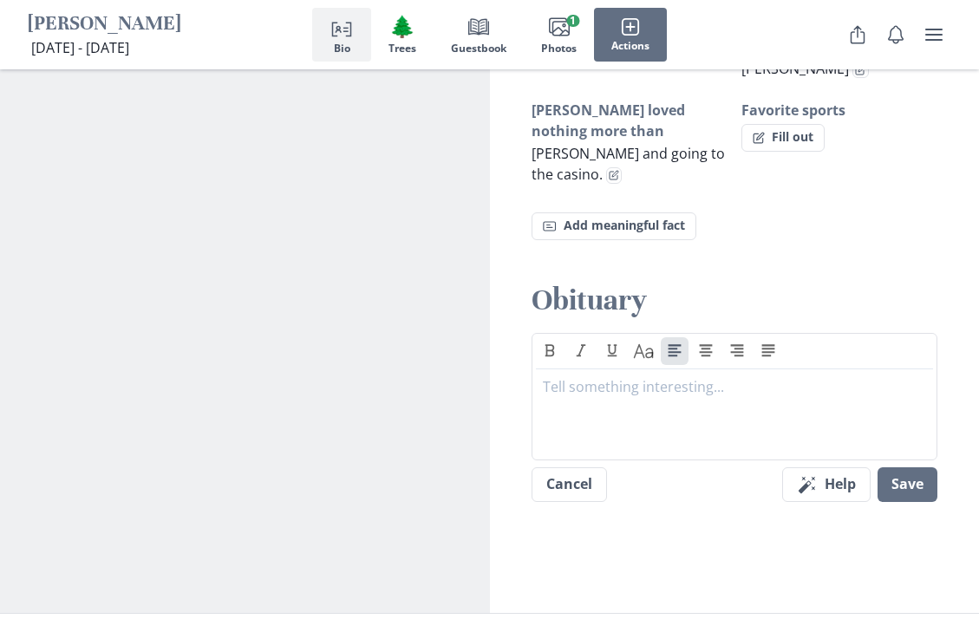
scroll to position [1461, 0]
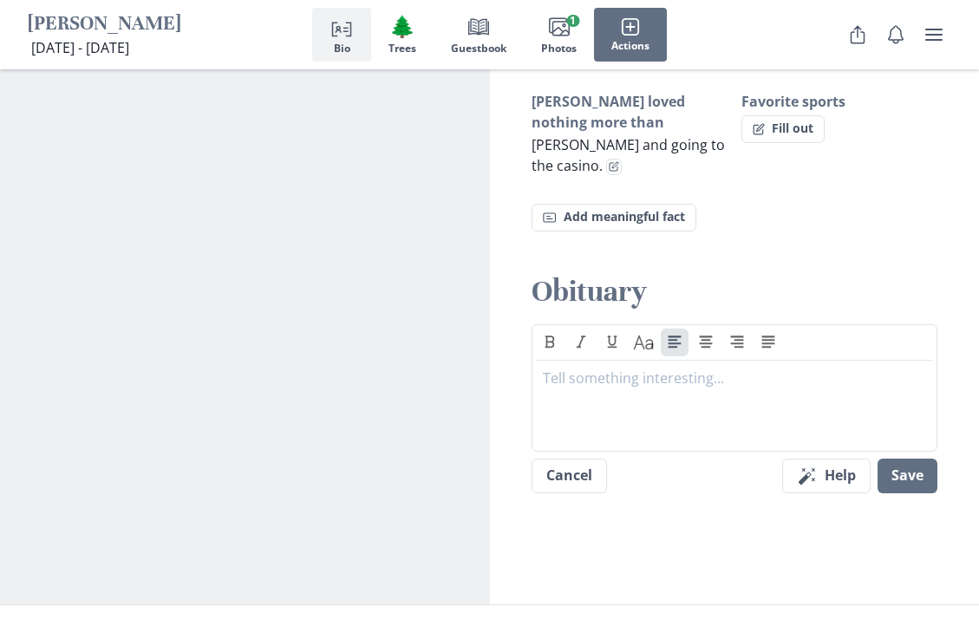
click at [700, 368] on div at bounding box center [735, 402] width 384 height 69
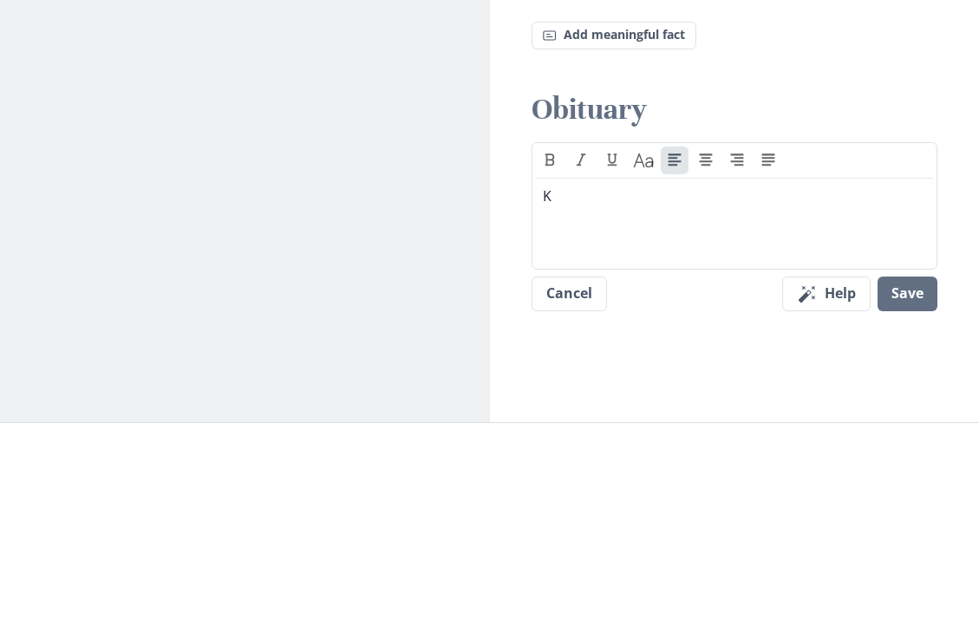
click at [906, 459] on button "Save" at bounding box center [907, 476] width 60 height 35
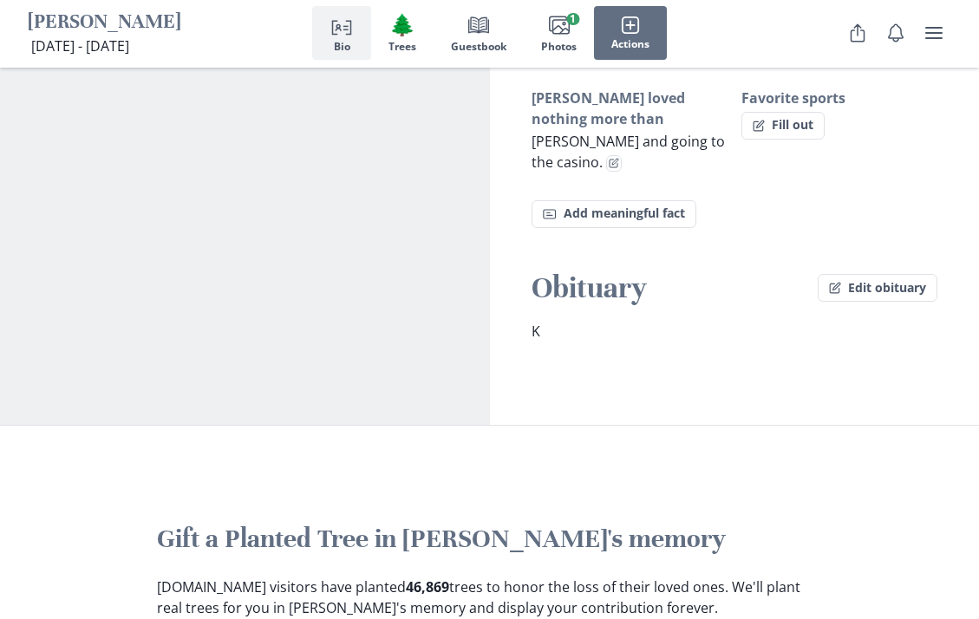
click at [861, 276] on button "Edit obituary" at bounding box center [877, 290] width 120 height 28
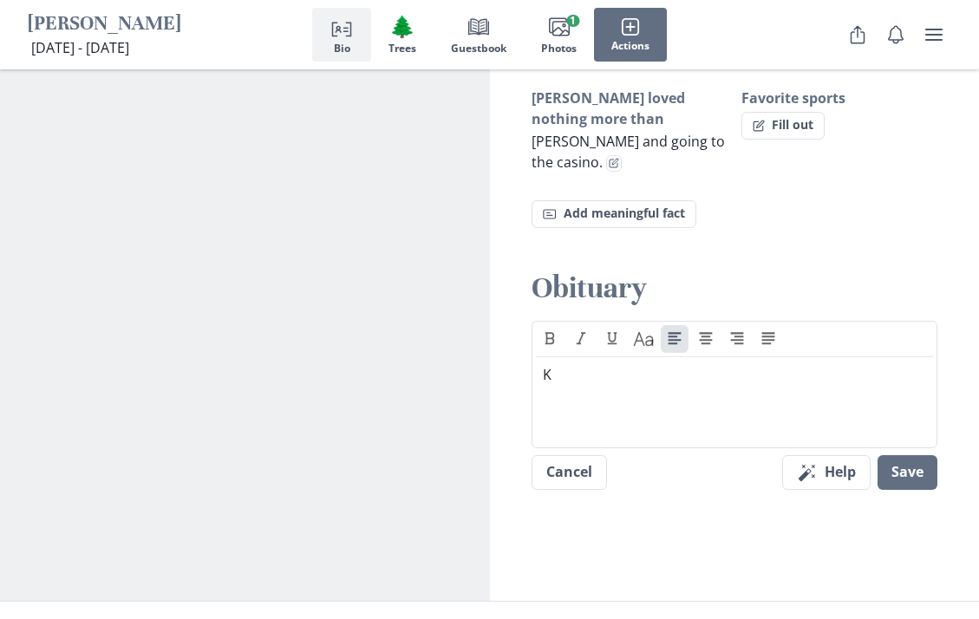
click at [667, 364] on p "K" at bounding box center [735, 374] width 384 height 21
